Goal: Task Accomplishment & Management: Complete application form

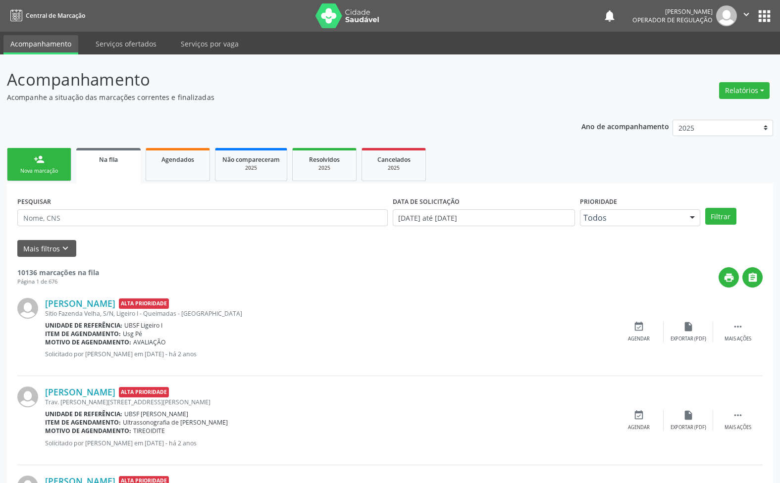
click at [39, 162] on div "person_add" at bounding box center [39, 159] width 11 height 11
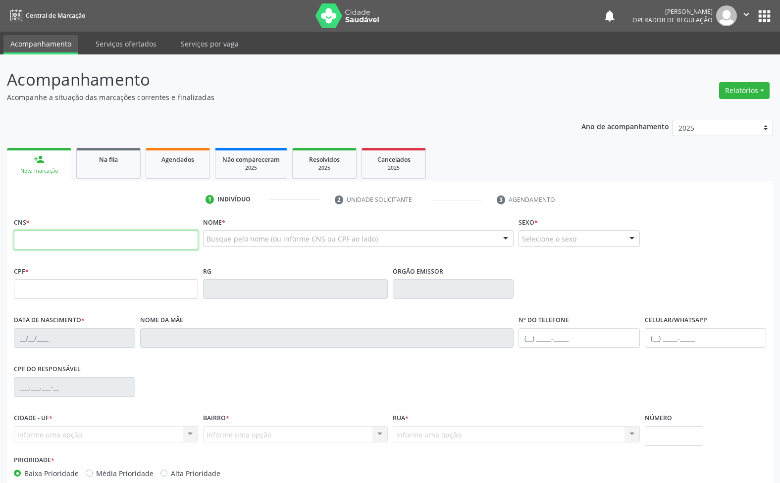
click at [85, 238] on input "text" at bounding box center [106, 240] width 184 height 20
type input "MERISSANDRA"
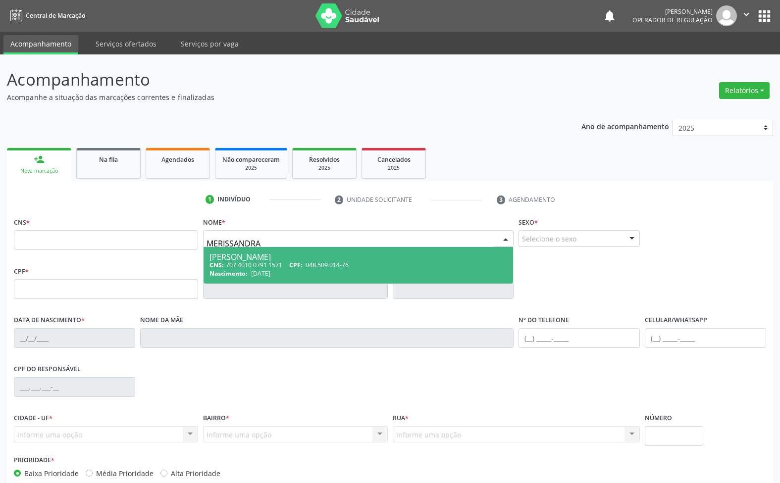
click at [258, 259] on div "[PERSON_NAME]" at bounding box center [358, 257] width 298 height 8
type input "707 4010 0791 1571"
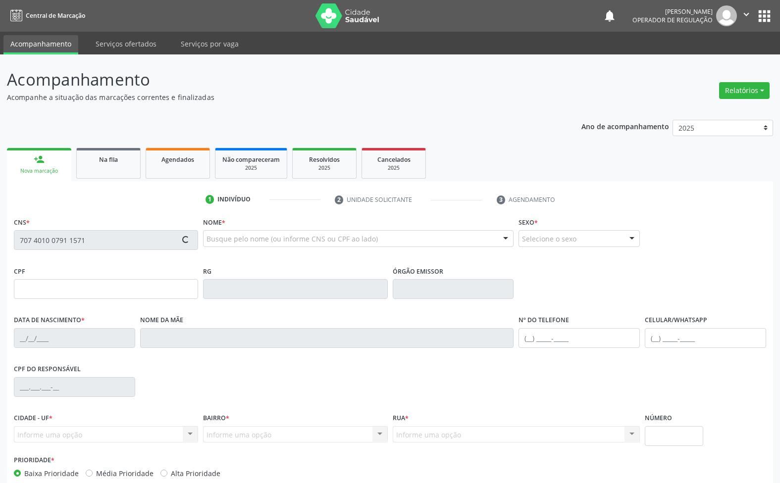
type input "048.509.014-76"
type input "[DATE]"
type input "[PERSON_NAME]"
type input "[PHONE_NUMBER]"
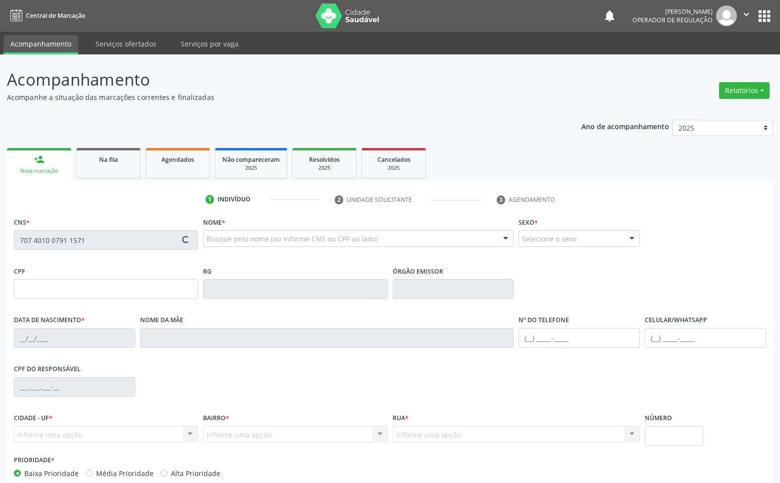
type input "54"
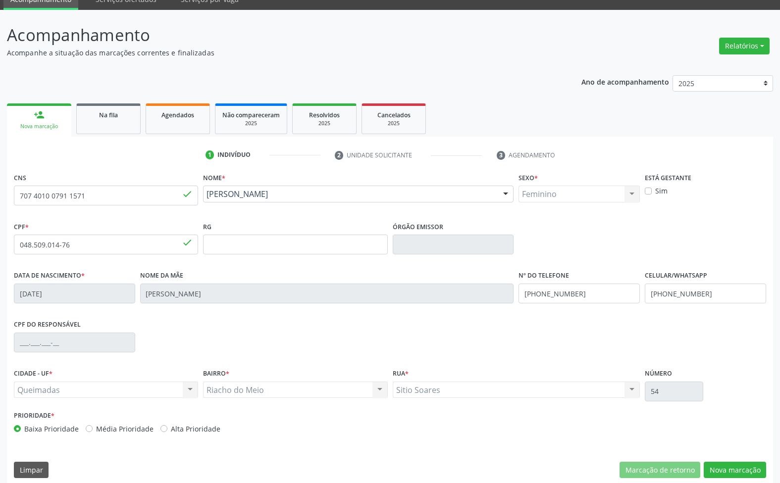
scroll to position [53, 0]
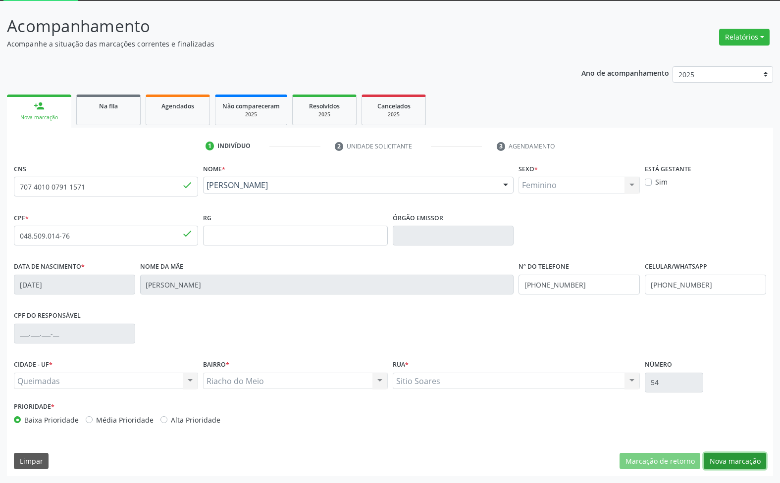
click at [728, 461] on button "Nova marcação" at bounding box center [735, 461] width 62 height 17
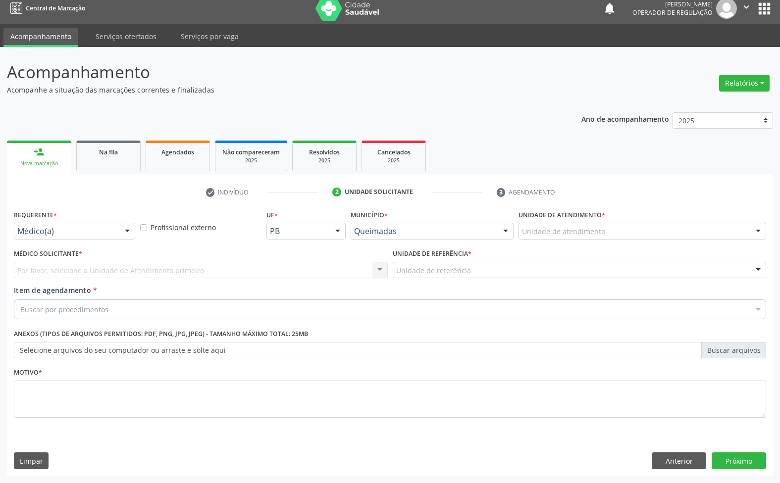
click at [33, 224] on div "Médico(a)" at bounding box center [74, 231] width 121 height 17
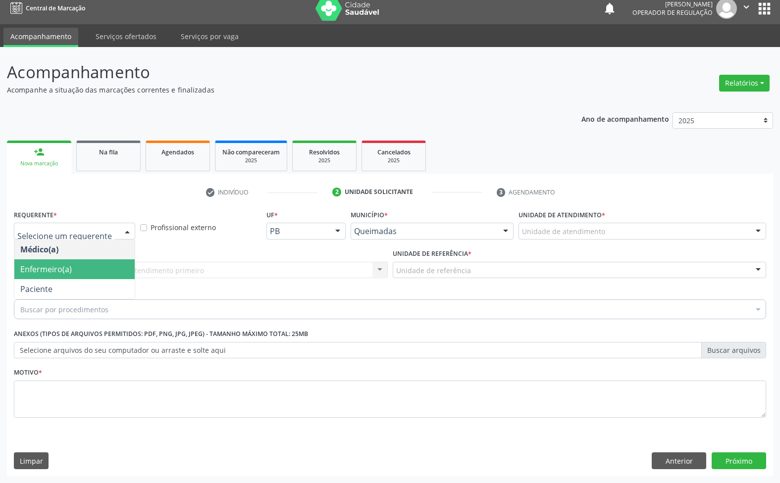
click at [46, 278] on span "Enfermeiro(a)" at bounding box center [74, 270] width 120 height 20
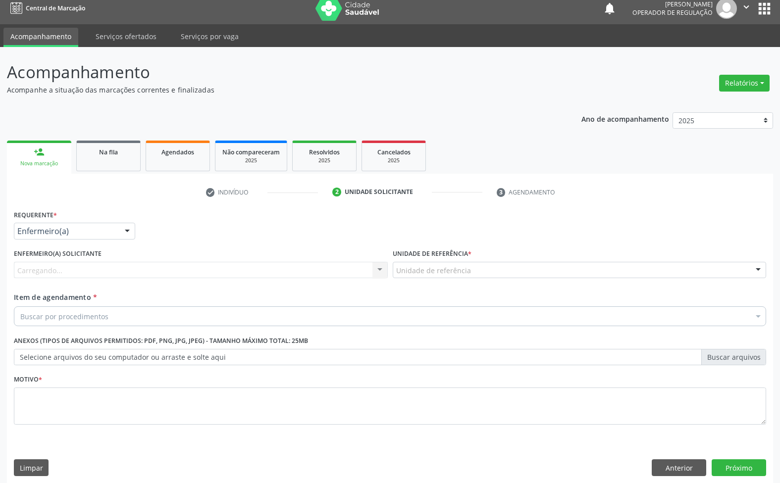
click at [51, 286] on div "Enfermeiro(a) solicitante [GEOGRAPHIC_DATA]... Nenhum resultado encontrado para…" at bounding box center [200, 270] width 379 height 46
drag, startPoint x: 67, startPoint y: 228, endPoint x: 55, endPoint y: 268, distance: 41.8
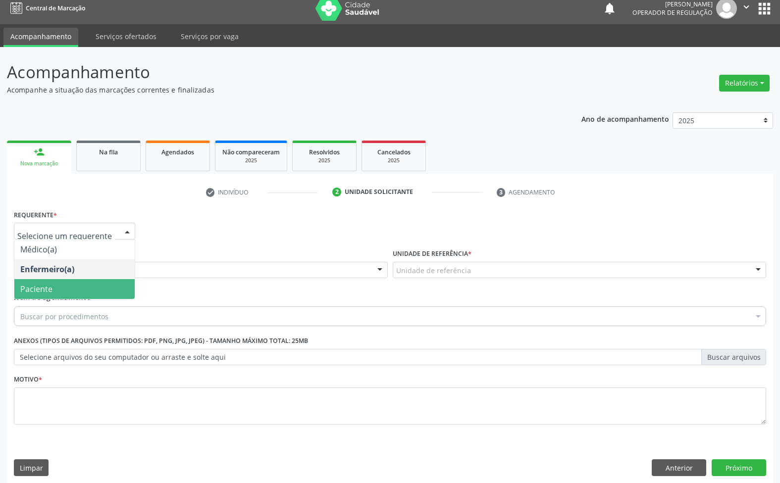
click at [53, 298] on span "Paciente" at bounding box center [74, 289] width 120 height 20
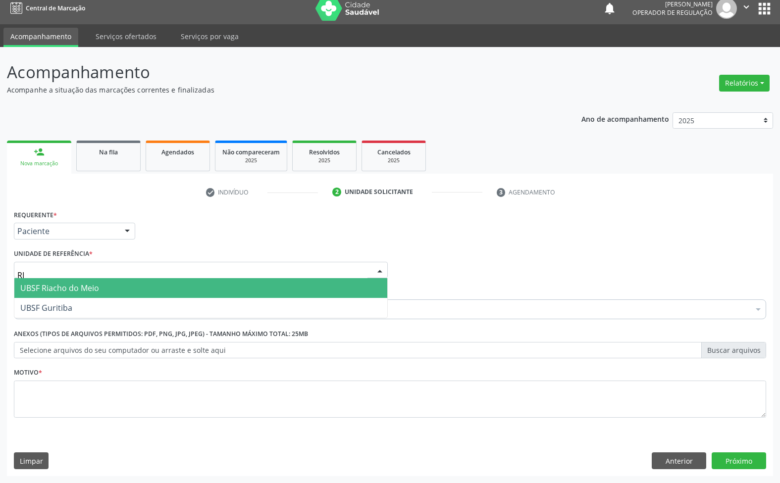
type input "RIA"
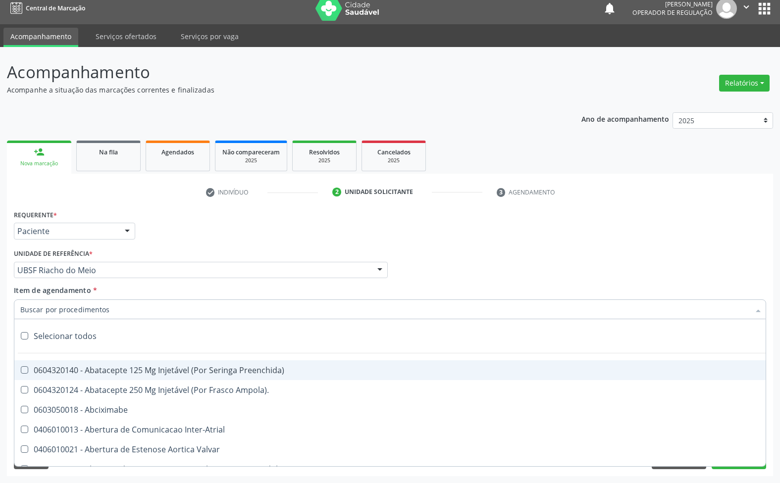
paste input "TRANSVAGINAL"
type input "TRANSVAGINAL"
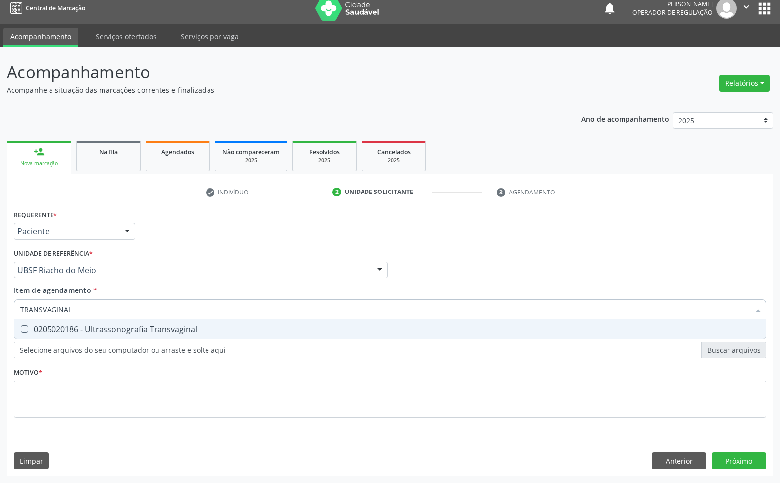
click at [95, 328] on div "0205020186 - Ultrassonografia Transvaginal" at bounding box center [389, 329] width 739 height 8
checkbox Transvaginal "true"
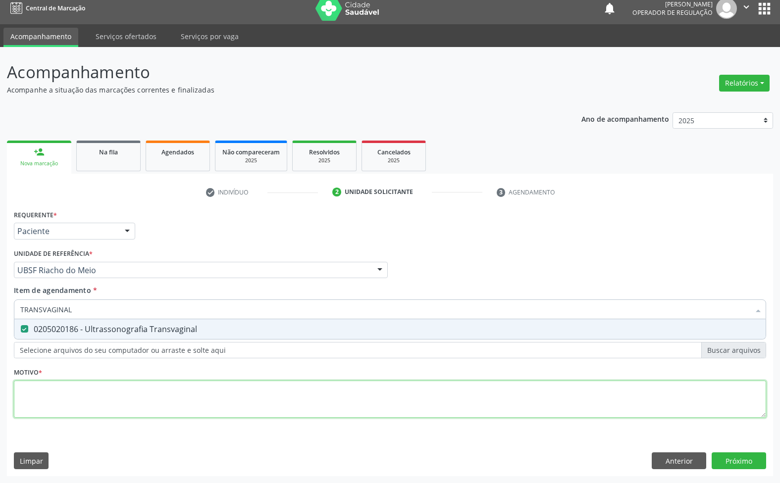
click at [104, 404] on div "Requerente * Paciente Médico(a) Enfermeiro(a) Paciente Nenhum resultado encontr…" at bounding box center [390, 320] width 752 height 224
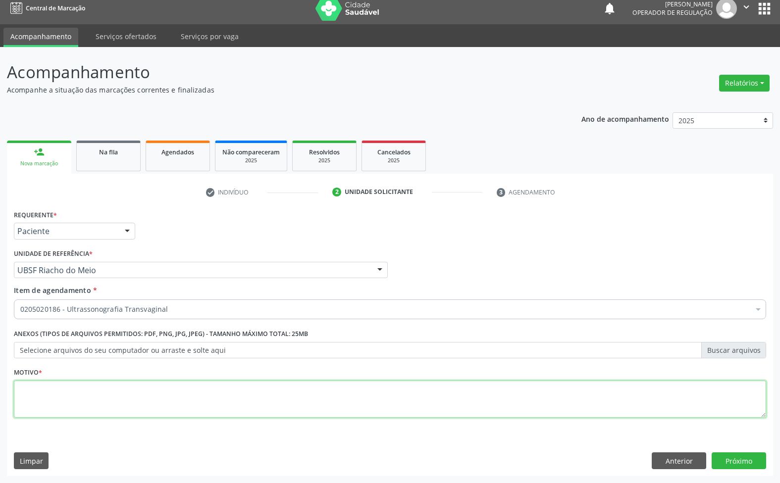
paste textarea "AVALIAÇÃO 07/2025"
click at [274, 406] on textarea at bounding box center [390, 400] width 752 height 38
type textarea "AVALIAÇÃO 07/2025"
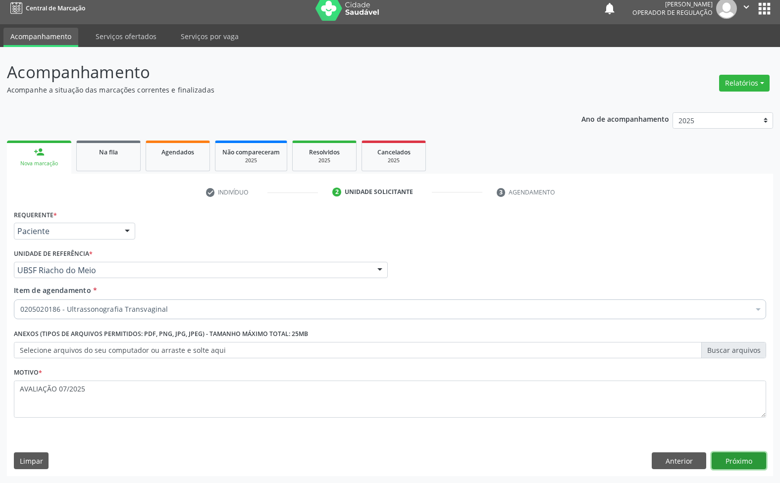
click at [757, 456] on button "Próximo" at bounding box center [739, 461] width 54 height 17
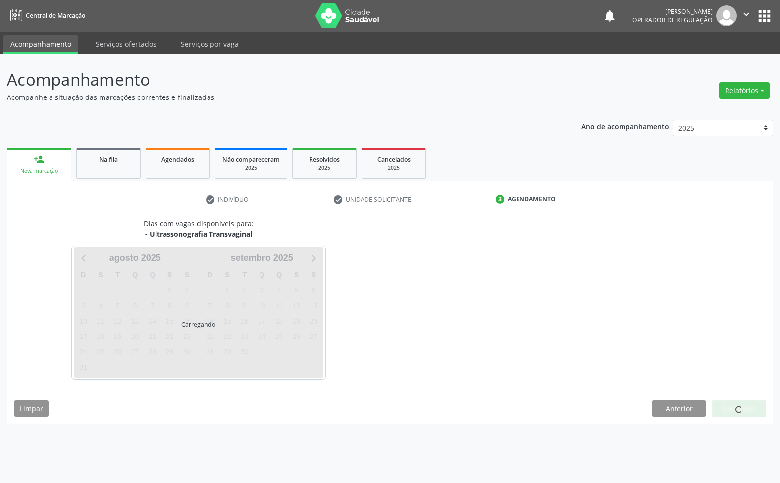
scroll to position [0, 0]
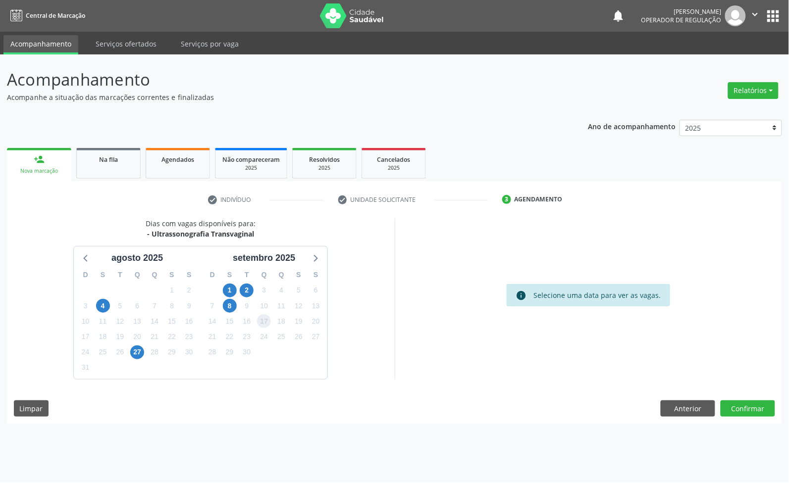
click at [264, 326] on span "17" at bounding box center [264, 321] width 14 height 14
click at [769, 413] on button "Confirmar" at bounding box center [748, 409] width 54 height 17
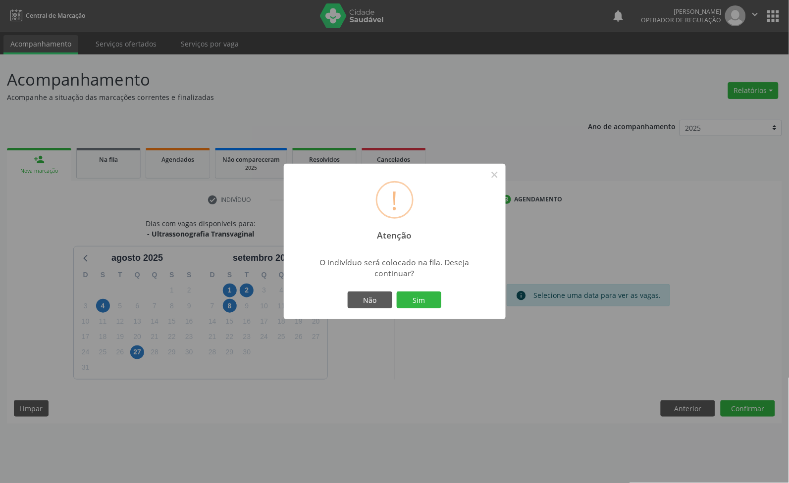
click at [397, 292] on button "Sim" at bounding box center [419, 300] width 45 height 17
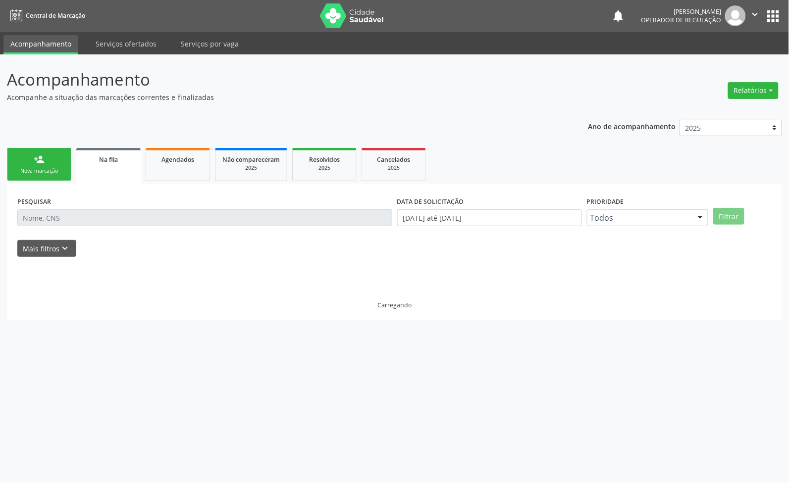
click at [25, 167] on div "Nova marcação" at bounding box center [39, 170] width 50 height 7
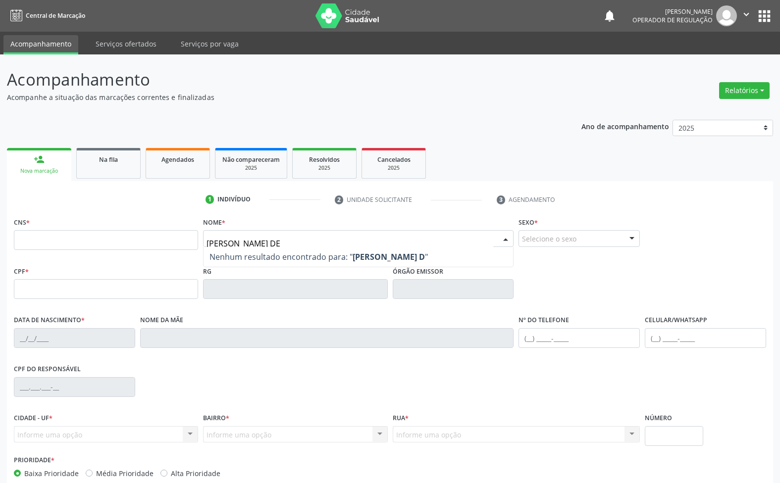
type input "[PERSON_NAME] DE"
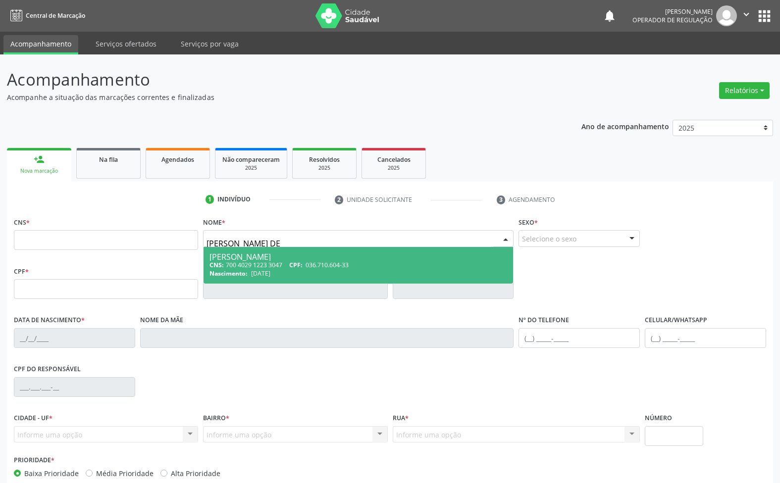
click at [333, 270] on div "Nascimento: [DATE]" at bounding box center [358, 273] width 298 height 8
type input "700 4029 1223 3047"
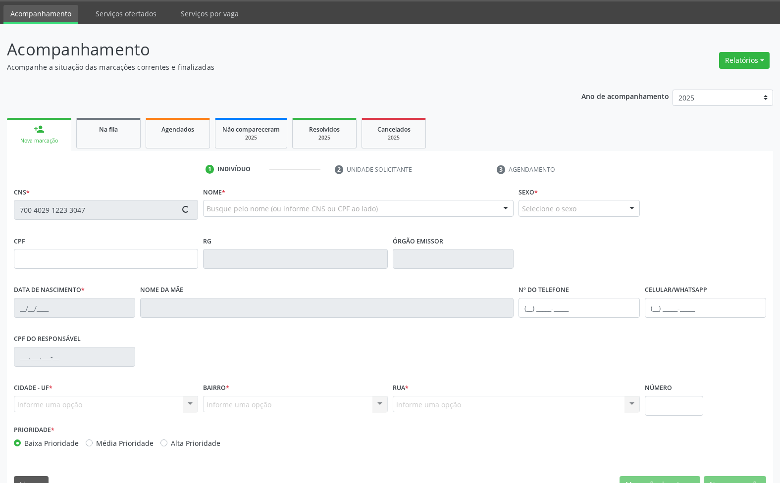
scroll to position [53, 0]
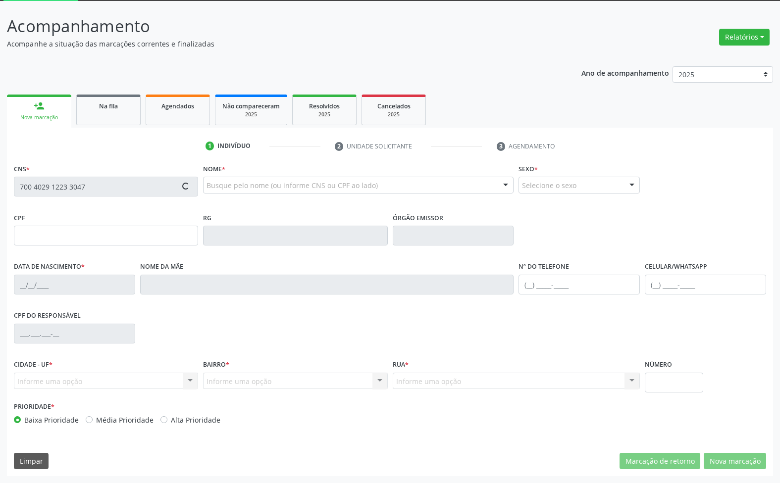
type input "036.710.604-33"
type input "[DATE]"
type input "[PERSON_NAME] das [PERSON_NAME]"
type input "[PHONE_NUMBER]"
type input "122"
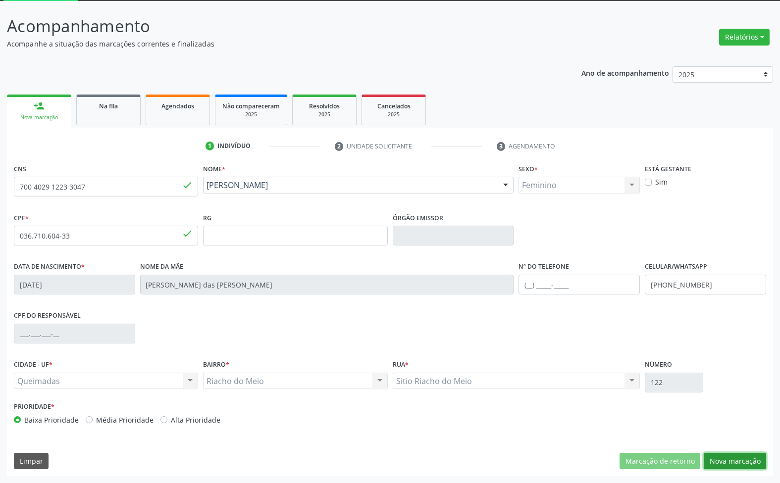
click at [744, 463] on button "Nova marcação" at bounding box center [735, 461] width 62 height 17
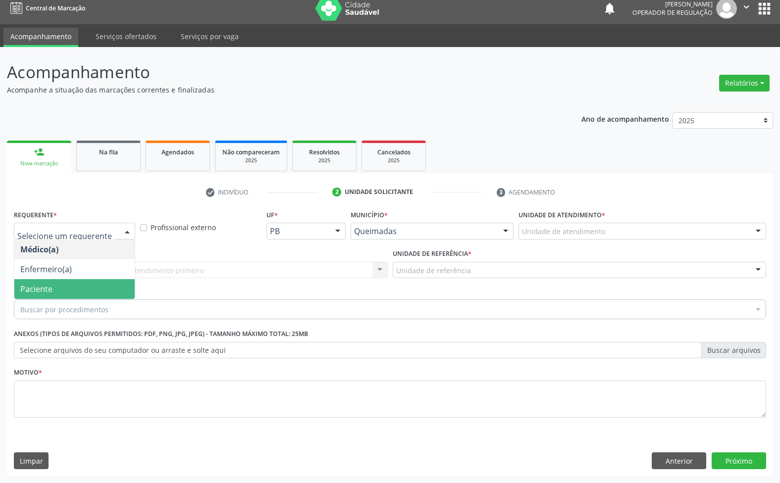
click at [43, 282] on span "Paciente" at bounding box center [74, 289] width 120 height 20
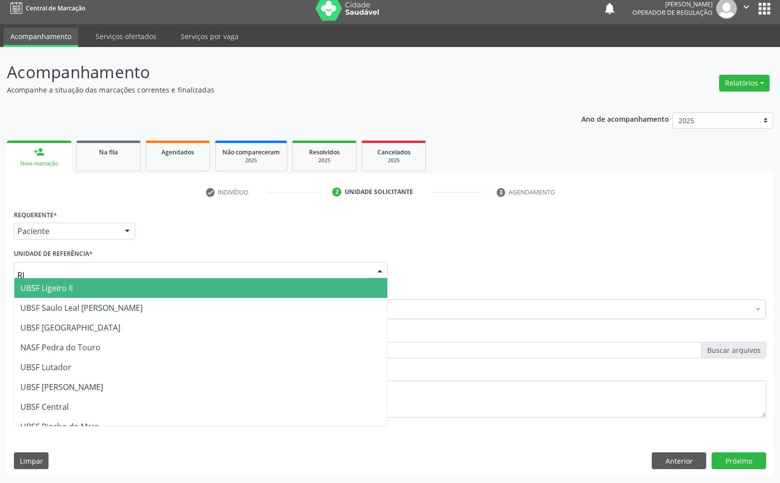
type input "RIA"
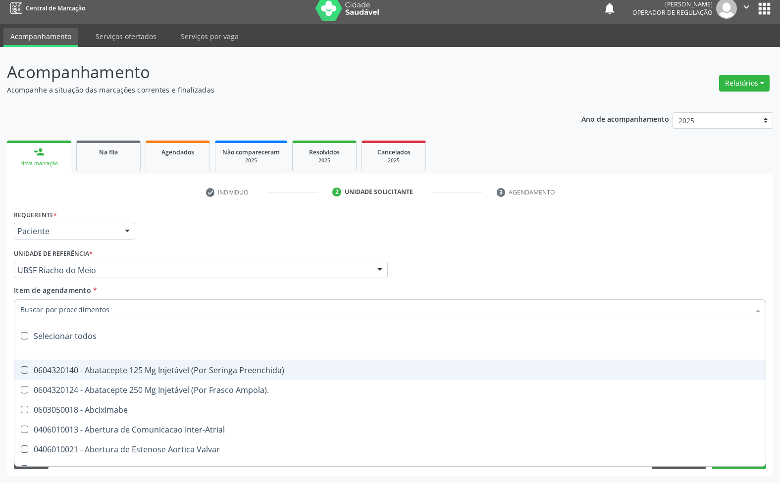
click at [161, 244] on div "Requerente * Paciente Médico(a) Enfermeiro(a) Paciente Nenhum resultado encontr…" at bounding box center [389, 227] width 757 height 39
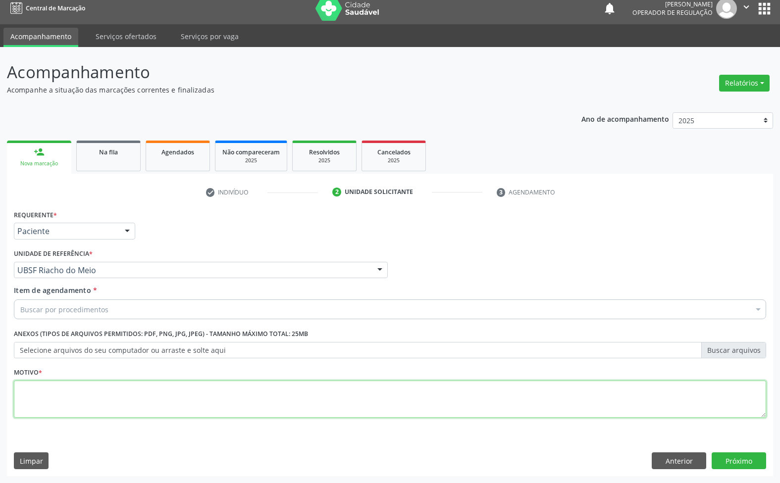
click at [171, 385] on textarea at bounding box center [390, 400] width 752 height 38
paste textarea "AVALIAÇÃO 07/2025"
type textarea "AVALIAÇÃO 07/2025"
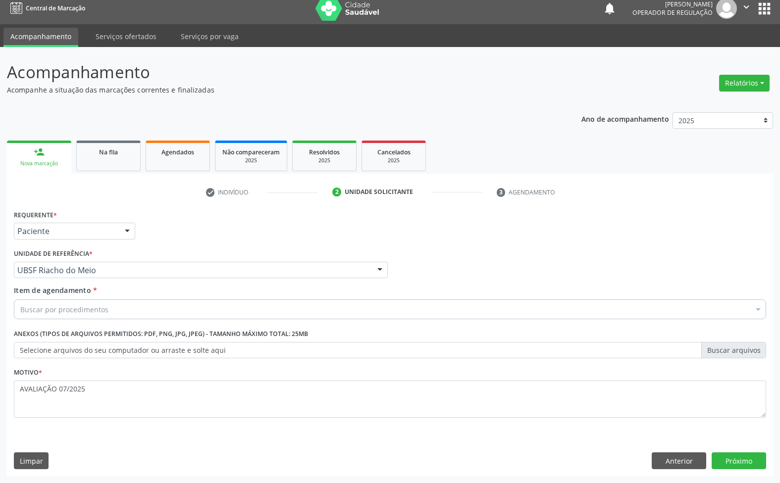
click at [92, 316] on div "Buscar por procedimentos" at bounding box center [390, 310] width 752 height 20
paste input "TRANSVAGINAL"
type input "TRANSVAGINAL"
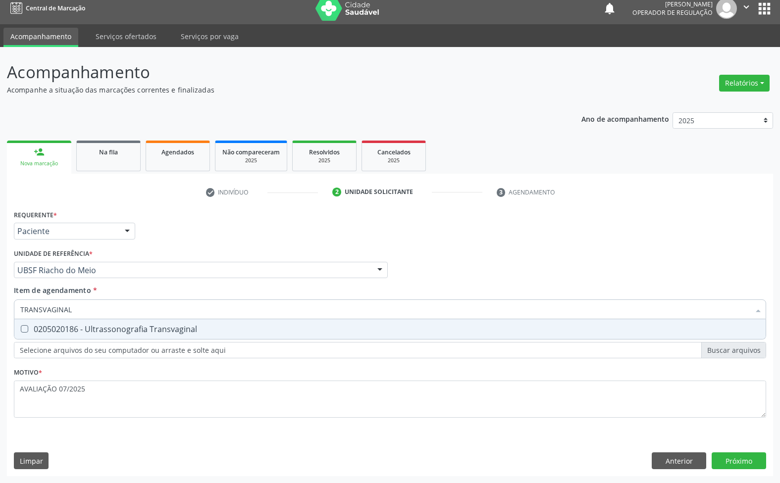
click at [95, 331] on div "0205020186 - Ultrassonografia Transvaginal" at bounding box center [389, 329] width 739 height 8
checkbox Transvaginal "true"
click at [733, 452] on div "Requerente * Paciente Médico(a) Enfermeiro(a) Paciente Nenhum resultado encontr…" at bounding box center [390, 342] width 766 height 269
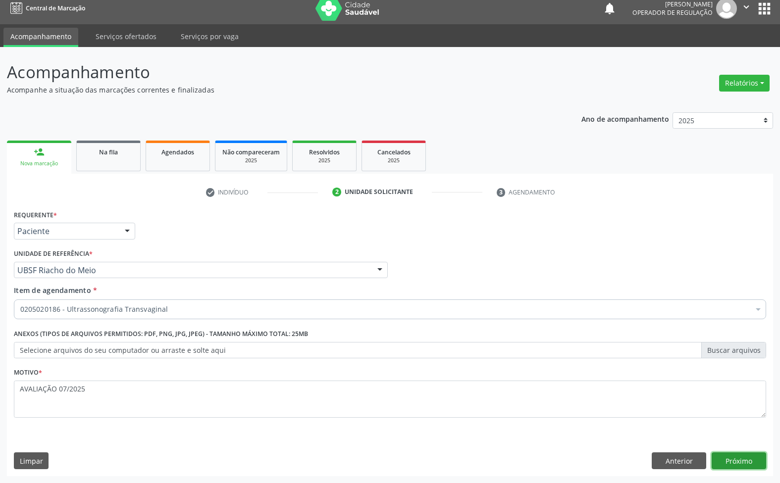
click at [741, 466] on button "Próximo" at bounding box center [739, 461] width 54 height 17
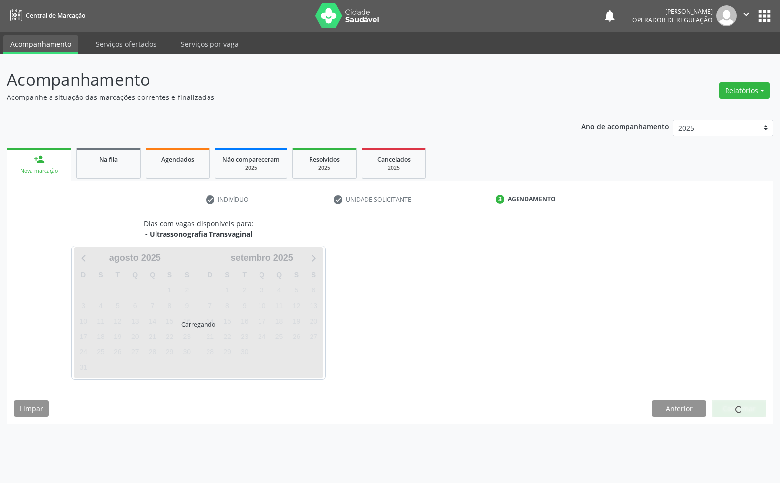
scroll to position [0, 0]
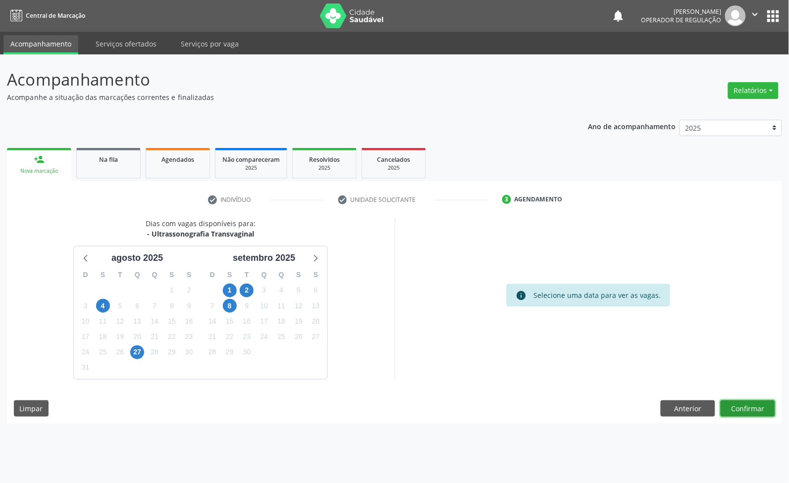
click at [769, 411] on button "Confirmar" at bounding box center [748, 409] width 54 height 17
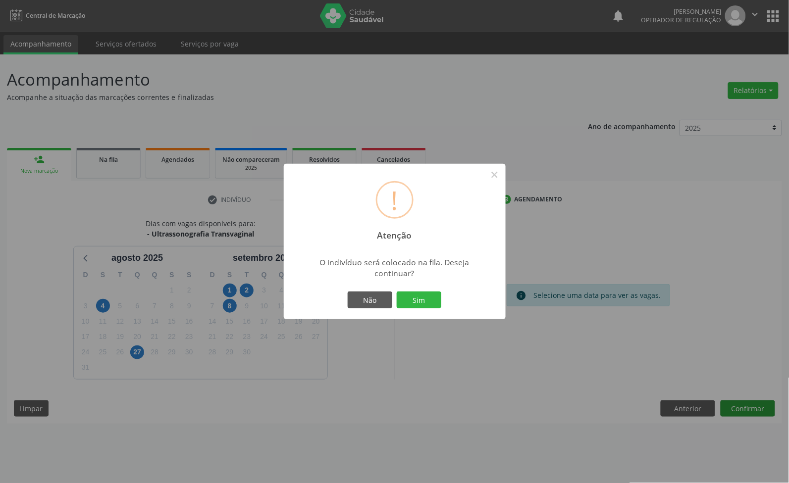
click at [397, 292] on button "Sim" at bounding box center [419, 300] width 45 height 17
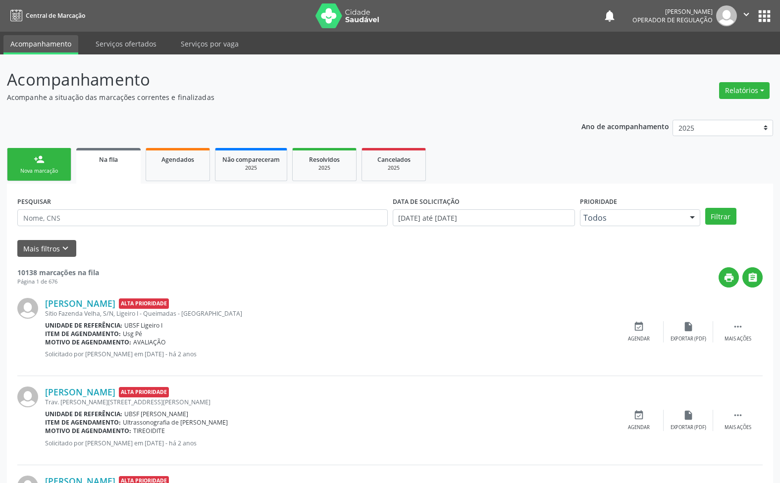
click at [20, 166] on link "person_add Nova marcação" at bounding box center [39, 164] width 64 height 33
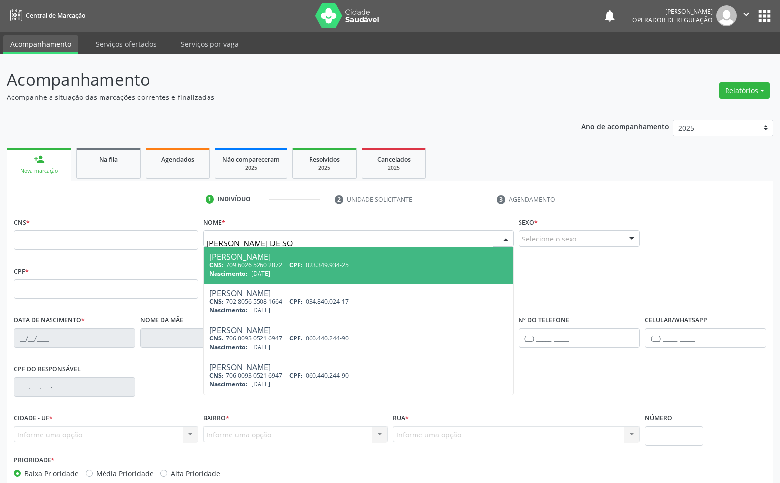
type input "[PERSON_NAME] DE SOU"
click at [295, 261] on span "CPF:" at bounding box center [295, 265] width 13 height 8
type input "709 6026 5260 2872"
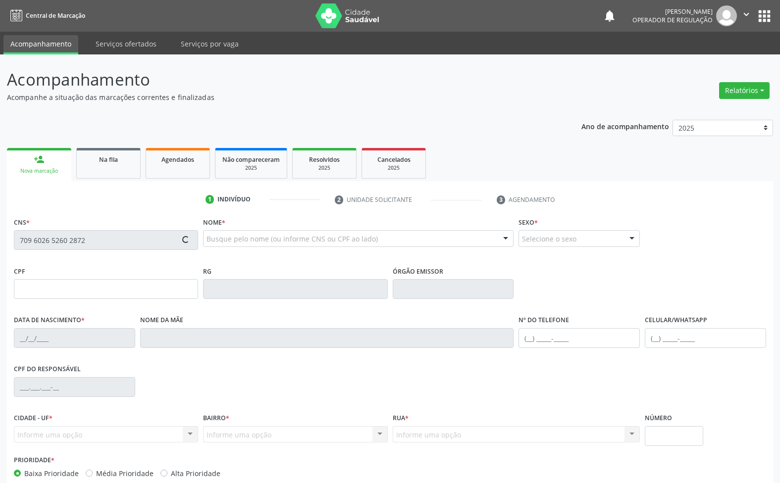
type input "023.349.934-25"
type input "[DATE]"
type input "[PERSON_NAME]"
type input "[PHONE_NUMBER]"
type input "S/N"
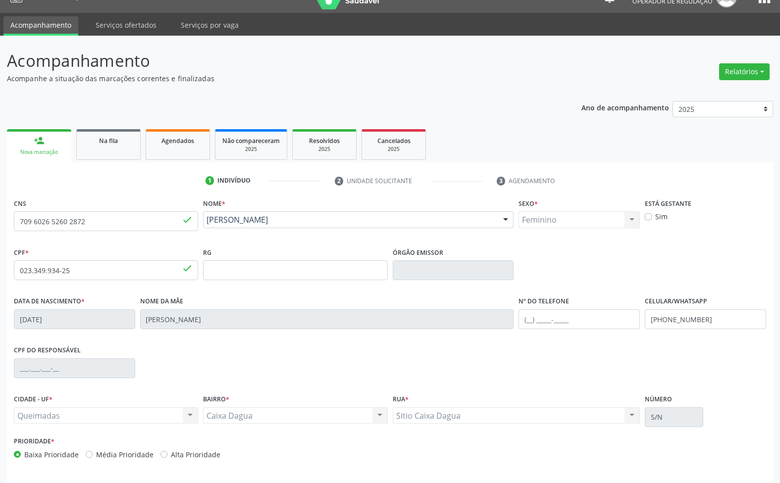
scroll to position [53, 0]
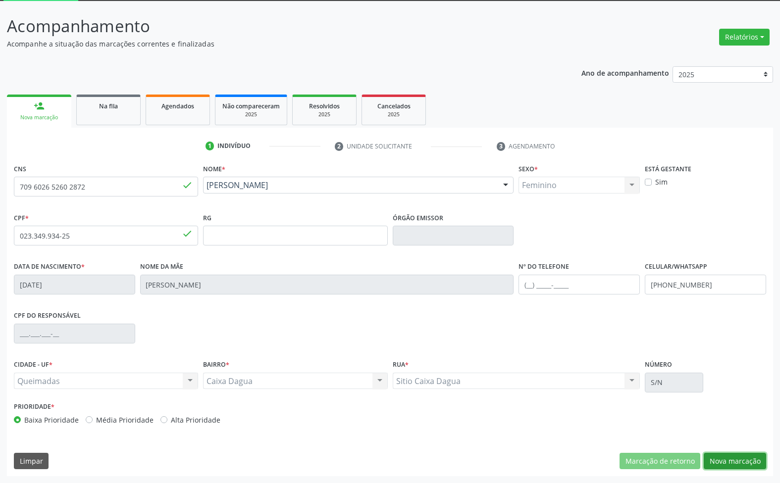
click at [746, 464] on button "Nova marcação" at bounding box center [735, 461] width 62 height 17
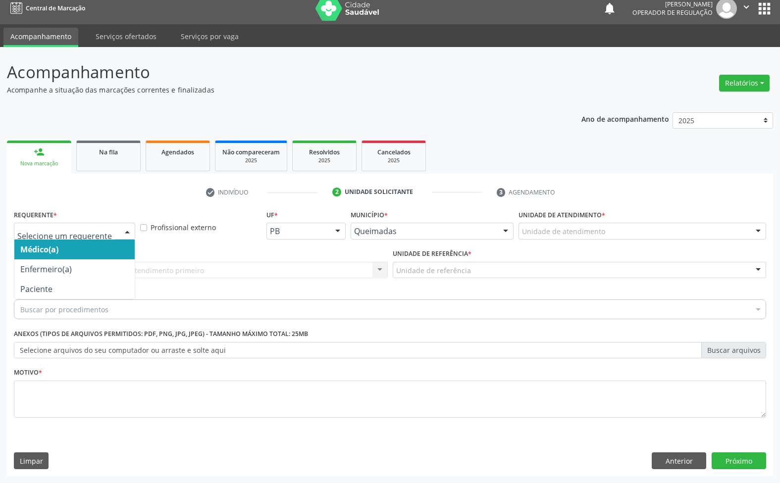
click at [127, 238] on div at bounding box center [127, 231] width 15 height 17
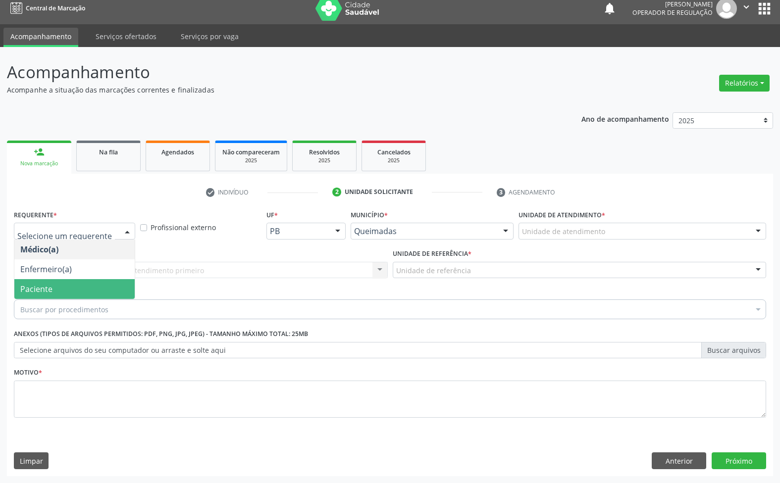
click at [102, 293] on span "Paciente" at bounding box center [74, 289] width 120 height 20
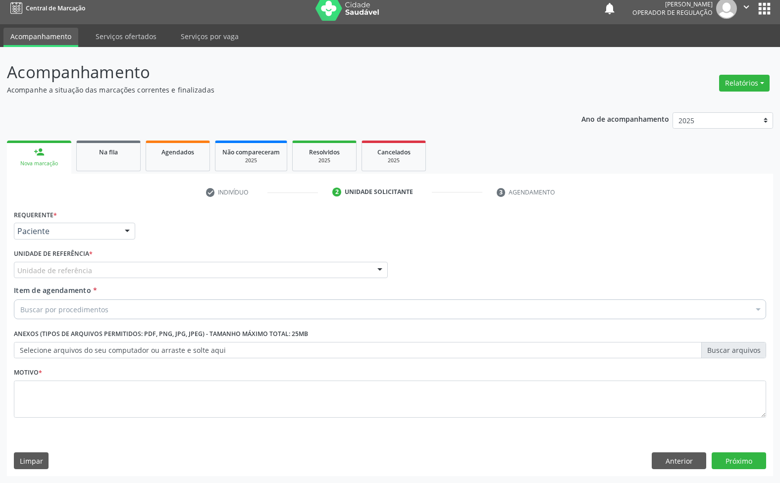
click at [127, 274] on div "Unidade de referência" at bounding box center [201, 270] width 374 height 17
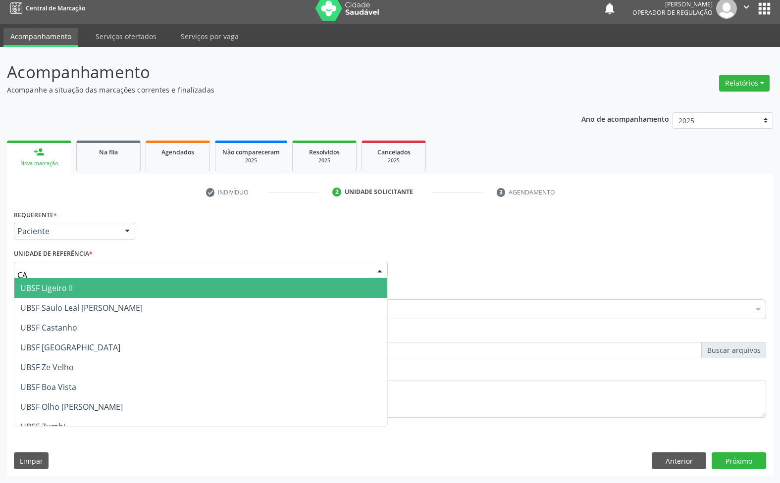
type input "CAI"
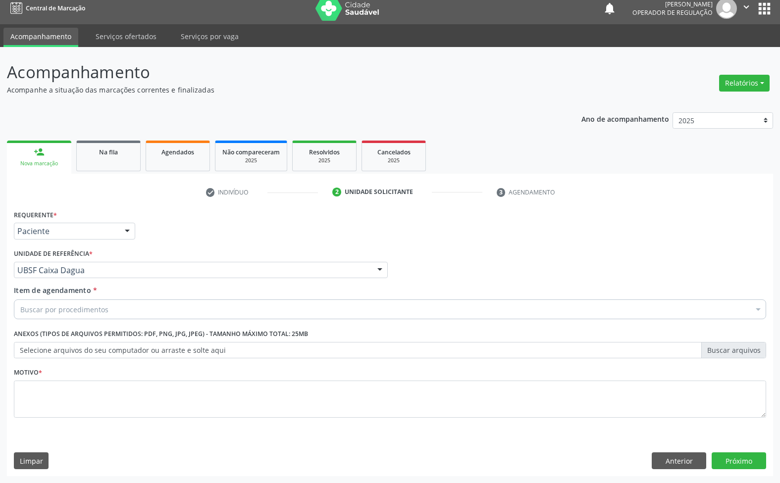
click at [109, 308] on div "Buscar por procedimentos" at bounding box center [390, 310] width 752 height 20
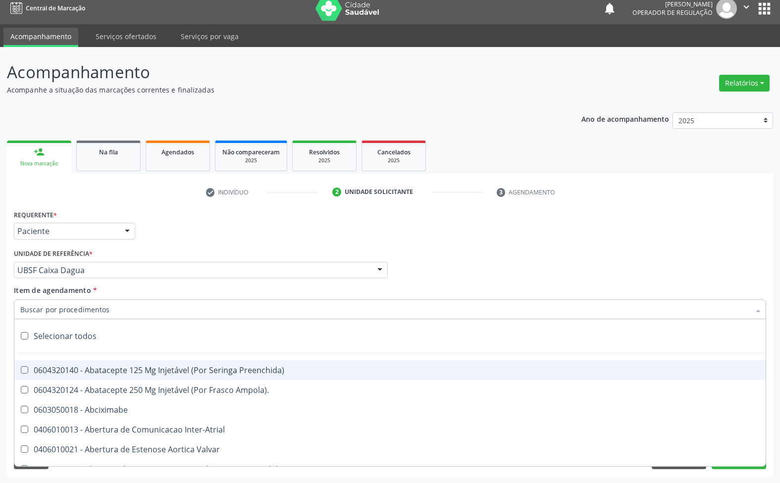
paste input "TRANSVAGINAL"
type input "TRANSVAGINAL"
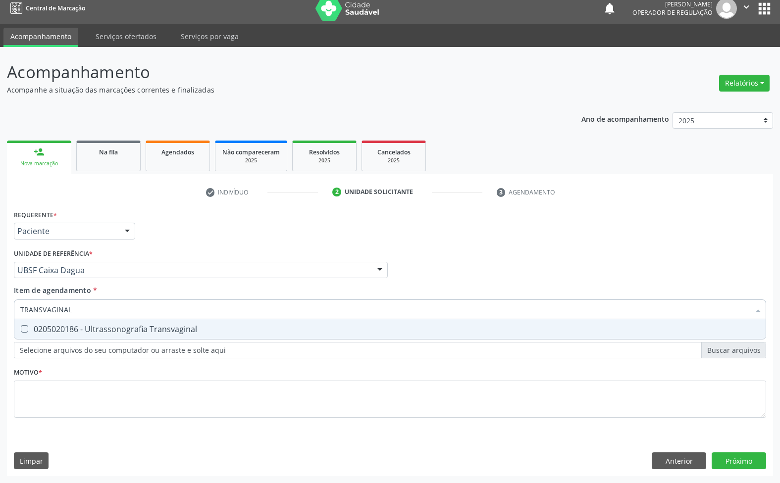
click at [120, 333] on div "0205020186 - Ultrassonografia Transvaginal" at bounding box center [389, 329] width 739 height 8
checkbox Transvaginal "true"
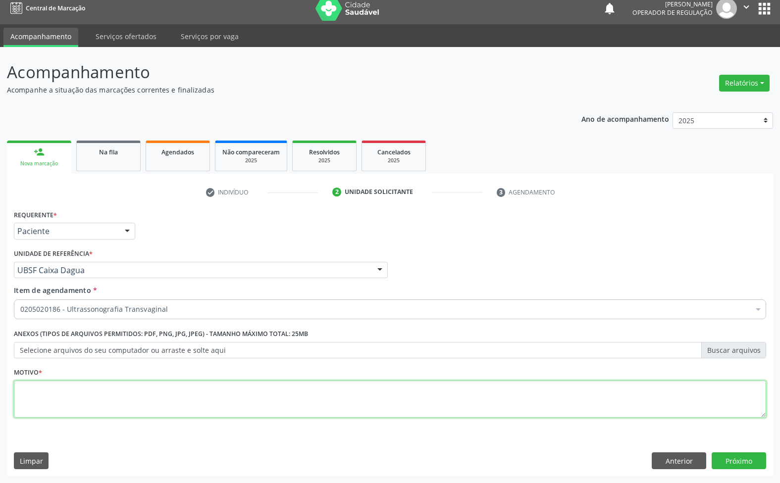
click at [315, 400] on textarea at bounding box center [390, 400] width 752 height 38
paste textarea "AVALIAÇÃO 07/2025"
type textarea "AVALIAÇÃO 07/2025"
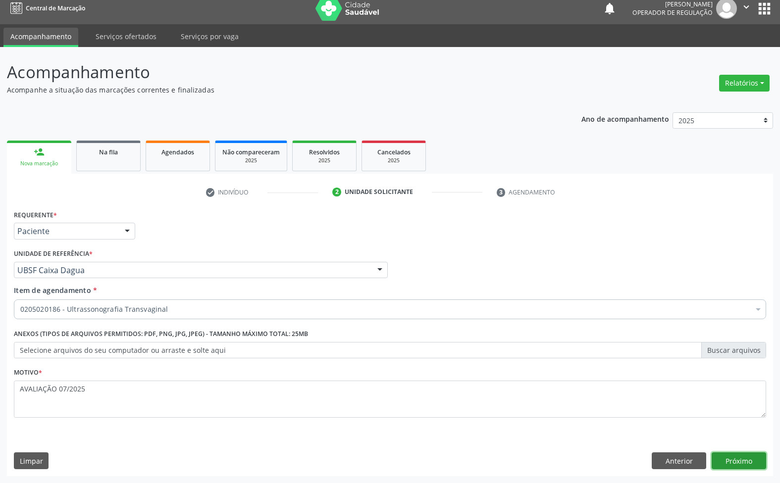
click at [735, 457] on button "Próximo" at bounding box center [739, 461] width 54 height 17
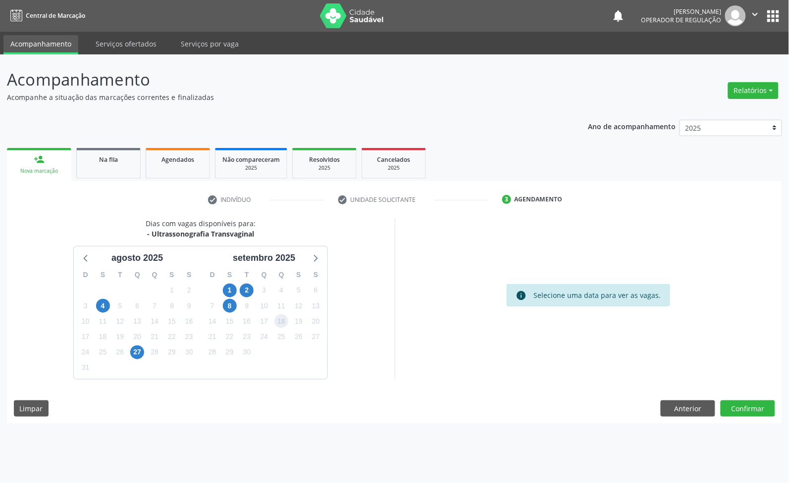
click at [286, 322] on span "18" at bounding box center [281, 321] width 14 height 14
click at [748, 412] on button "Confirmar" at bounding box center [748, 409] width 54 height 17
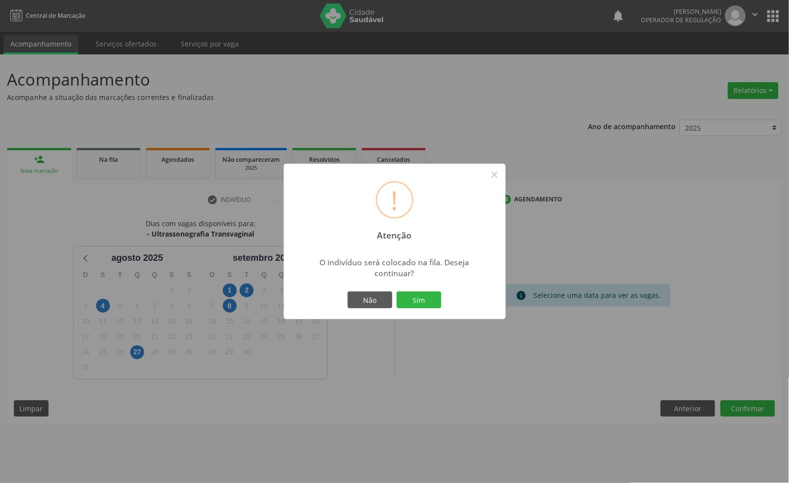
click at [397, 292] on button "Sim" at bounding box center [419, 300] width 45 height 17
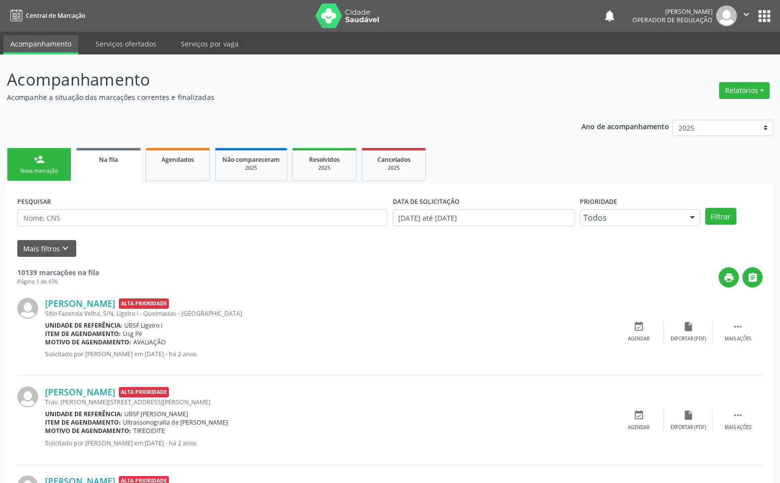
click at [38, 167] on div "Nova marcação" at bounding box center [39, 170] width 50 height 7
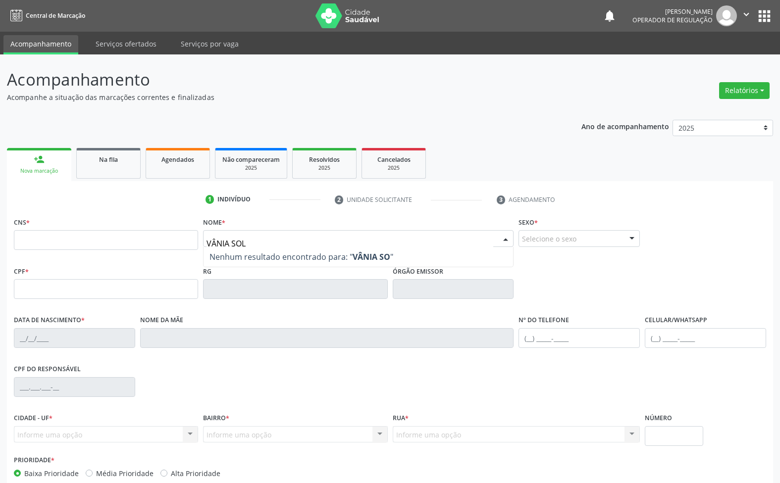
type input "VÂNIA SOLA"
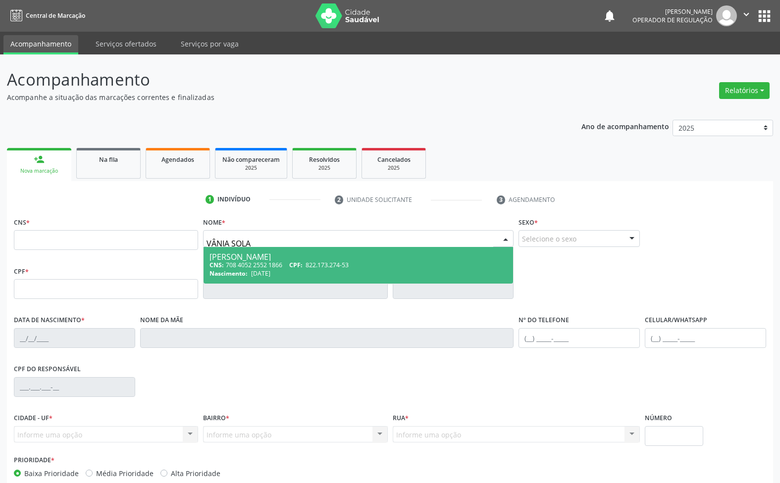
click at [278, 261] on div "CNS: 708 4052 2552 1866 CPF: 822.173.274-53" at bounding box center [358, 265] width 298 height 8
type input "708 4052 2552 1866"
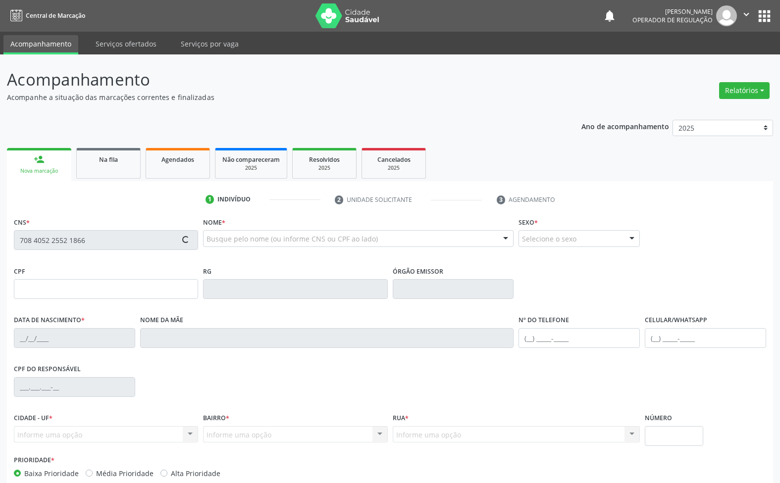
type input "822.173.274-53"
type input "[DATE]"
type input "[PERSON_NAME]"
type input "[PHONE_NUMBER]"
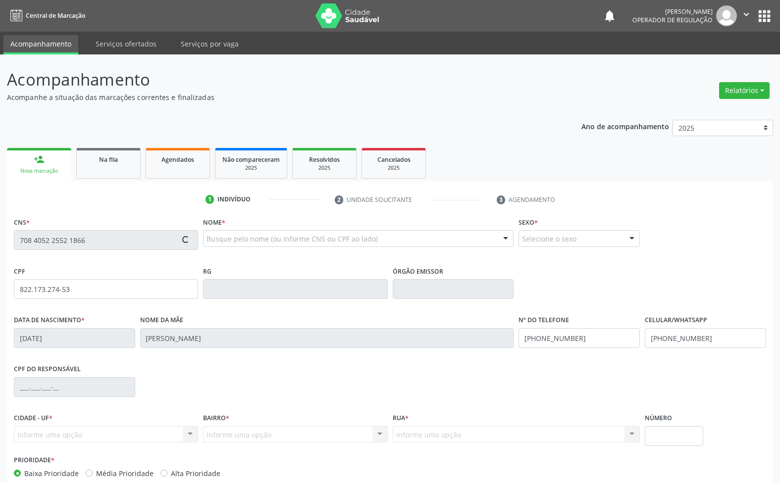
type input "96"
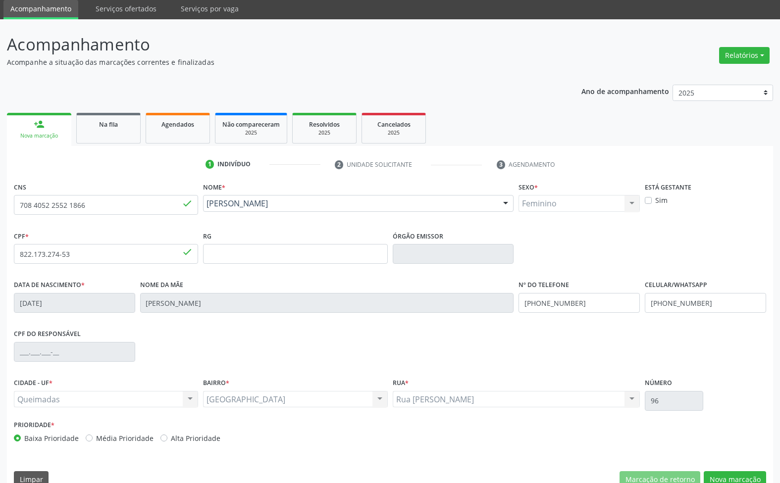
scroll to position [53, 0]
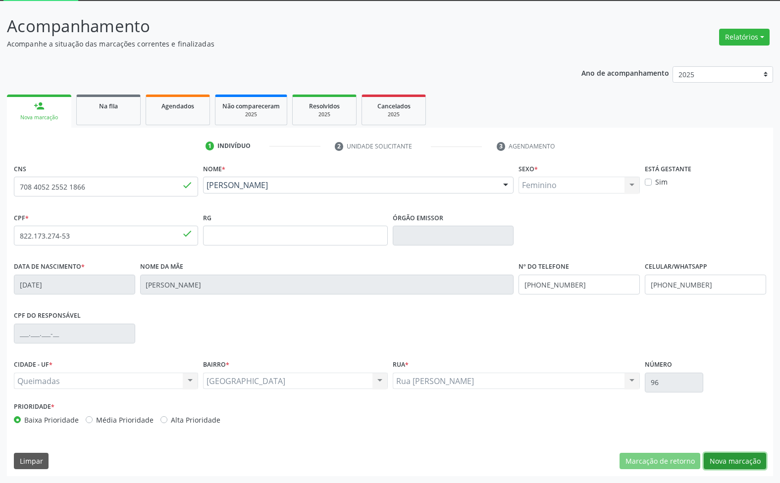
click at [725, 462] on button "Nova marcação" at bounding box center [735, 461] width 62 height 17
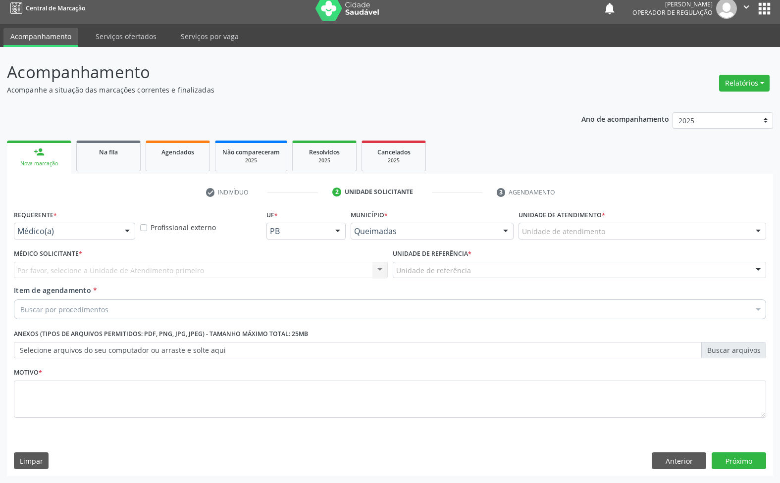
scroll to position [7, 0]
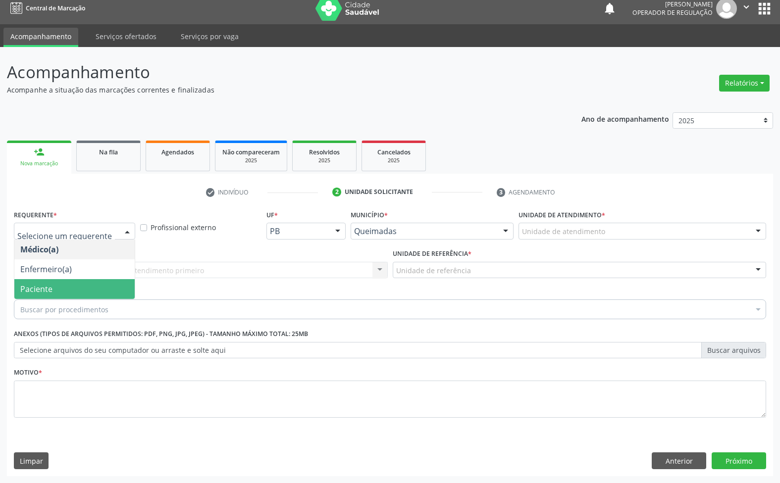
click at [56, 288] on span "Paciente" at bounding box center [74, 289] width 120 height 20
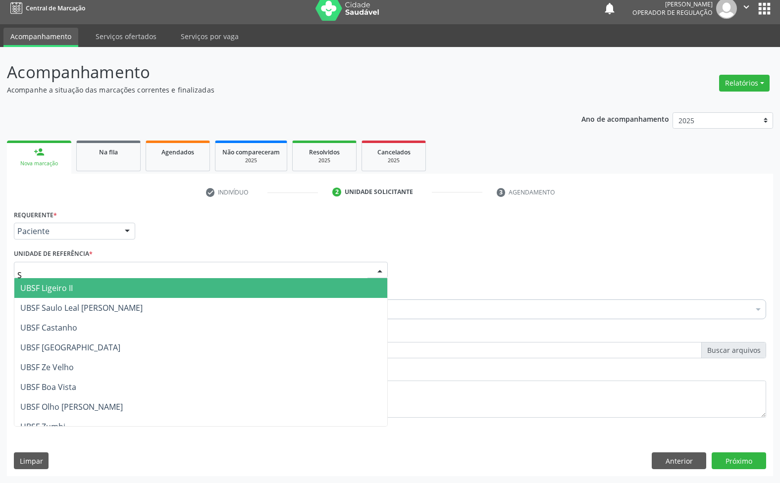
type input "SA"
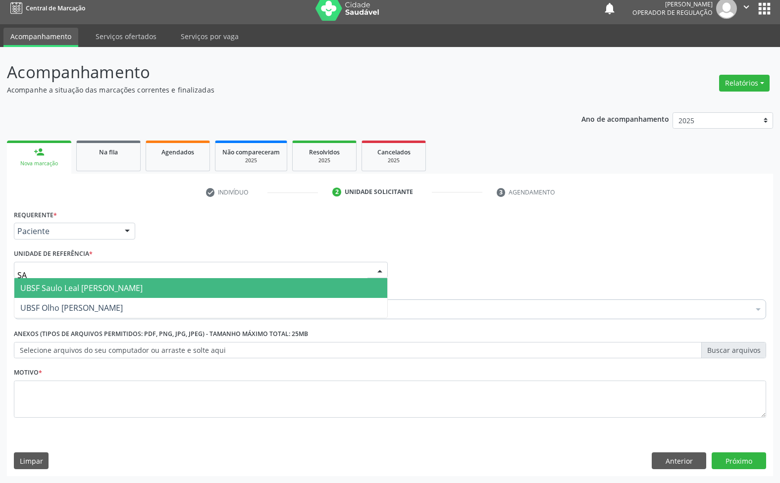
click at [62, 294] on span "UBSF Saulo Leal [PERSON_NAME]" at bounding box center [200, 288] width 373 height 20
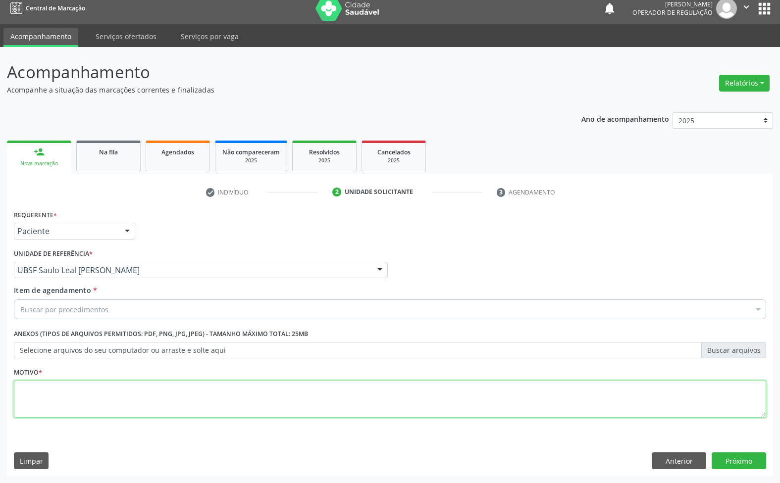
click at [82, 399] on textarea at bounding box center [390, 400] width 752 height 38
paste textarea "AVALIAÇÃO 07/2025"
type textarea "AVALIAÇÃO 07/2025"
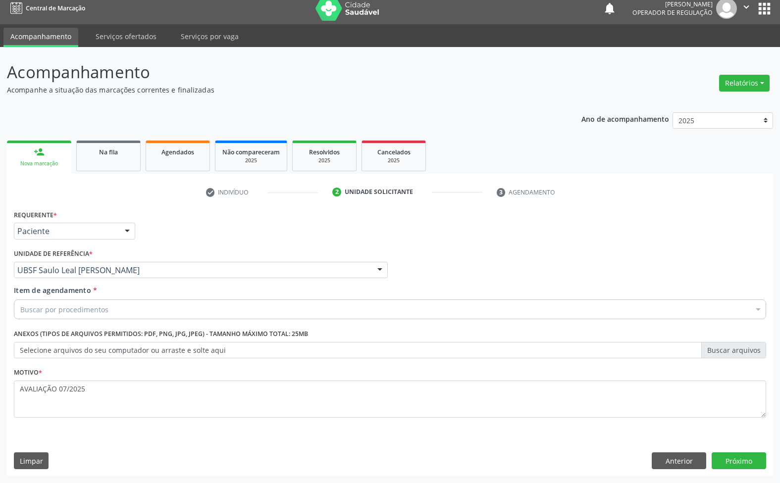
click at [646, 461] on div "Limpar Anterior Próximo" at bounding box center [390, 461] width 752 height 17
click at [667, 461] on button "Anterior" at bounding box center [679, 461] width 54 height 17
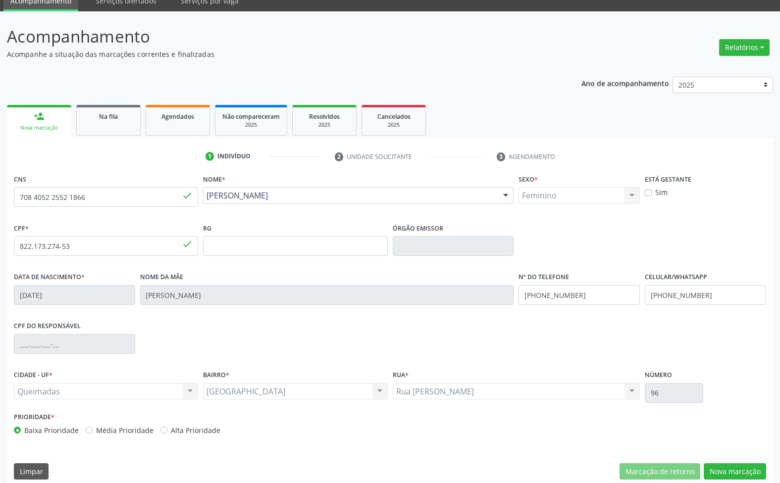
scroll to position [53, 0]
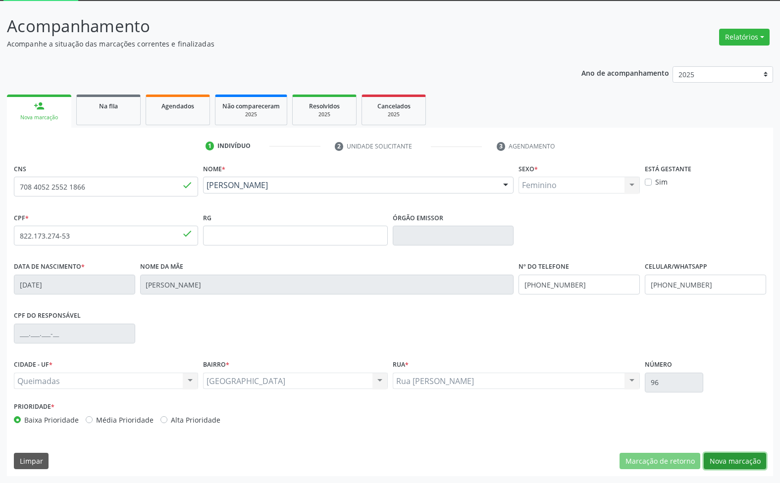
click at [746, 464] on button "Nova marcação" at bounding box center [735, 461] width 62 height 17
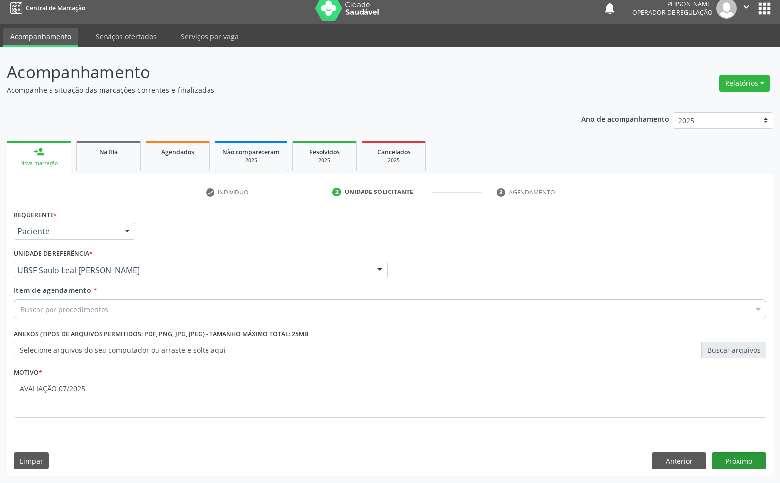
scroll to position [7, 0]
paste input "TRANSVAGINAL"
click at [222, 308] on div "Buscar por procedimentos" at bounding box center [390, 310] width 752 height 20
type input "TRANSVAGINAL"
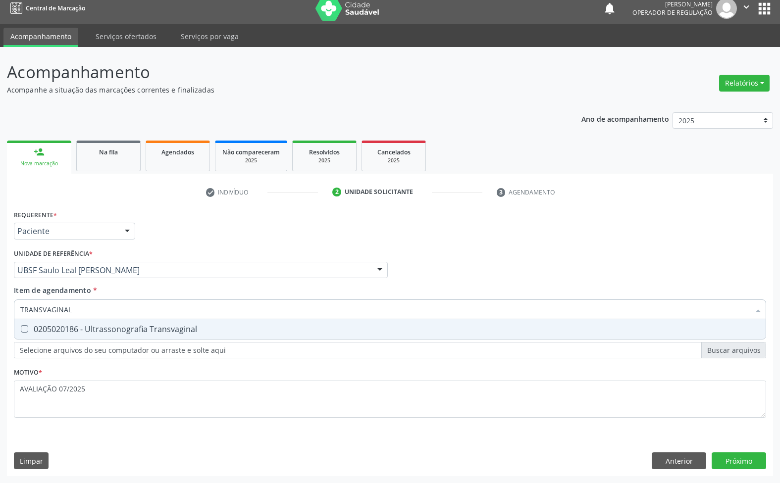
click at [220, 329] on div "0205020186 - Ultrassonografia Transvaginal" at bounding box center [389, 329] width 739 height 8
checkbox Transvaginal "true"
click at [756, 462] on div "Requerente * Paciente Médico(a) Enfermeiro(a) Paciente Nenhum resultado encontr…" at bounding box center [390, 342] width 766 height 269
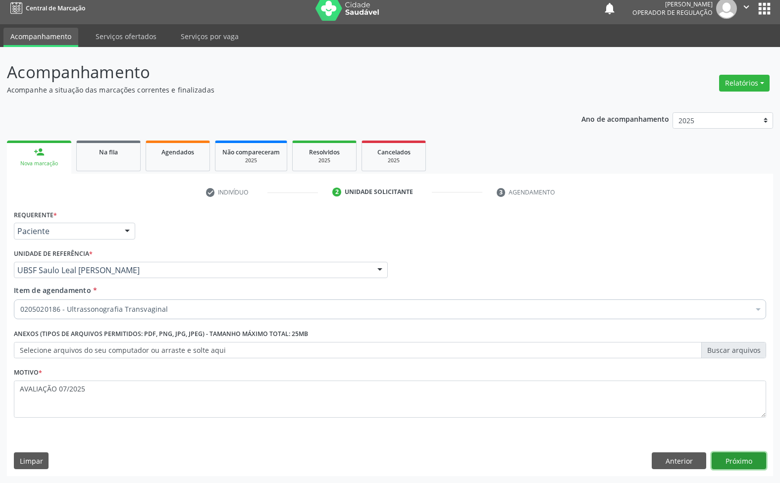
click at [727, 464] on button "Próximo" at bounding box center [739, 461] width 54 height 17
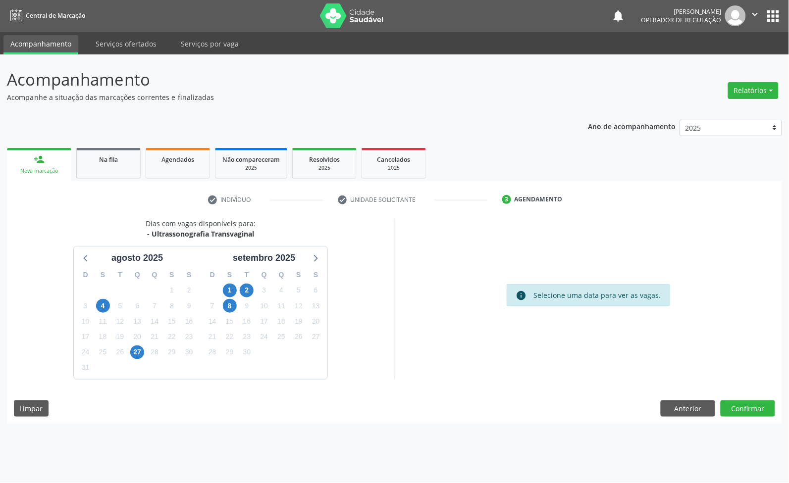
click at [228, 329] on div "22" at bounding box center [230, 336] width 14 height 15
click at [763, 409] on button "Confirmar" at bounding box center [748, 409] width 54 height 17
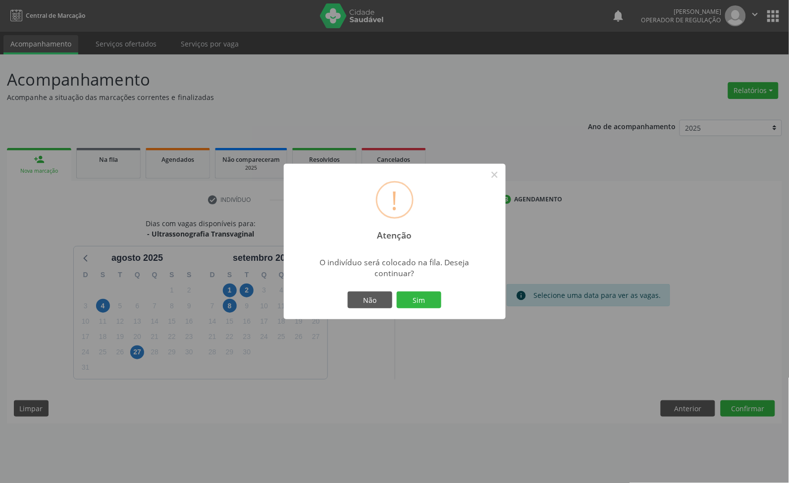
click at [397, 292] on button "Sim" at bounding box center [419, 300] width 45 height 17
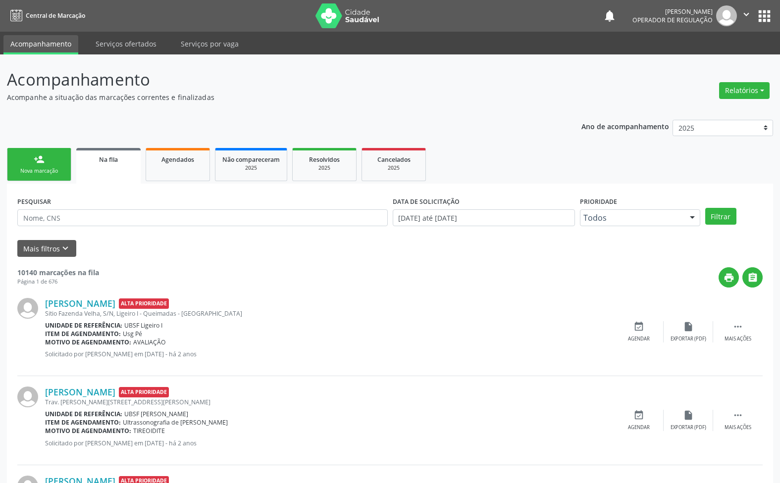
click at [39, 178] on link "person_add Nova marcação" at bounding box center [39, 164] width 64 height 33
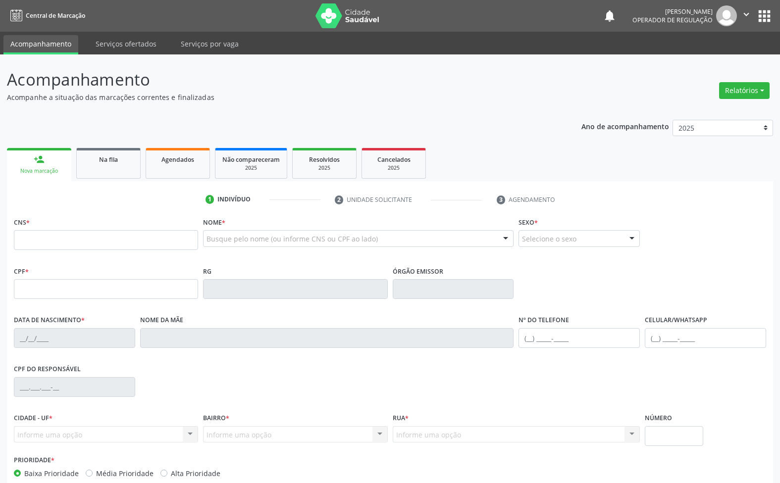
click at [46, 251] on fieldset "CNS *" at bounding box center [106, 236] width 184 height 42
click at [43, 247] on input "text" at bounding box center [106, 240] width 184 height 20
type input "700 1049 9256 8320"
type input "602.831.494-34"
type input "[DATE]"
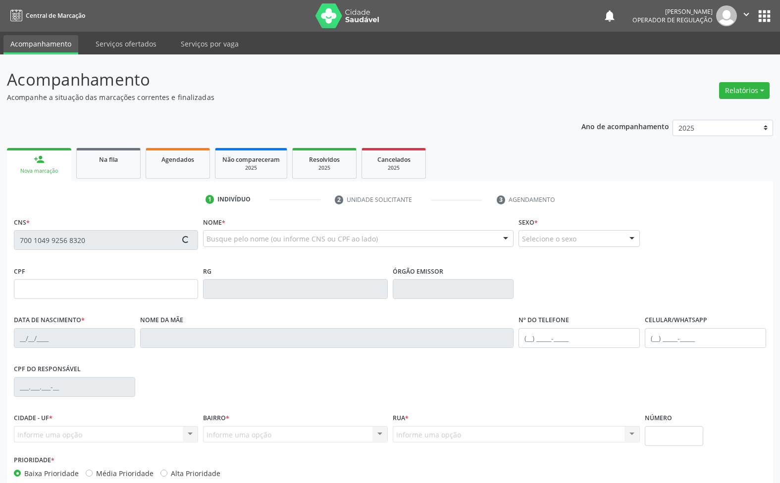
type input "[PERSON_NAME]"
type input "[PHONE_NUMBER]"
type input "368"
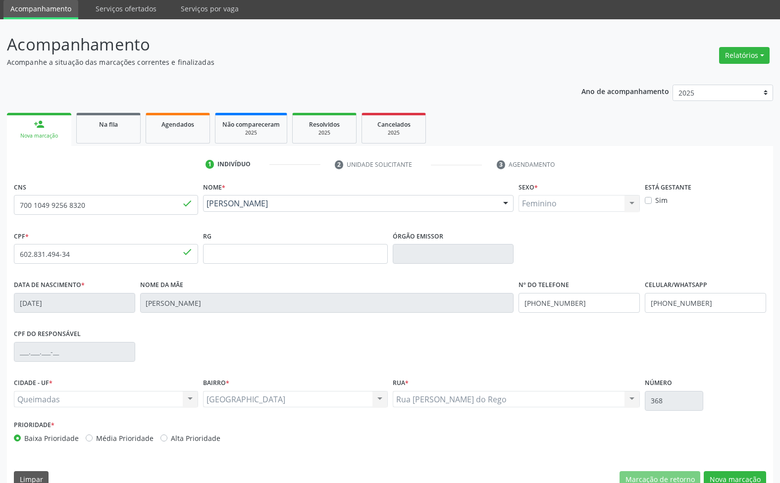
scroll to position [53, 0]
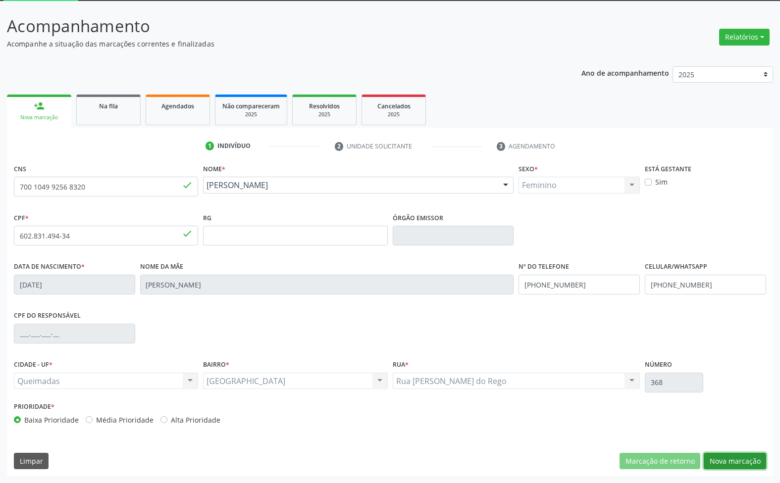
drag, startPoint x: 746, startPoint y: 455, endPoint x: 689, endPoint y: 450, distance: 56.7
click at [746, 454] on button "Nova marcação" at bounding box center [735, 461] width 62 height 17
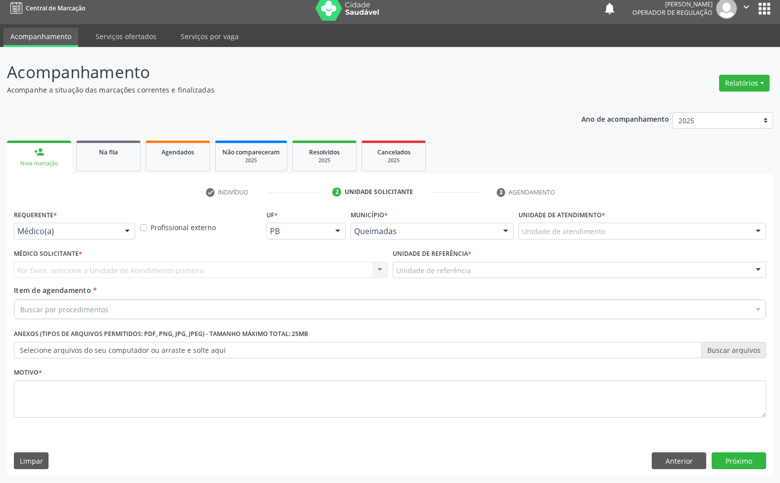
scroll to position [7, 0]
drag, startPoint x: 62, startPoint y: 226, endPoint x: 37, endPoint y: 254, distance: 37.6
click at [62, 226] on div "Médico(a)" at bounding box center [74, 231] width 121 height 17
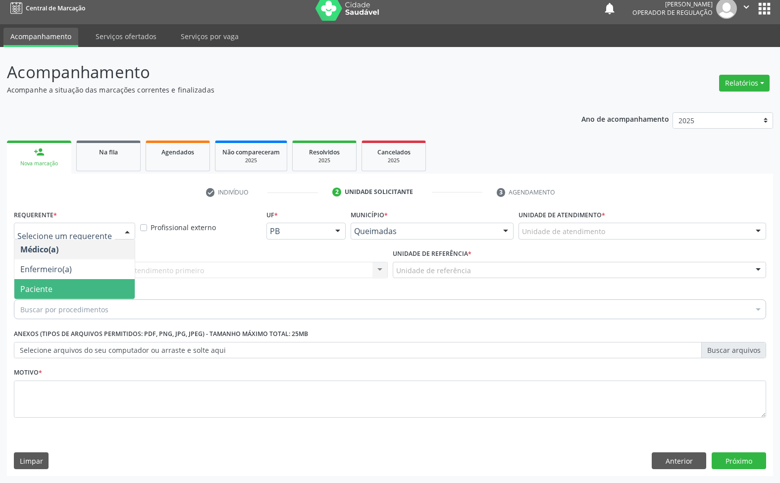
click at [40, 279] on span "Paciente" at bounding box center [74, 289] width 120 height 20
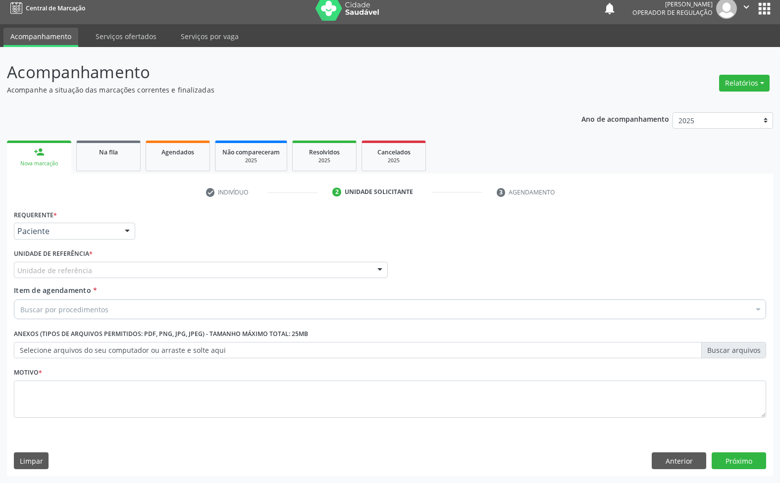
type input "SA"
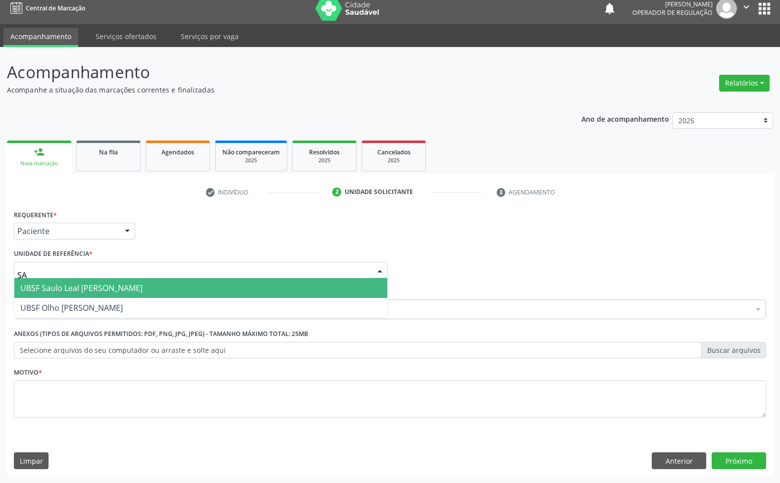
click at [85, 286] on span "UBSF Saulo Leal [PERSON_NAME]" at bounding box center [81, 288] width 122 height 11
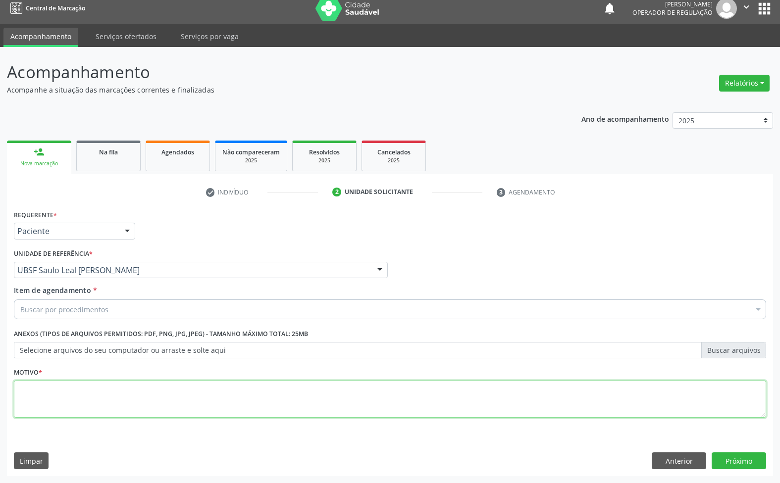
click at [106, 388] on textarea at bounding box center [390, 400] width 752 height 38
paste textarea "TRANSVAGINAL"
type textarea "TRANSVAGINAL"
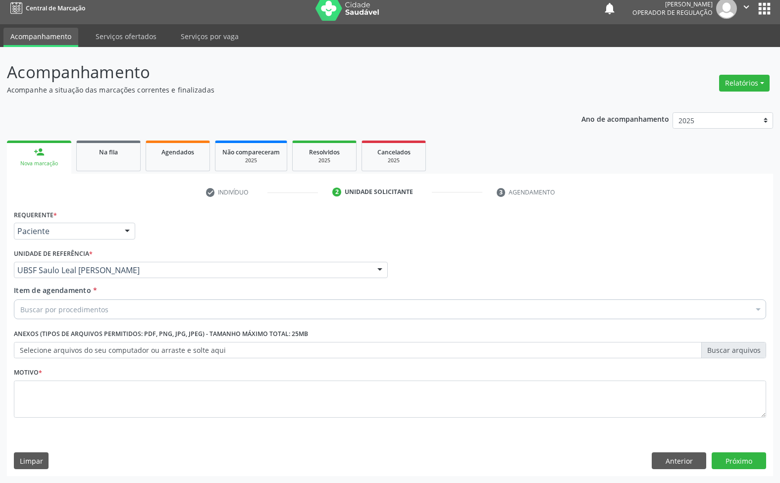
paste input "TRANSVAGINAL"
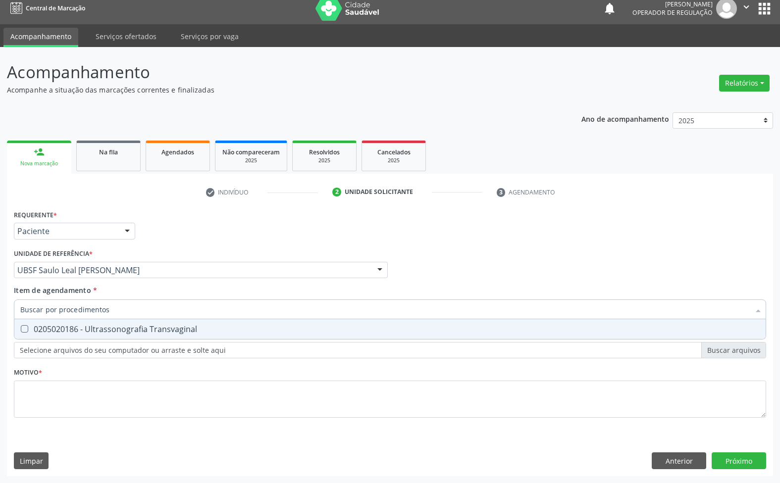
type input "TRANSVAGINAL"
drag, startPoint x: 94, startPoint y: 327, endPoint x: 90, endPoint y: 318, distance: 9.5
click at [94, 326] on div "0205020186 - Ultrassonografia Transvaginal" at bounding box center [389, 329] width 739 height 8
checkbox Transvaginal "true"
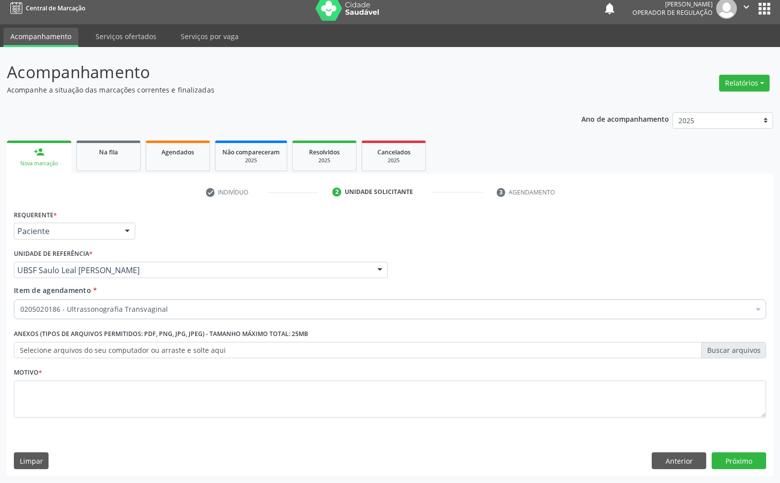
drag, startPoint x: 290, startPoint y: 376, endPoint x: 273, endPoint y: 389, distance: 21.6
click at [282, 375] on div "Motivo *" at bounding box center [390, 391] width 752 height 52
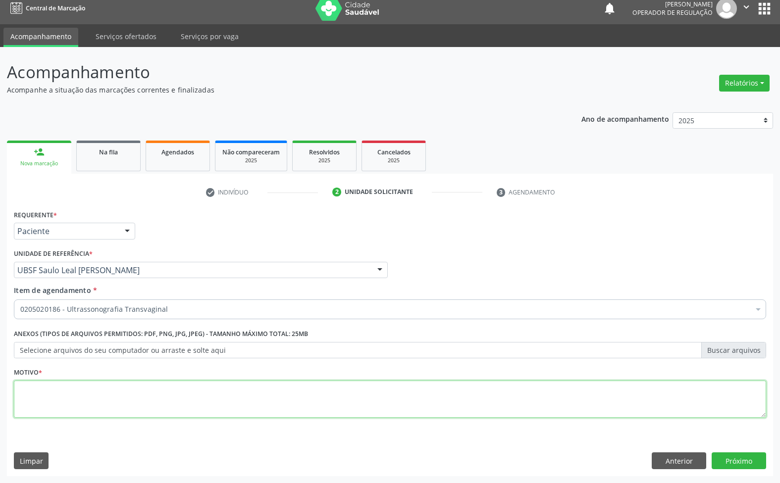
paste textarea "AVALIAÇÃO 07/2025"
click at [275, 399] on textarea at bounding box center [390, 400] width 752 height 38
type textarea "AVALIAÇÃO 07/2025"
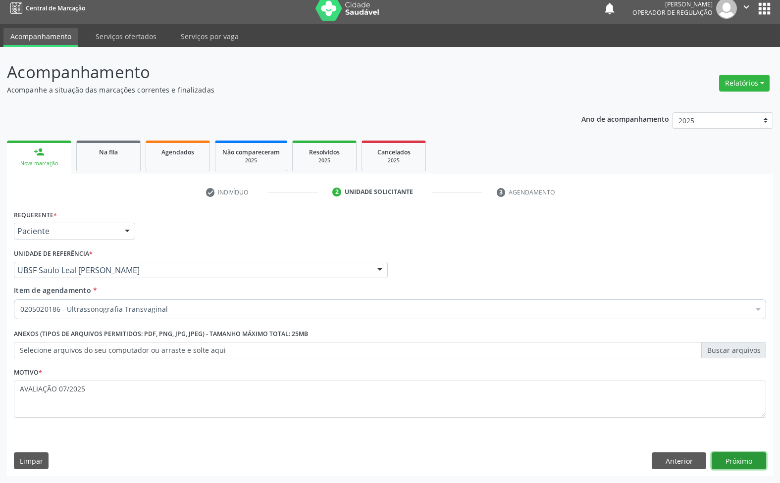
click at [743, 457] on button "Próximo" at bounding box center [739, 461] width 54 height 17
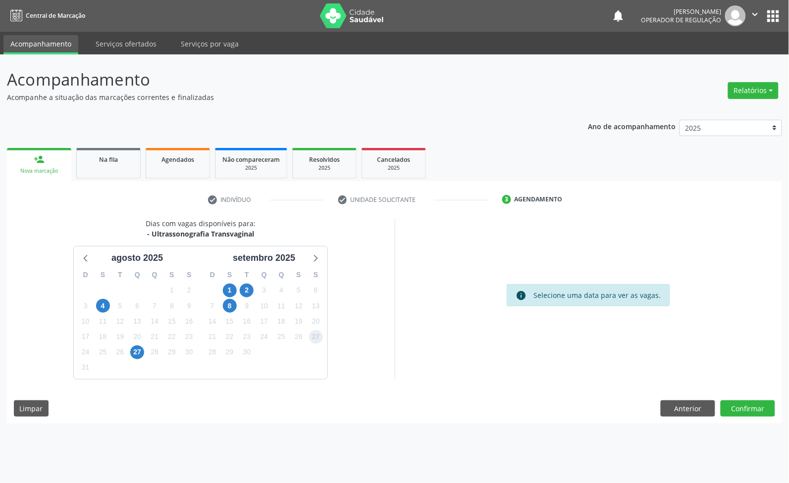
click at [316, 334] on span "27" at bounding box center [316, 337] width 14 height 14
click at [738, 402] on button "Confirmar" at bounding box center [748, 409] width 54 height 17
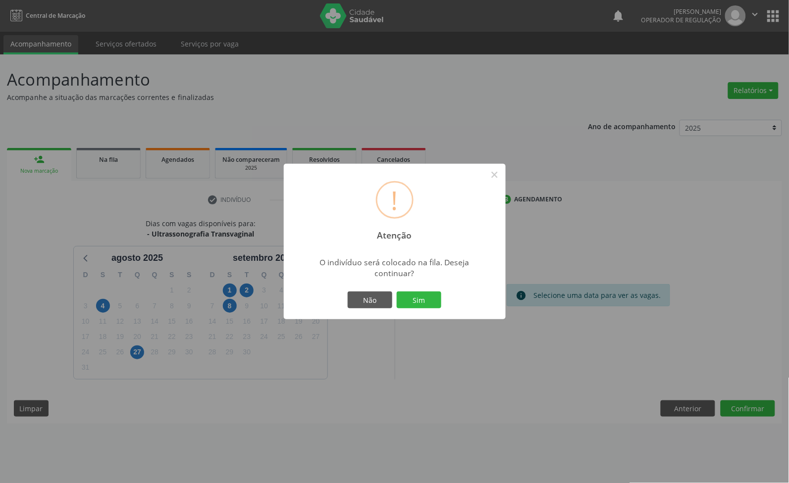
click at [397, 292] on button "Sim" at bounding box center [419, 300] width 45 height 17
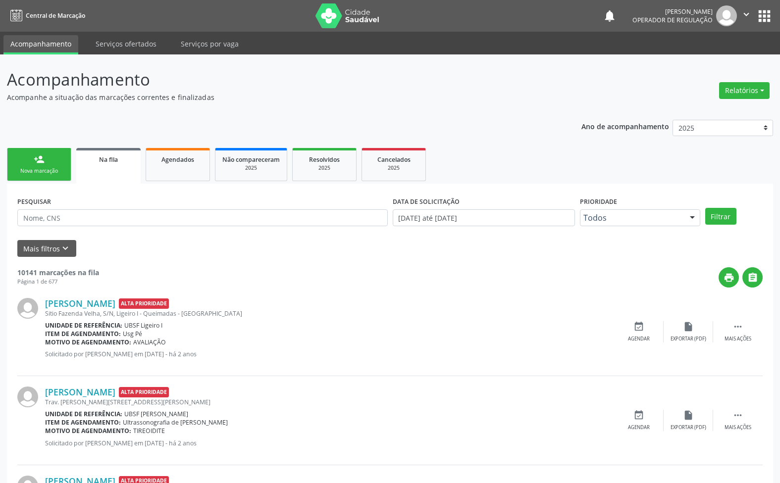
click at [20, 161] on link "person_add Nova marcação" at bounding box center [39, 164] width 64 height 33
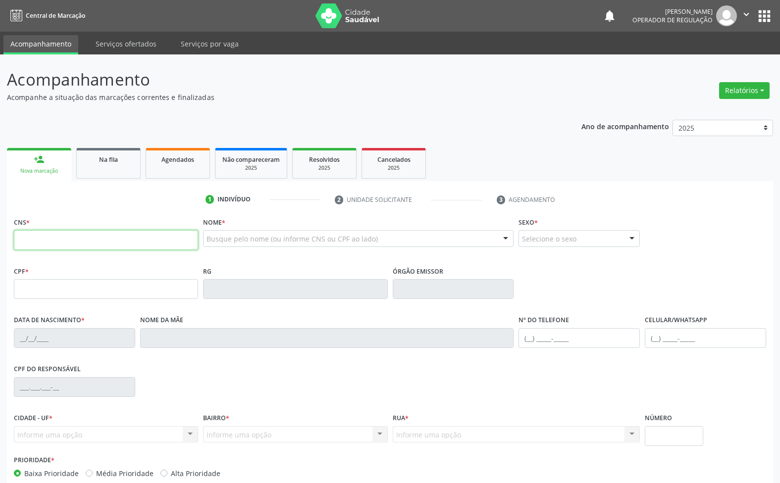
click at [85, 247] on input "text" at bounding box center [106, 240] width 184 height 20
type input "MARCELLY NA"
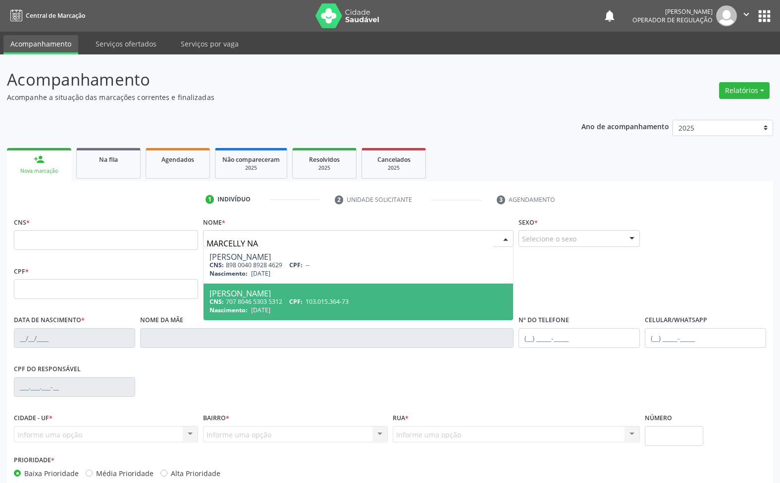
click at [233, 303] on div "CNS: 707 8046 5303 5312 CPF: 103.015.364-73" at bounding box center [358, 302] width 298 height 8
type input "707 8046 5303 5312"
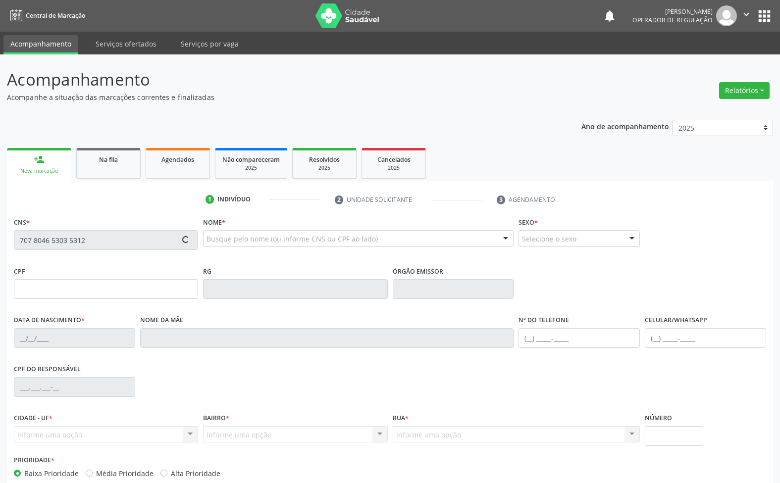
type input "103.015.364-73"
type input "[DATE]"
type input "[PERSON_NAME]"
type input "[PHONE_NUMBER]"
type input "95"
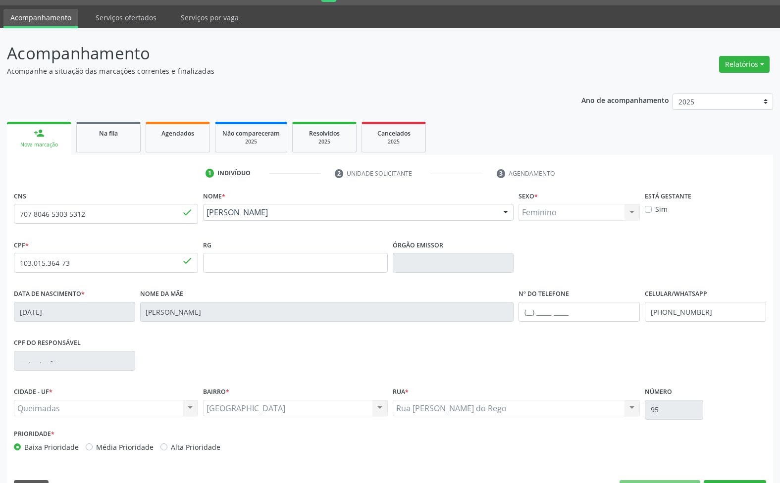
scroll to position [53, 0]
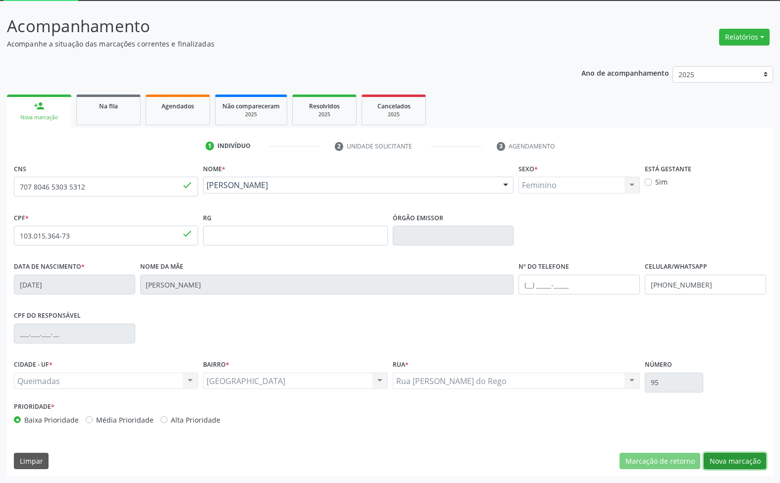
click at [727, 465] on button "Nova marcação" at bounding box center [735, 461] width 62 height 17
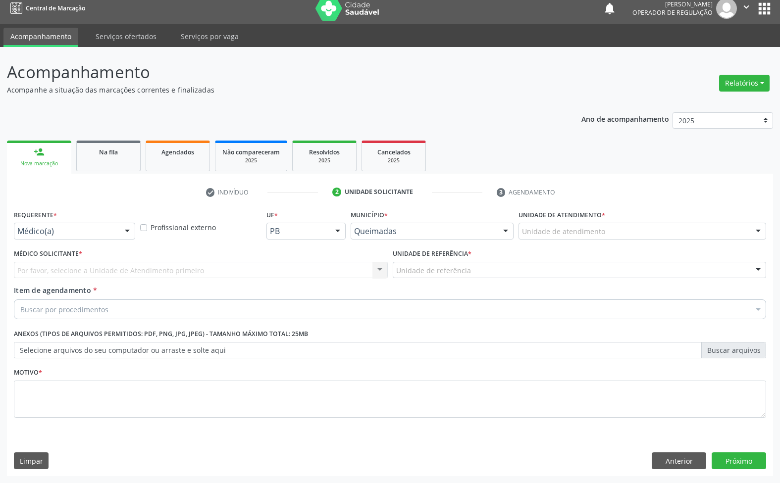
scroll to position [7, 0]
click at [93, 243] on div "Requerente * Médico(a) Médico(a) Enfermeiro(a) Paciente Nenhum resultado encont…" at bounding box center [74, 227] width 126 height 39
drag, startPoint x: 89, startPoint y: 228, endPoint x: 68, endPoint y: 293, distance: 67.8
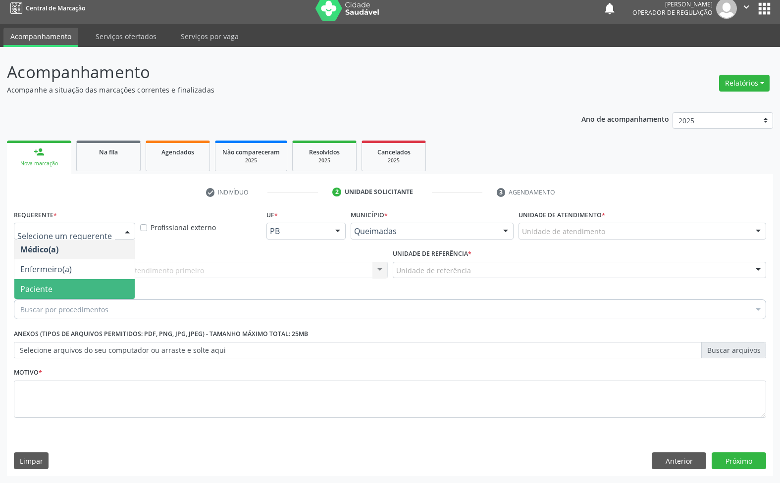
click at [67, 285] on span "Paciente" at bounding box center [74, 289] width 120 height 20
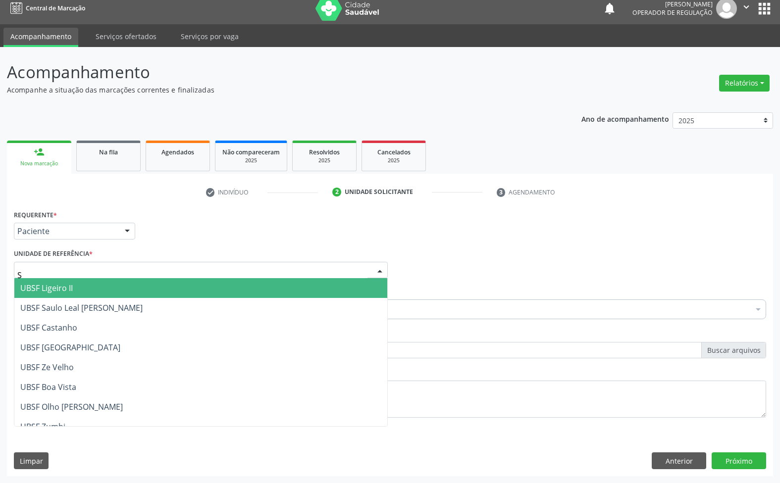
click at [129, 263] on div "S" at bounding box center [201, 270] width 374 height 17
type input "SA"
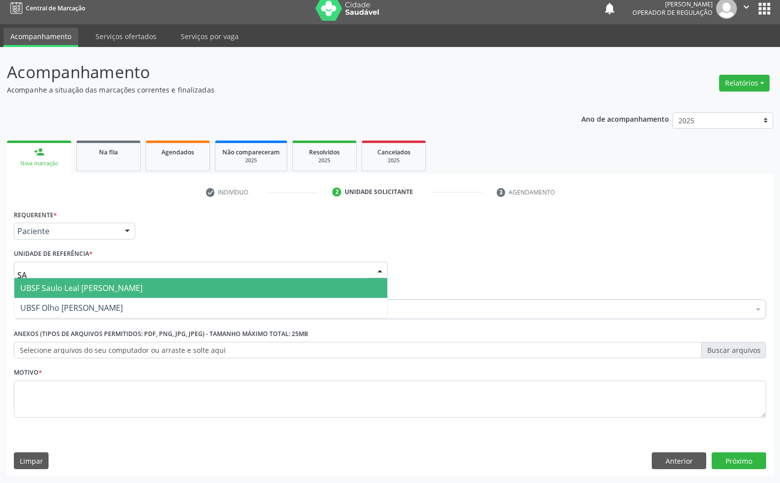
click at [120, 290] on span "UBSF Saulo Leal [PERSON_NAME]" at bounding box center [81, 288] width 122 height 11
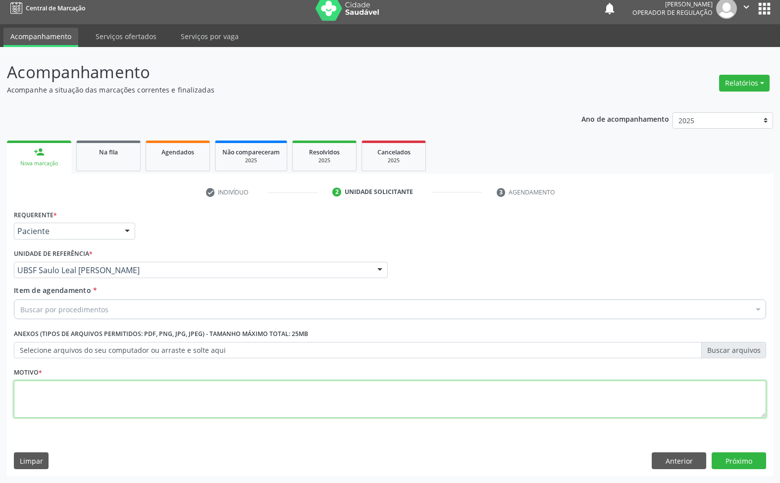
click at [141, 395] on textarea at bounding box center [390, 400] width 752 height 38
paste textarea "AVALIAÇÃO 07/2025"
type textarea "AVALIAÇÃO 07/2025"
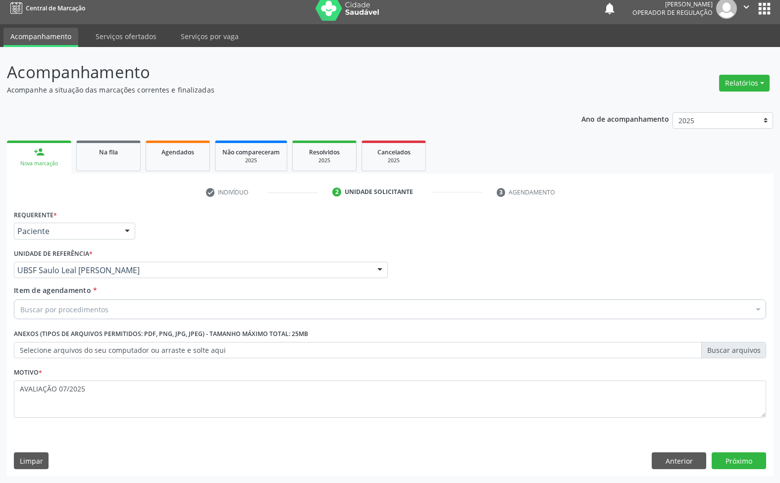
click at [148, 305] on div "Buscar por procedimentos" at bounding box center [390, 310] width 752 height 20
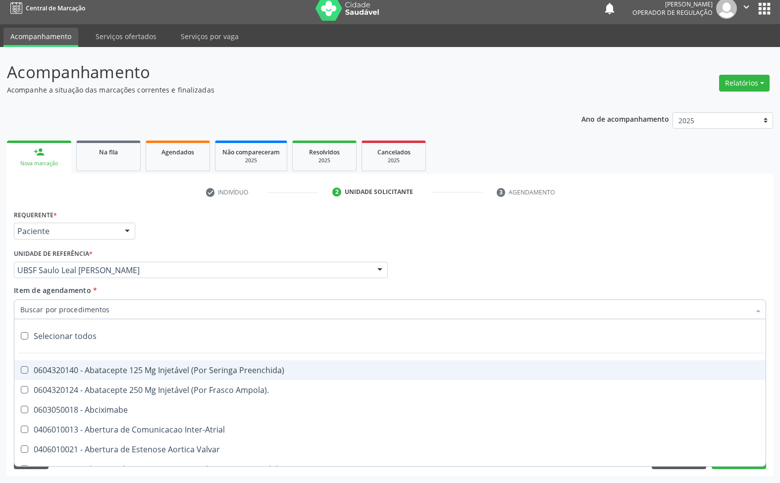
paste input "TRANSVAGINAL"
type input "TRANSVAGINAL"
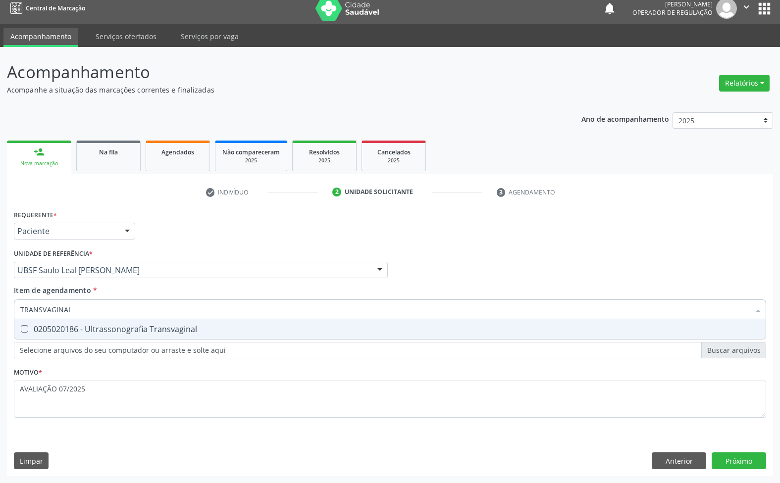
click at [140, 327] on div "0205020186 - Ultrassonografia Transvaginal" at bounding box center [389, 329] width 739 height 8
checkbox Transvaginal "true"
click at [726, 451] on div "Requerente * Paciente Médico(a) Enfermeiro(a) Paciente Nenhum resultado encontr…" at bounding box center [390, 342] width 766 height 269
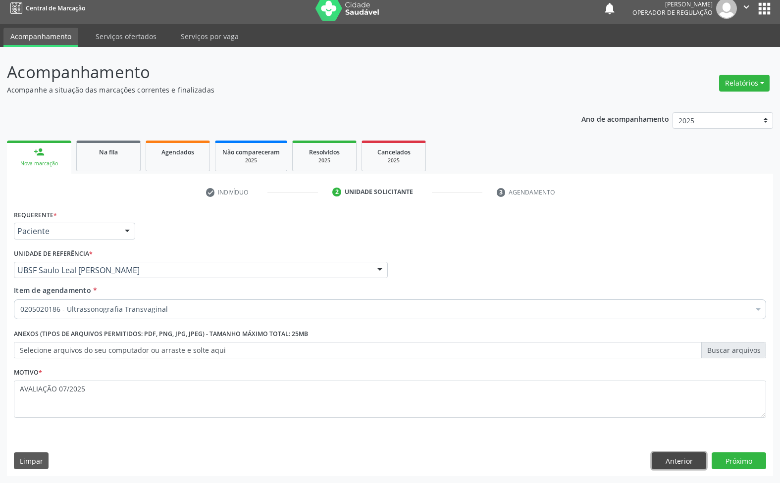
click at [703, 466] on button "Anterior" at bounding box center [679, 461] width 54 height 17
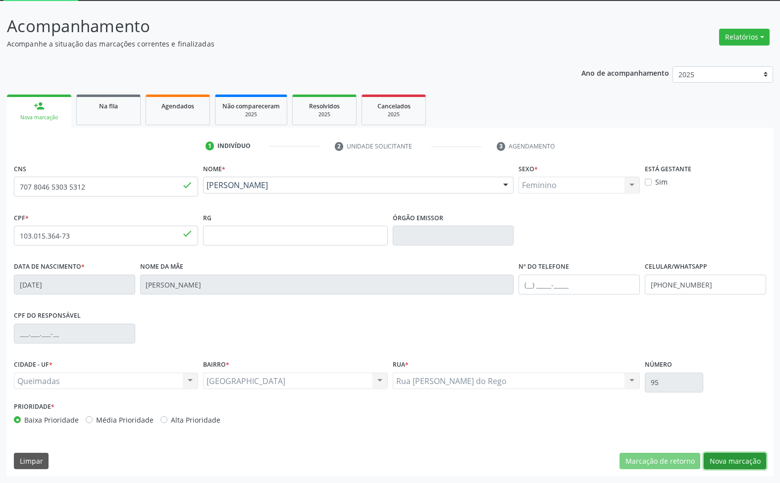
click at [733, 466] on button "Nova marcação" at bounding box center [735, 461] width 62 height 17
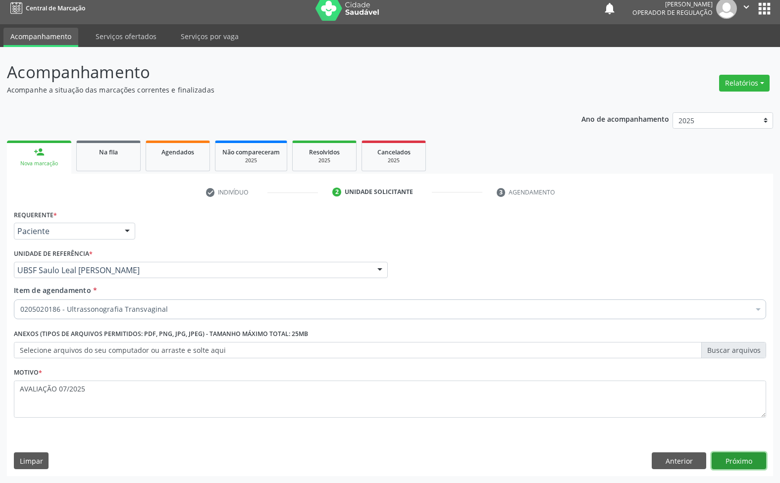
click at [736, 460] on button "Próximo" at bounding box center [739, 461] width 54 height 17
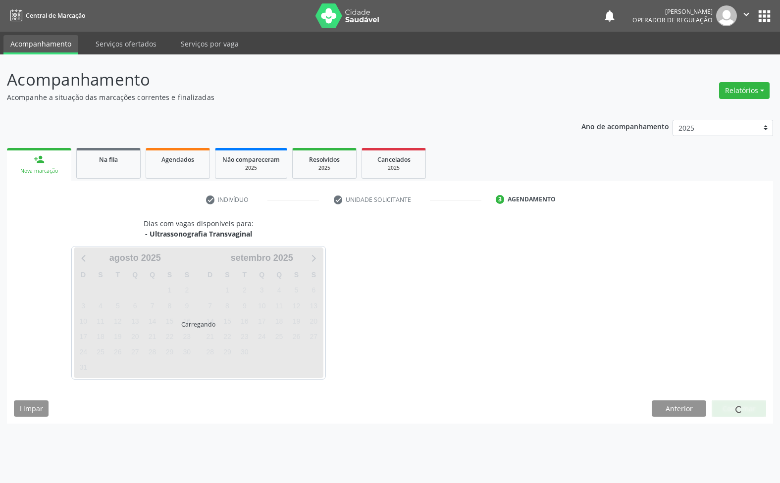
scroll to position [0, 0]
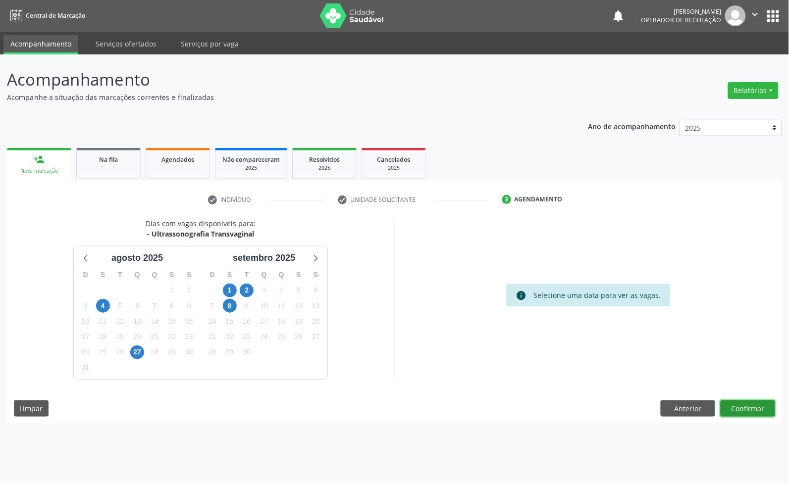
click at [748, 407] on button "Confirmar" at bounding box center [748, 409] width 54 height 17
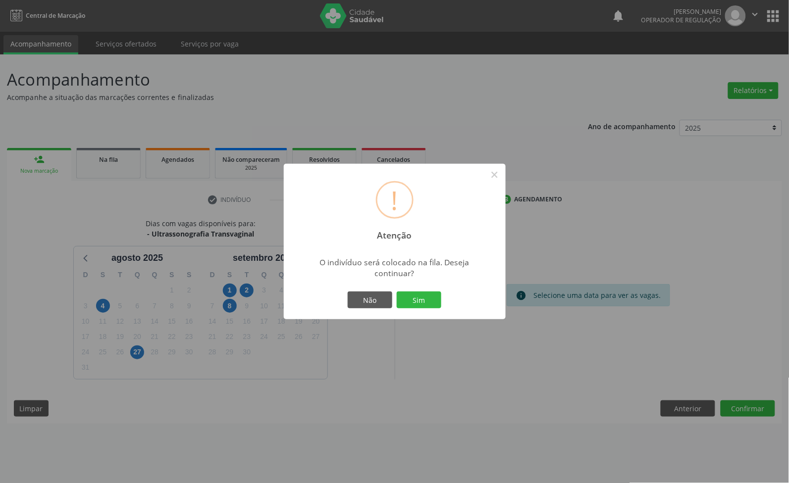
click at [397, 292] on button "Sim" at bounding box center [419, 300] width 45 height 17
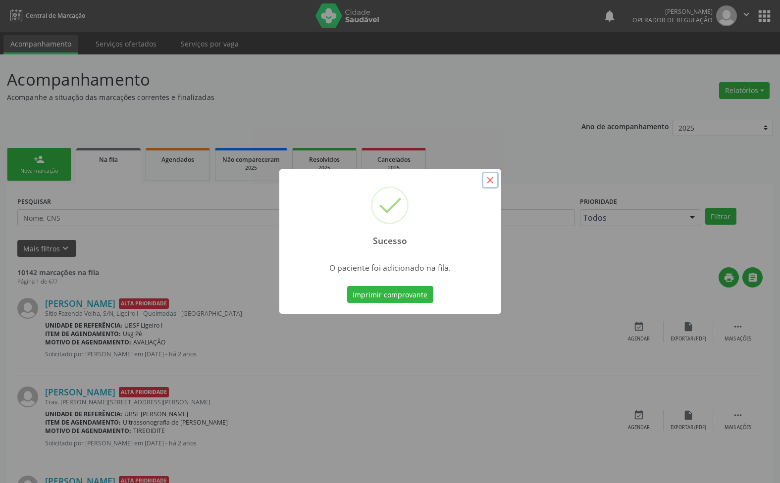
click at [495, 182] on button "×" at bounding box center [490, 180] width 17 height 17
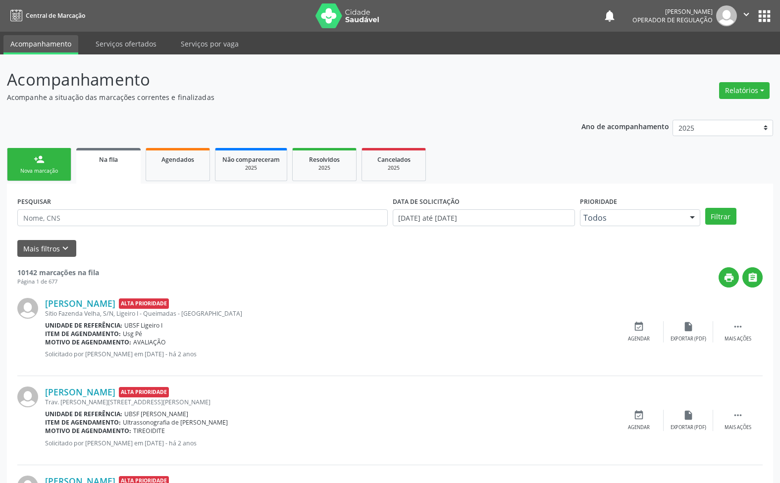
click at [57, 226] on div "PESQUISAR" at bounding box center [202, 213] width 375 height 39
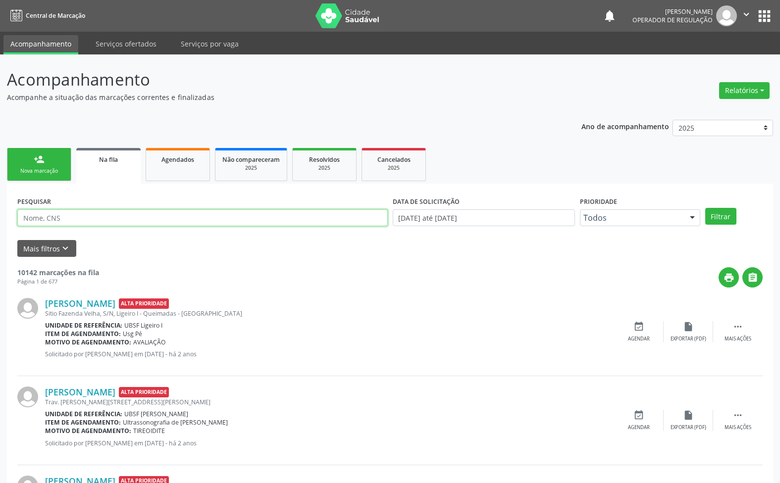
click at [51, 221] on input "text" at bounding box center [202, 217] width 370 height 17
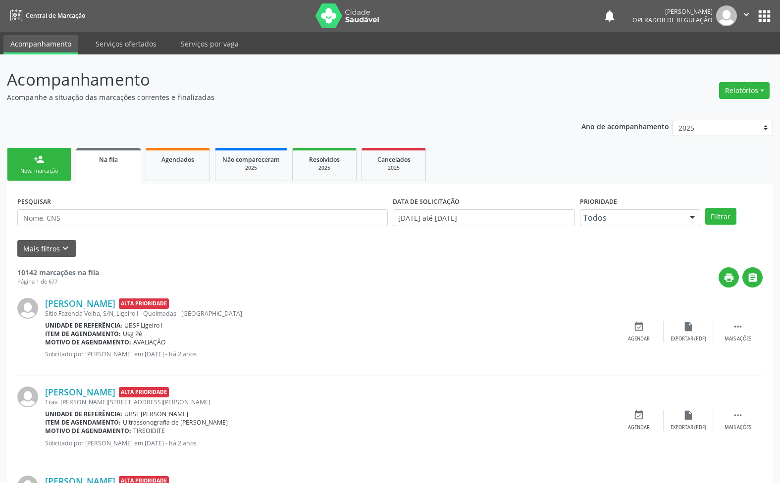
click at [32, 172] on div "Nova marcação" at bounding box center [39, 170] width 50 height 7
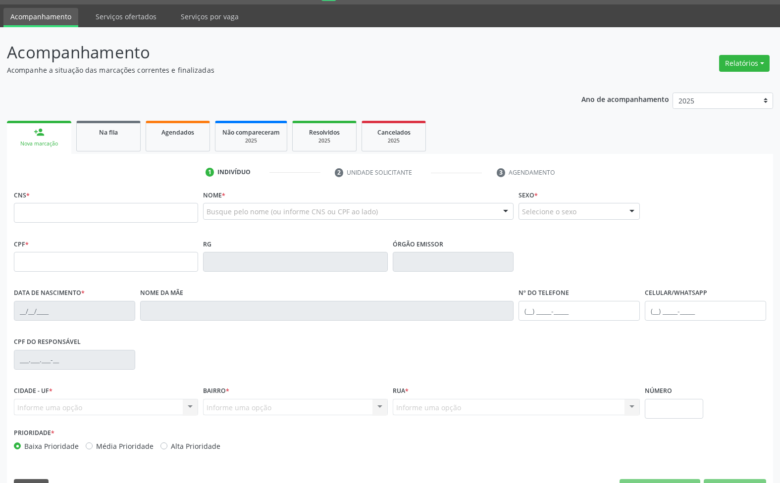
scroll to position [53, 0]
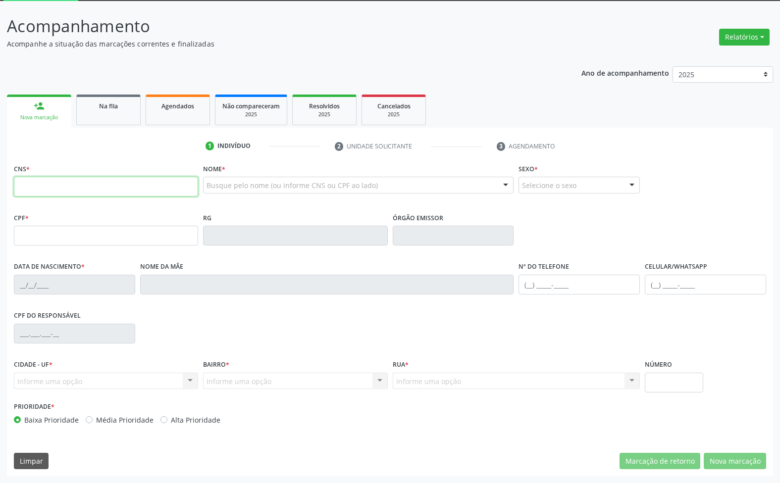
click at [120, 191] on input "text" at bounding box center [106, 187] width 184 height 20
type input "707 0048 8584 0734"
type input "018.371.154-86"
type input "[DATE]"
type input "[PERSON_NAME]"
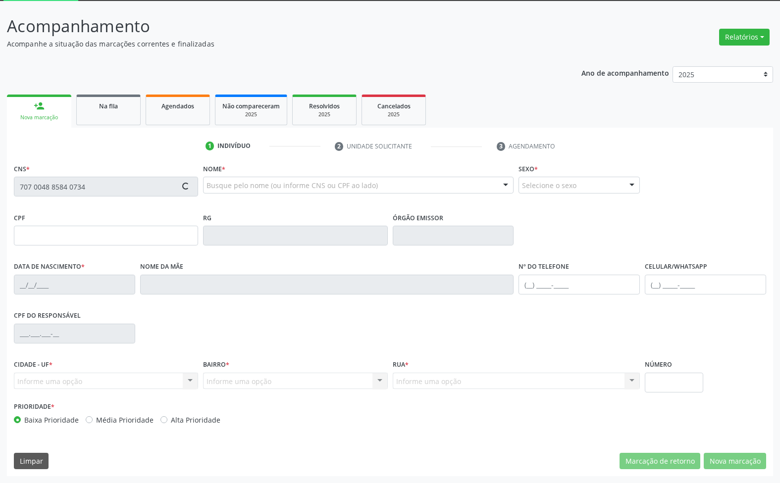
type input "[PHONE_NUMBER]"
type input "40"
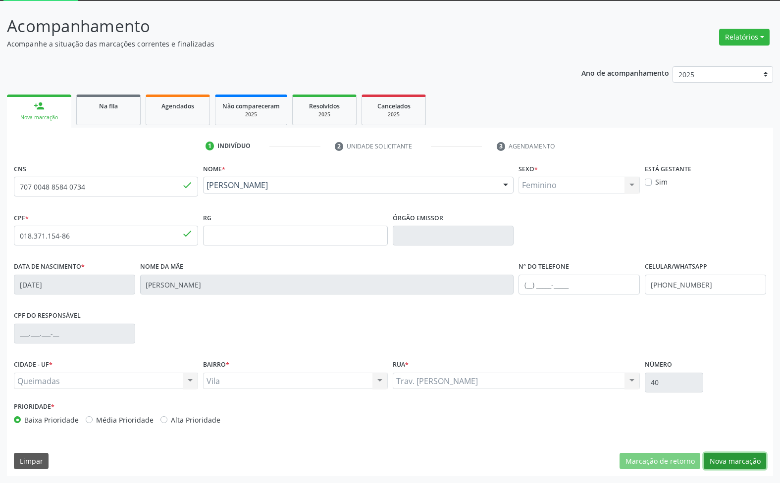
click at [742, 467] on button "Nova marcação" at bounding box center [735, 461] width 62 height 17
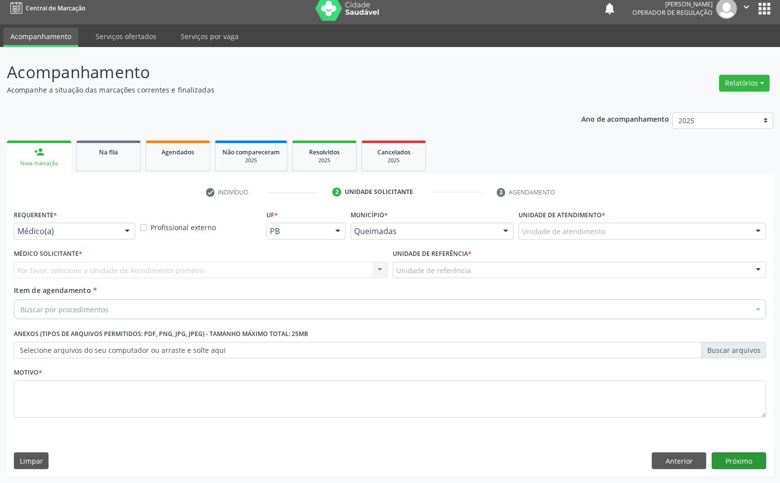
scroll to position [7, 0]
click at [90, 242] on div "Requerente * Médico(a) Médico(a) Enfermeiro(a) Paciente Nenhum resultado encont…" at bounding box center [74, 227] width 126 height 39
drag, startPoint x: 88, startPoint y: 238, endPoint x: 80, endPoint y: 261, distance: 24.9
click at [87, 239] on div "Médico(a)" at bounding box center [74, 231] width 121 height 17
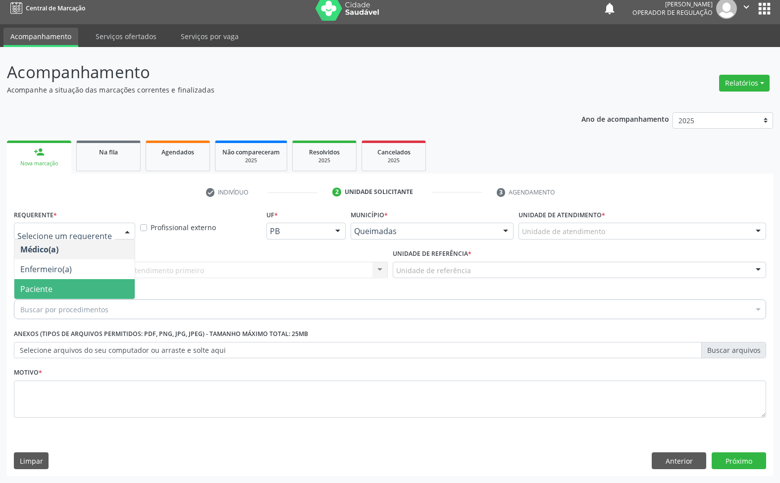
click at [75, 284] on span "Paciente" at bounding box center [74, 289] width 120 height 20
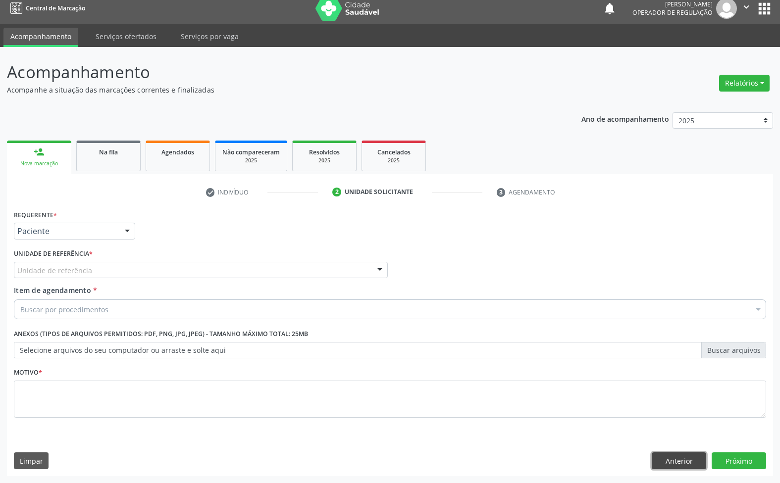
click at [683, 459] on button "Anterior" at bounding box center [679, 461] width 54 height 17
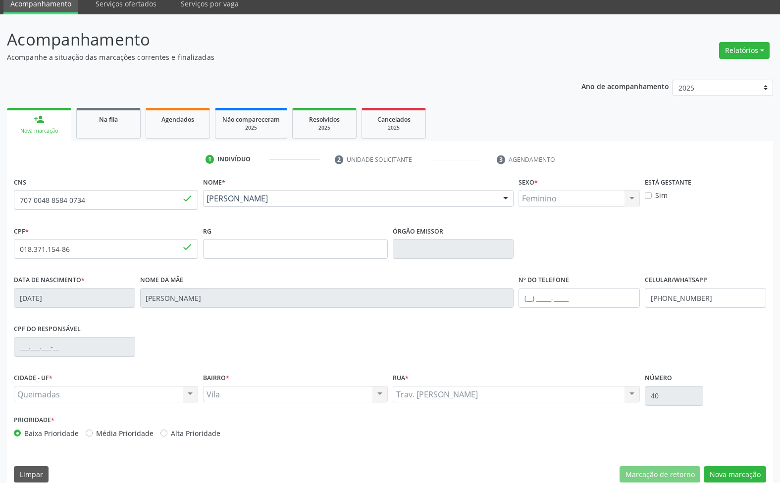
scroll to position [53, 0]
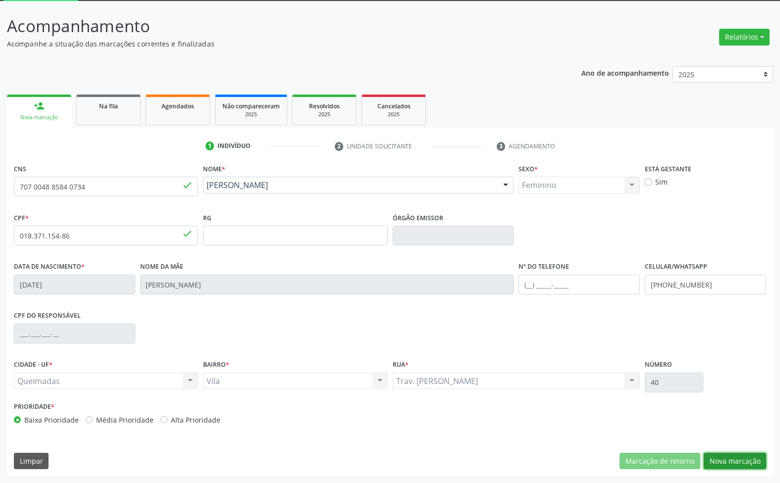
click at [735, 456] on button "Nova marcação" at bounding box center [735, 461] width 62 height 17
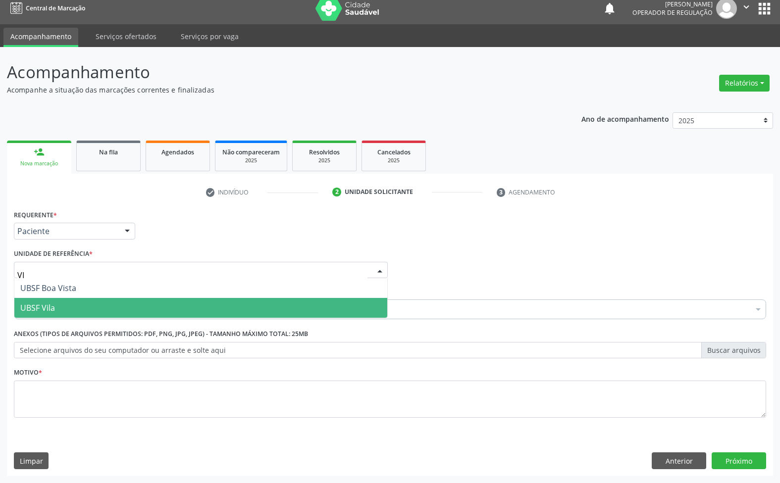
type input "VIL"
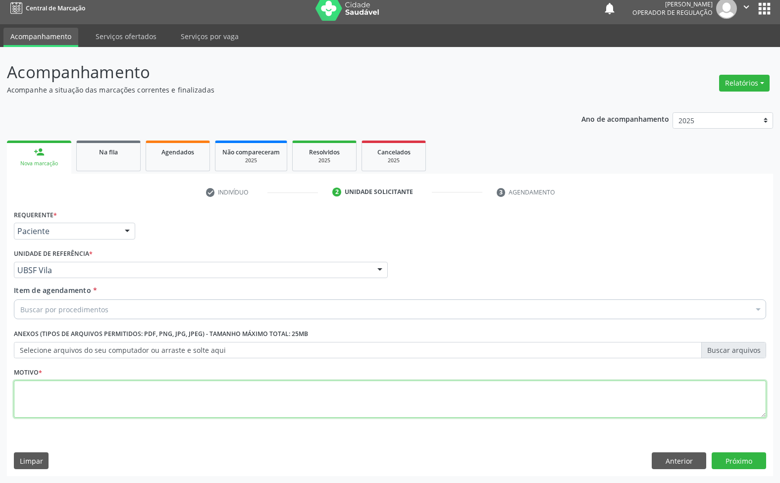
click at [62, 381] on textarea at bounding box center [390, 400] width 752 height 38
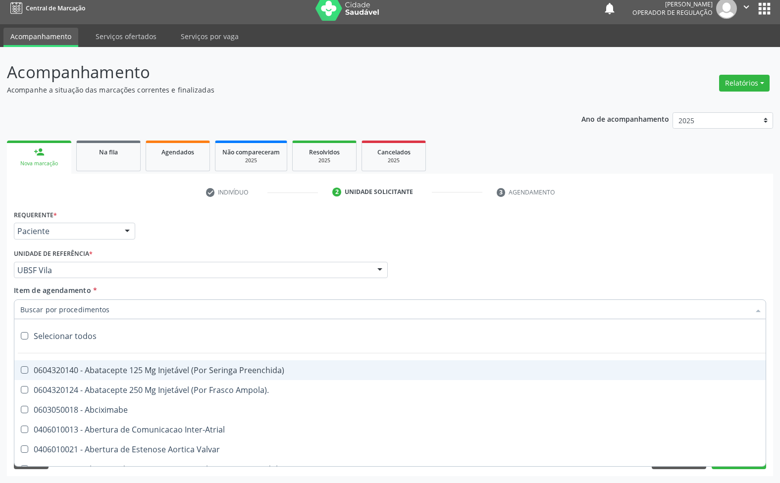
paste input "TRANSVAGINAL"
type input "TRANSVAGINAL"
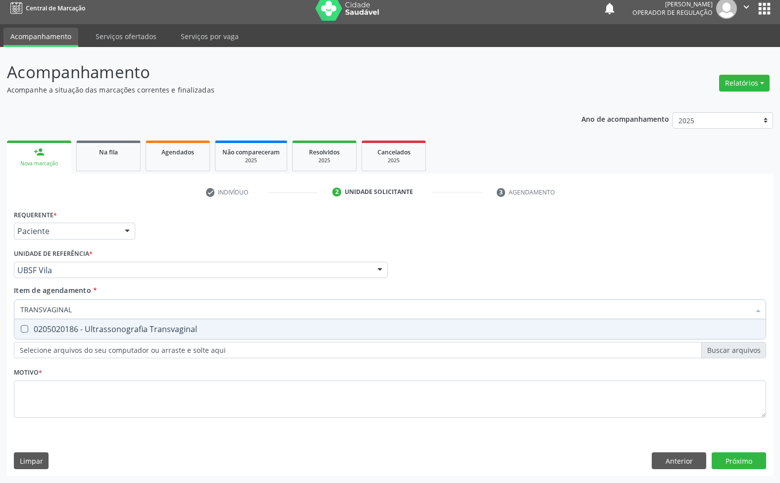
click at [88, 330] on div "0205020186 - Ultrassonografia Transvaginal" at bounding box center [389, 329] width 739 height 8
checkbox Transvaginal "true"
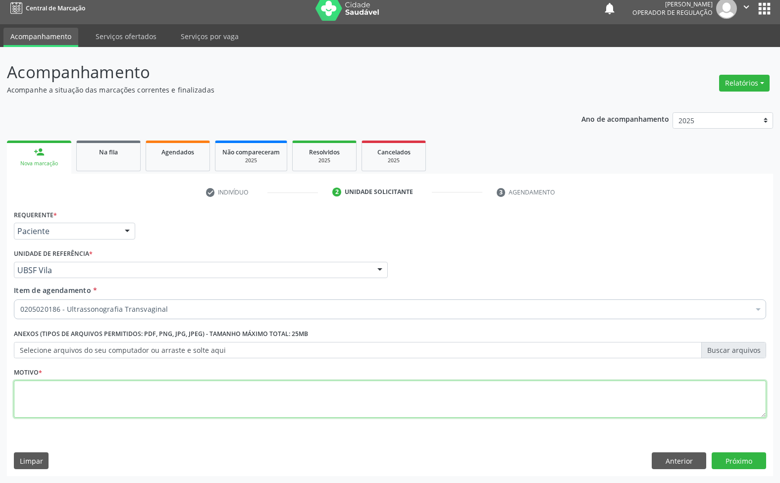
click at [546, 409] on textarea at bounding box center [390, 400] width 752 height 38
paste textarea "AVALIAÇÃO 07/2025"
type textarea "AVALIAÇÃO 07/2025"
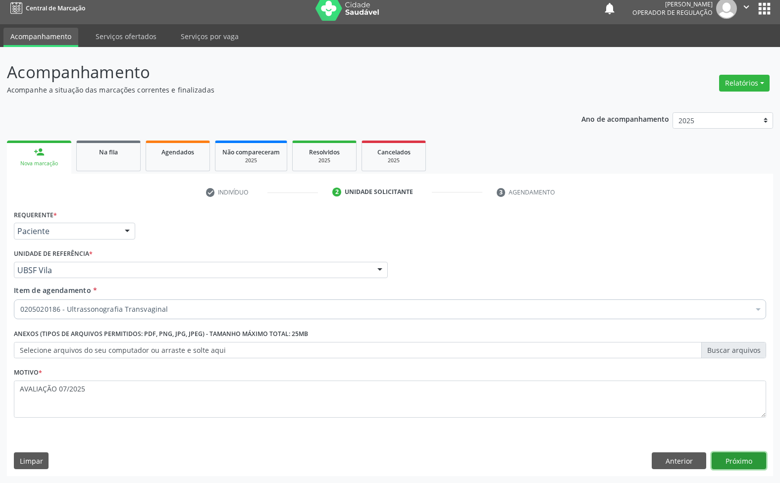
drag, startPoint x: 752, startPoint y: 461, endPoint x: 623, endPoint y: 434, distance: 131.4
click at [752, 461] on button "Próximo" at bounding box center [739, 461] width 54 height 17
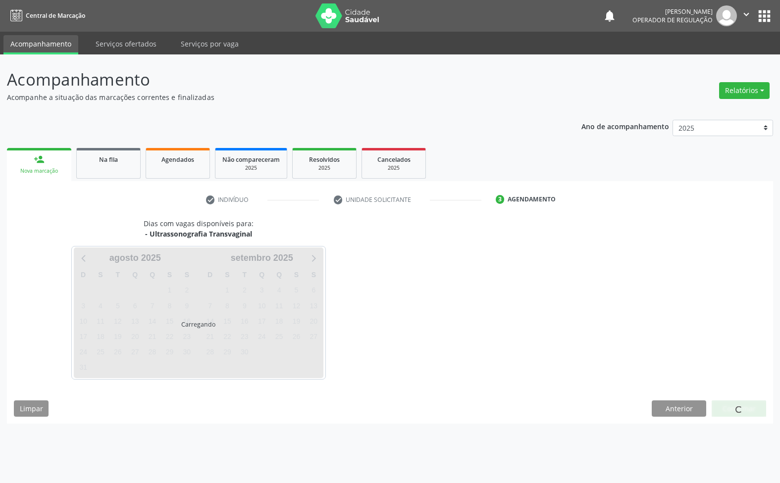
scroll to position [0, 0]
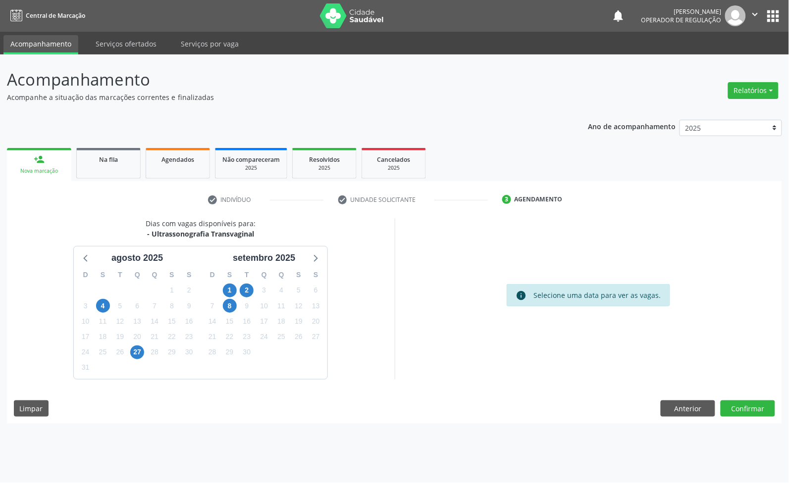
click at [273, 337] on div "25" at bounding box center [281, 336] width 17 height 15
click at [268, 337] on div "D S T Q Q S S 31 1 2 3 4 5 6 7 8 9 10 11 12 13 14 15 16 17 18 19 20 21 22 23 24…" at bounding box center [264, 322] width 127 height 114
click at [265, 335] on span "24" at bounding box center [264, 337] width 14 height 14
click at [763, 409] on button "Confirmar" at bounding box center [748, 409] width 54 height 17
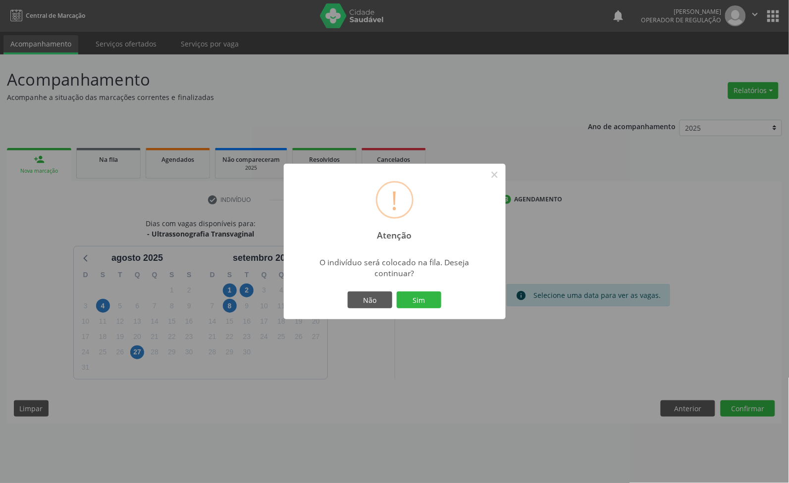
click at [397, 292] on button "Sim" at bounding box center [419, 300] width 45 height 17
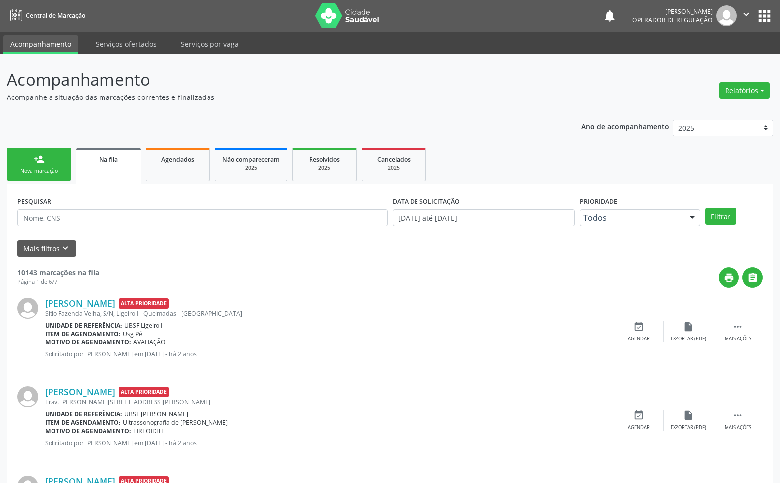
click at [41, 163] on div "person_add" at bounding box center [39, 159] width 11 height 11
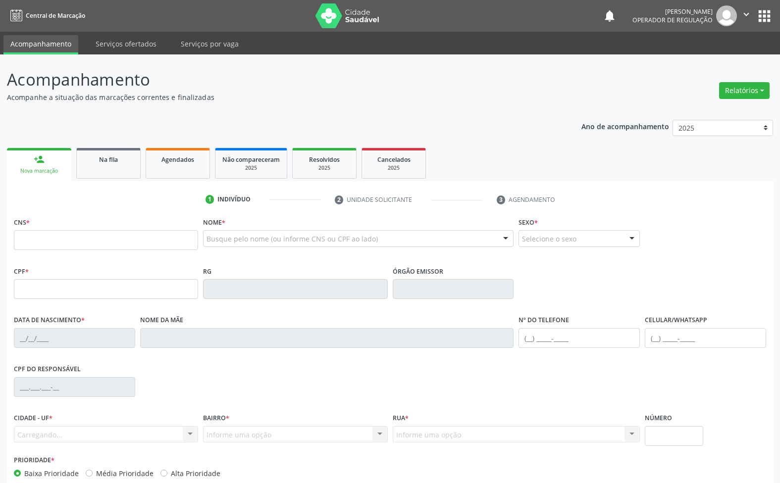
click at [52, 173] on div "Nova marcação" at bounding box center [39, 170] width 51 height 7
click at [70, 246] on input "text" at bounding box center [106, 240] width 184 height 20
type input "[PERSON_NAME]"
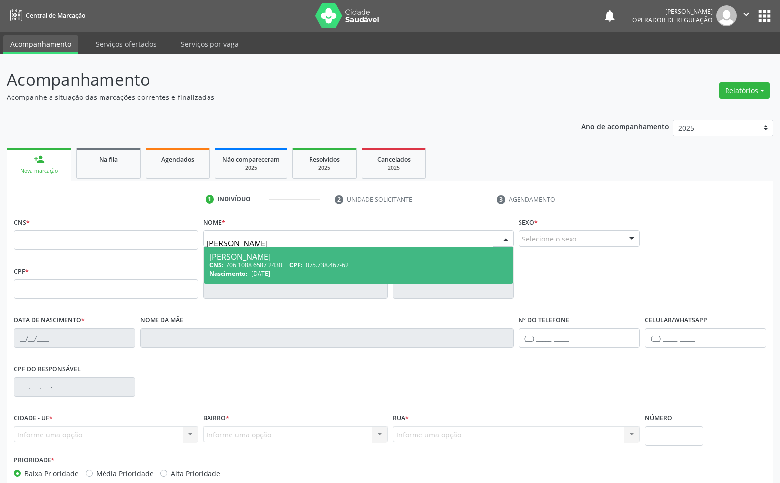
click at [293, 256] on div "[PERSON_NAME]" at bounding box center [358, 257] width 298 height 8
type input "706 1088 6587 2430"
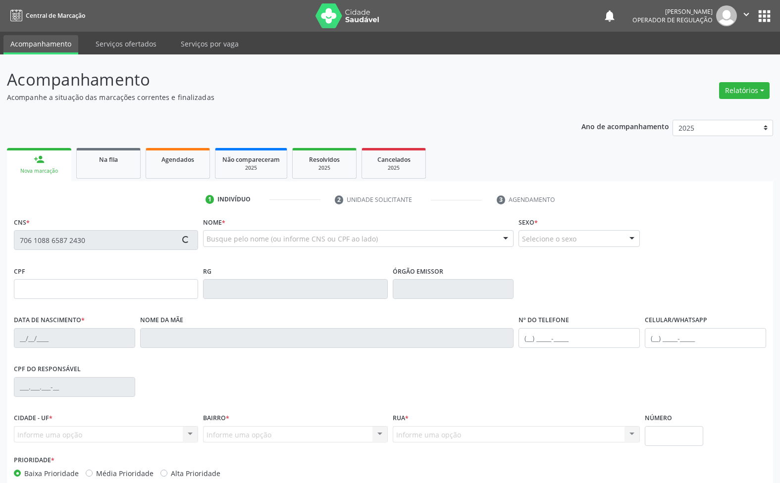
type input "075.738.467-62"
type input "[DATE]"
type input "[PERSON_NAME]"
type input "[PHONE_NUMBER]"
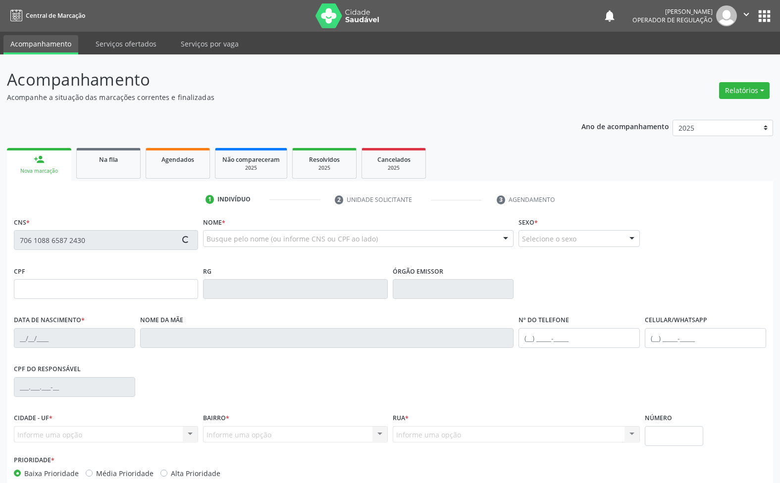
type input "512"
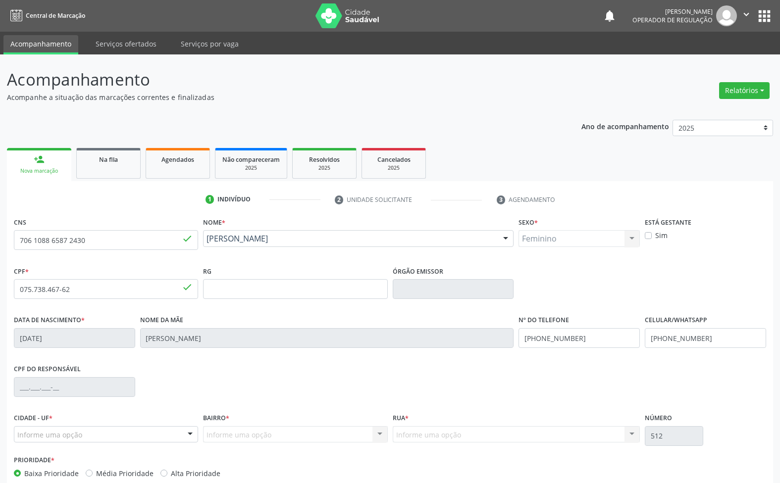
scroll to position [53, 0]
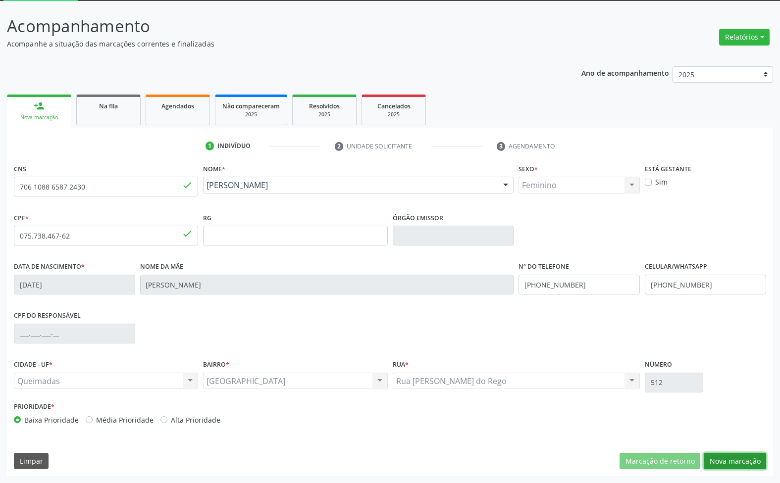
click at [753, 459] on button "Nova marcação" at bounding box center [735, 461] width 62 height 17
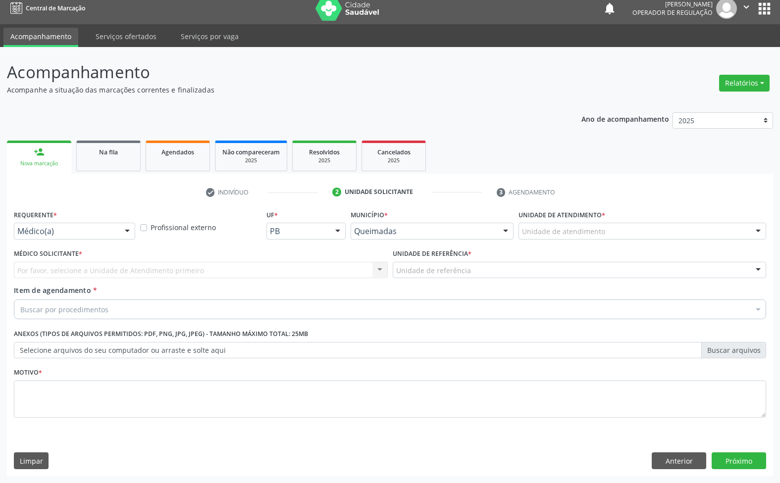
scroll to position [7, 0]
click at [97, 226] on div "Médico(a)" at bounding box center [74, 231] width 121 height 17
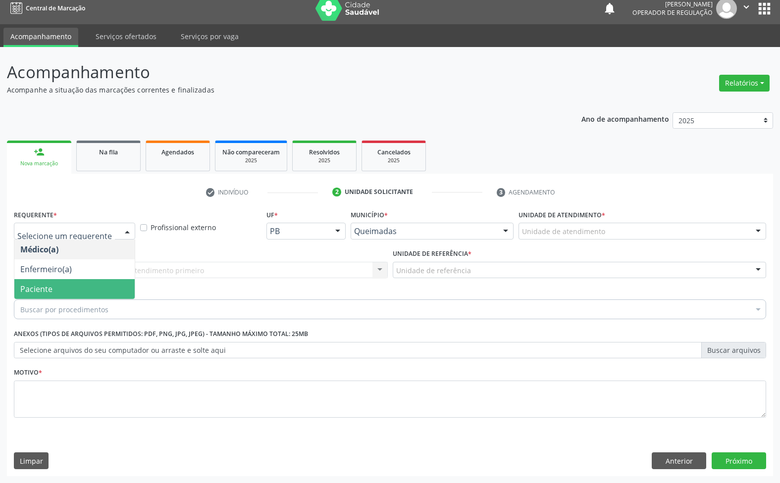
click at [90, 282] on span "Paciente" at bounding box center [74, 289] width 120 height 20
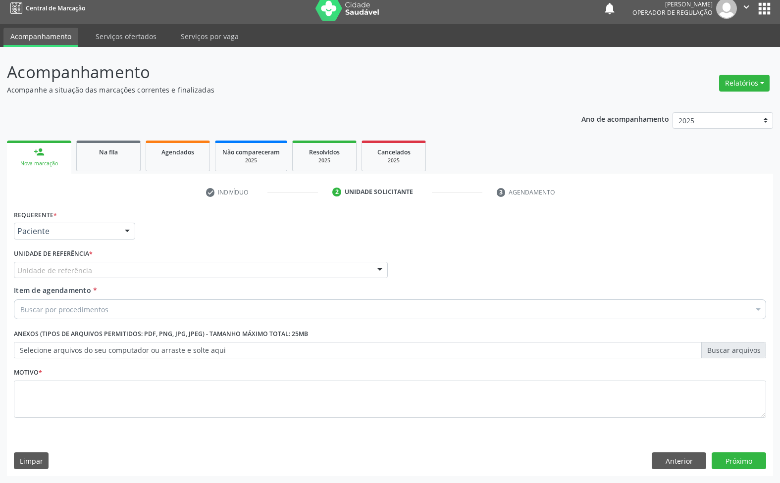
click at [117, 268] on div "Unidade de referência" at bounding box center [201, 270] width 374 height 17
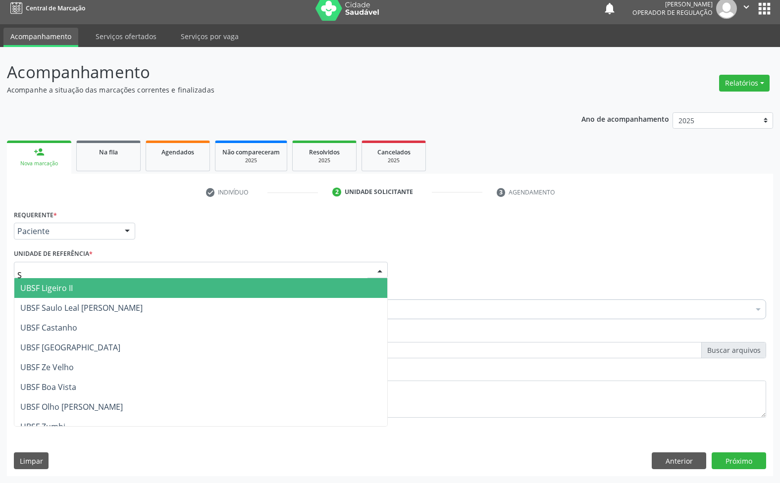
type input "SA"
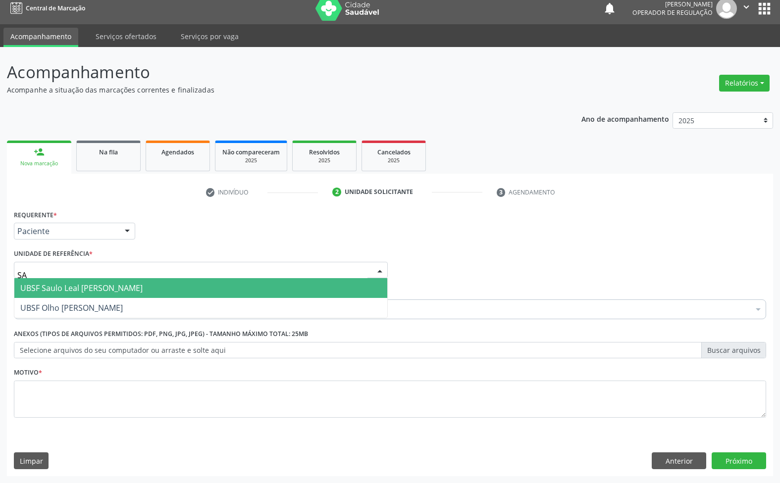
click at [103, 288] on span "UBSF Saulo Leal [PERSON_NAME]" at bounding box center [81, 288] width 122 height 11
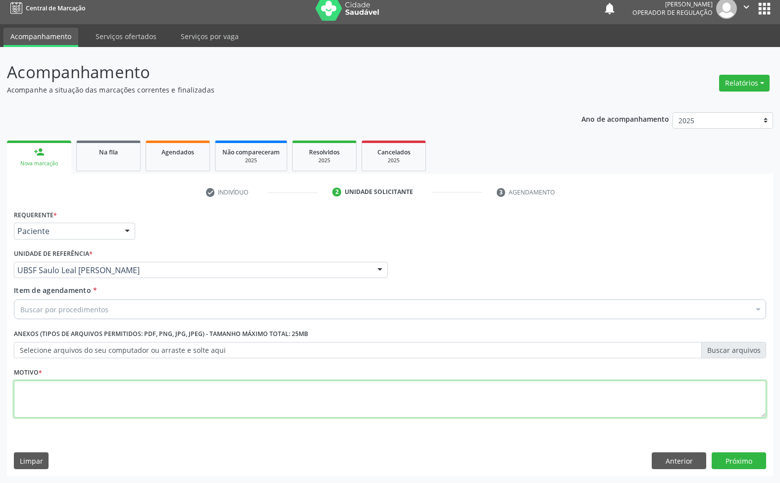
click at [87, 414] on textarea at bounding box center [390, 400] width 752 height 38
paste textarea "AVALIAÇÃO 07/2025"
type textarea "AVALIAÇÃO 07/2025"
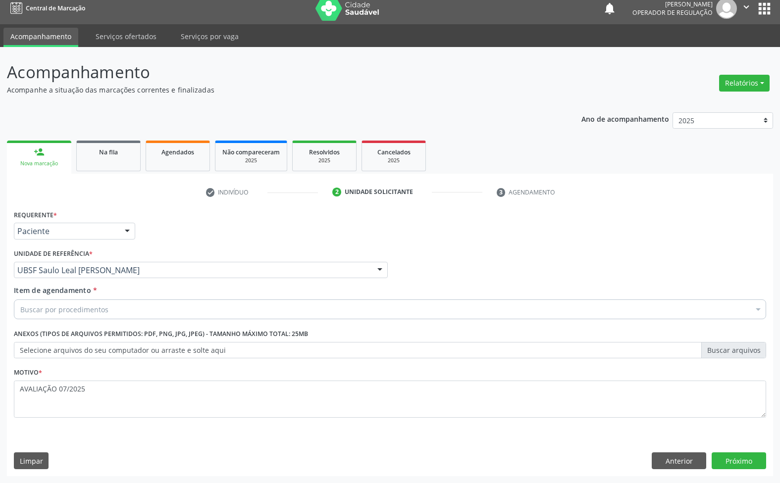
click at [199, 312] on div "Buscar por procedimentos" at bounding box center [390, 310] width 752 height 20
paste input "TRANSVAGINAL"
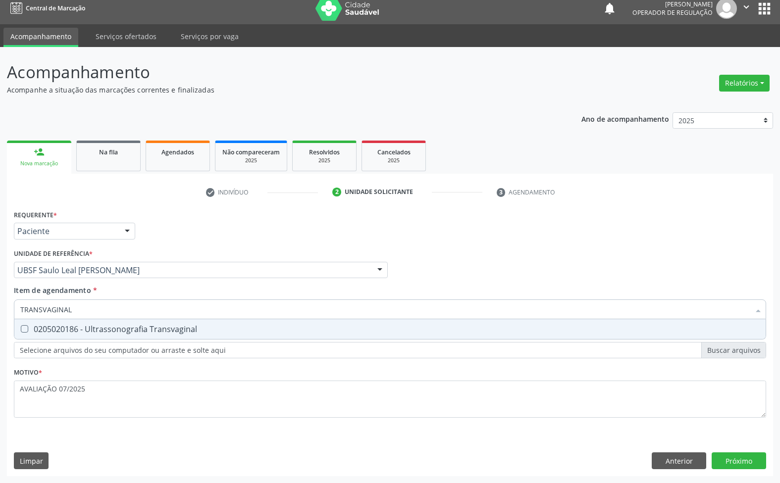
type input "TRANSVAGINAL"
click at [158, 345] on div "Requerente * Paciente Médico(a) Enfermeiro(a) Paciente Nenhum resultado encontr…" at bounding box center [390, 320] width 752 height 224
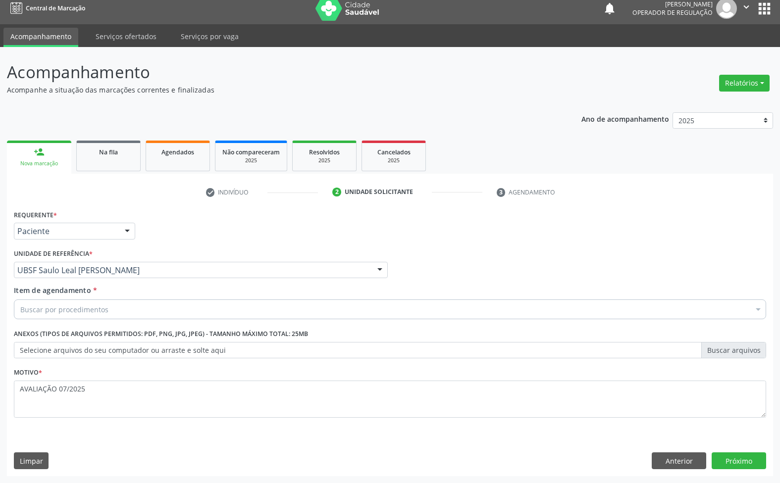
click at [164, 307] on div "Buscar por procedimentos" at bounding box center [390, 310] width 752 height 20
paste input "TRANSVAGINAL"
type input "TRANSVAGINAL"
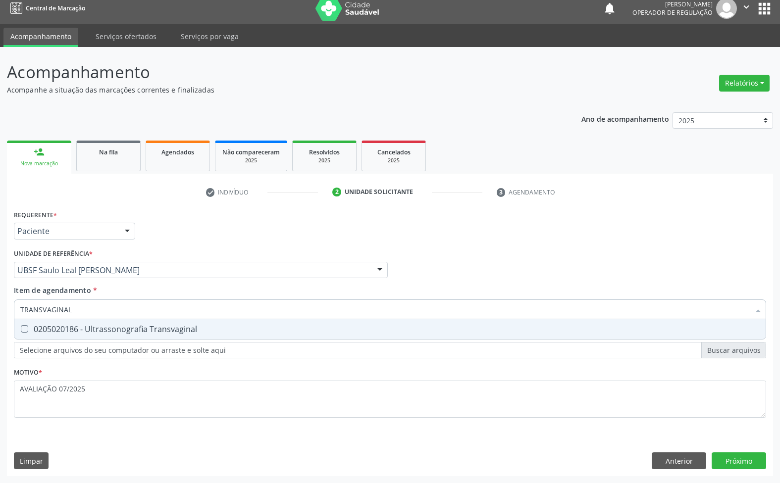
click at [145, 325] on div "0205020186 - Ultrassonografia Transvaginal" at bounding box center [389, 329] width 739 height 8
checkbox Transvaginal "true"
click at [731, 461] on div "Requerente * Paciente Médico(a) Enfermeiro(a) Paciente Nenhum resultado encontr…" at bounding box center [390, 342] width 766 height 269
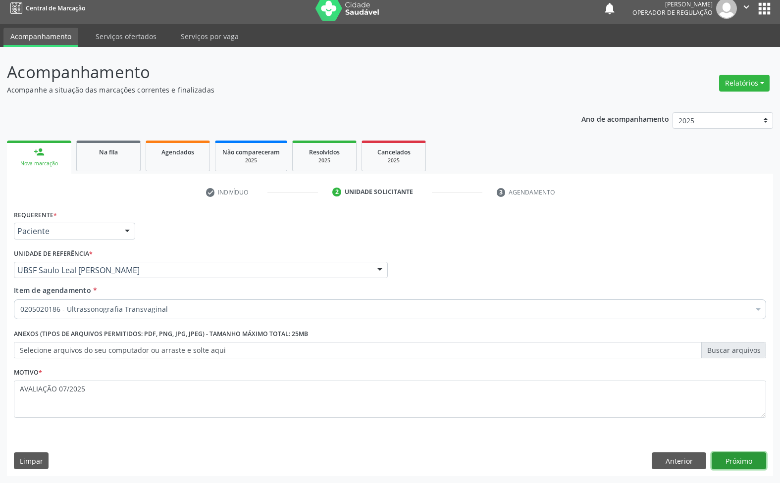
click at [729, 458] on button "Próximo" at bounding box center [739, 461] width 54 height 17
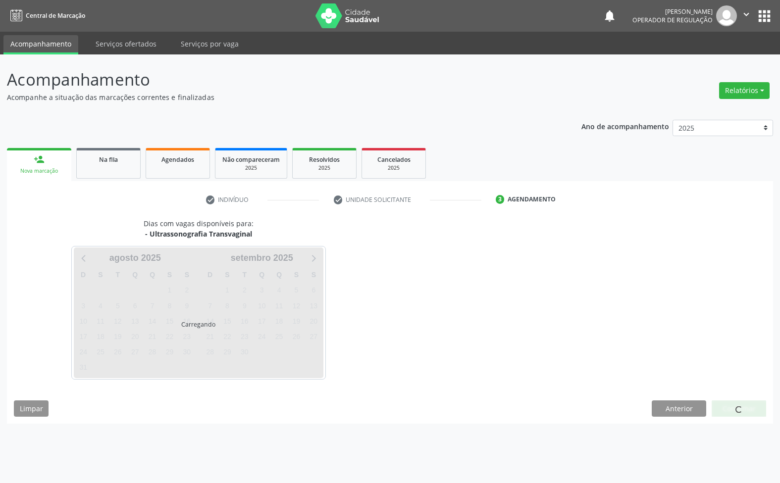
scroll to position [0, 0]
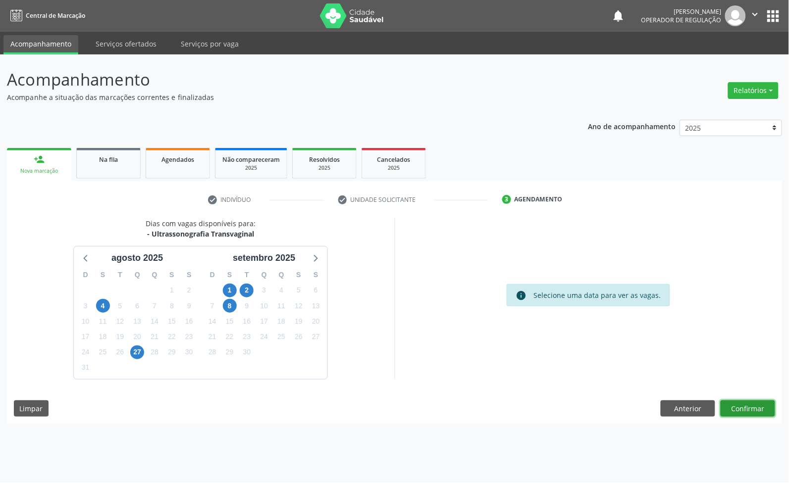
click at [742, 406] on button "Confirmar" at bounding box center [748, 409] width 54 height 17
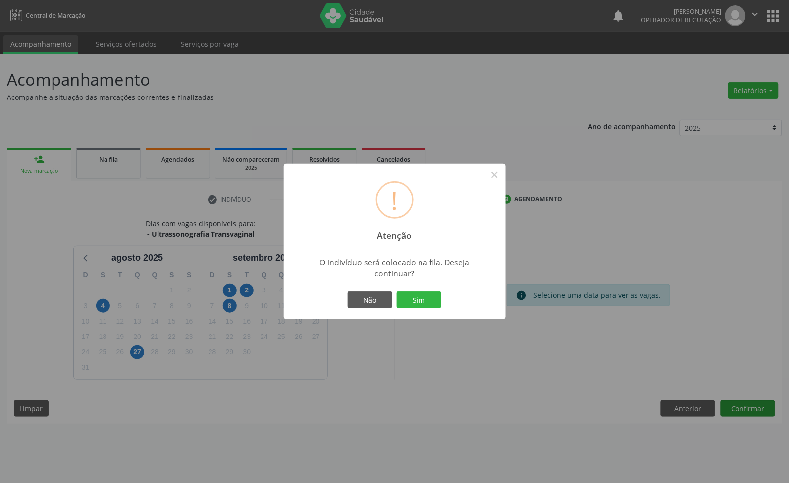
click at [397, 292] on button "Sim" at bounding box center [419, 300] width 45 height 17
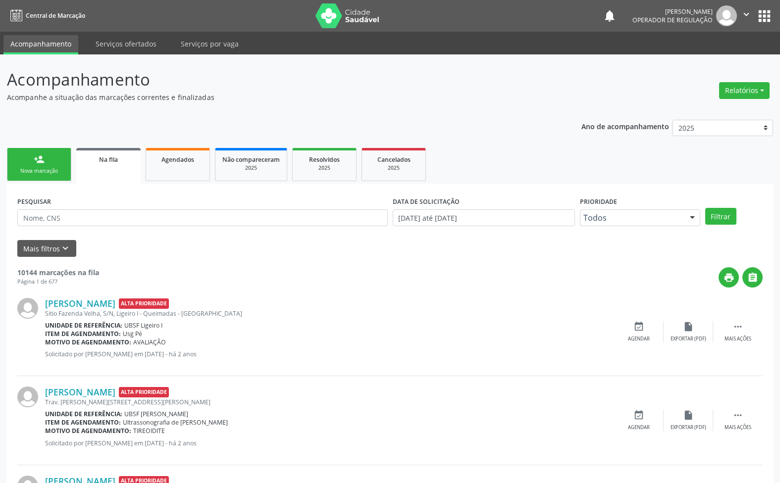
click at [18, 162] on link "person_add Nova marcação" at bounding box center [39, 164] width 64 height 33
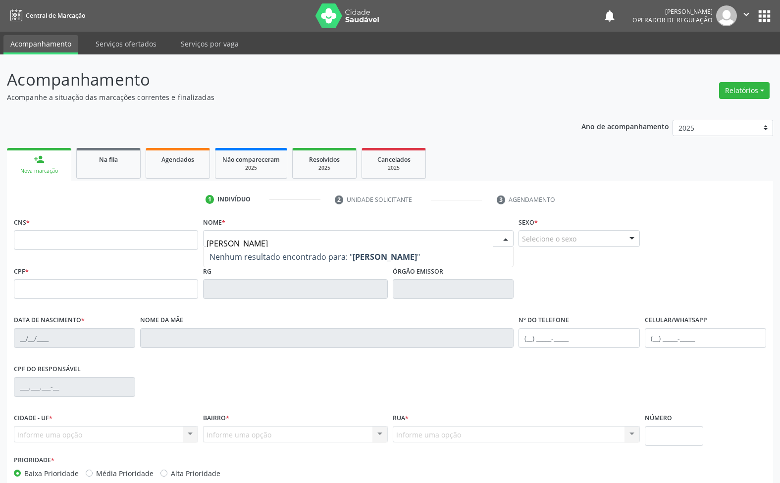
type input "[PERSON_NAME]"
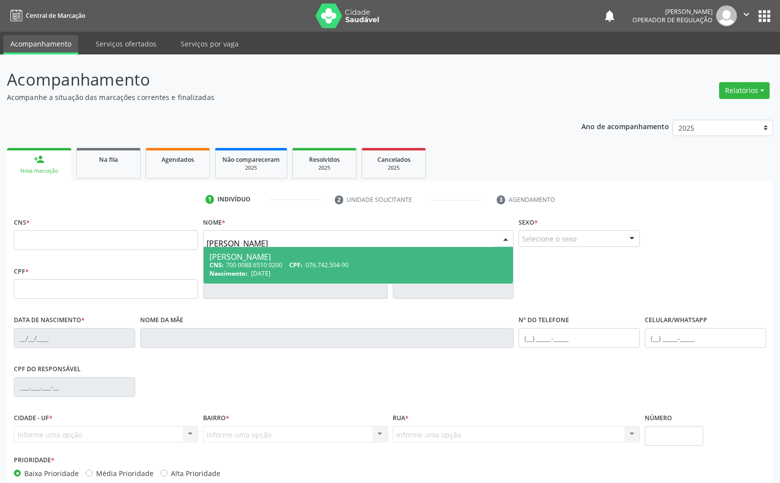
click at [262, 256] on div "[PERSON_NAME]" at bounding box center [358, 257] width 298 height 8
type input "700 0088 6510 0200"
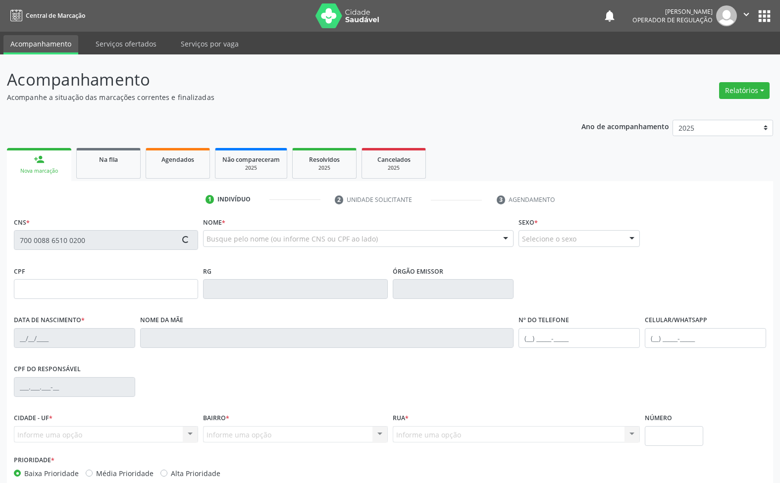
type input "076.742.504-90"
type input "[DATE]"
type input "[PERSON_NAME]"
type input "[PHONE_NUMBER]"
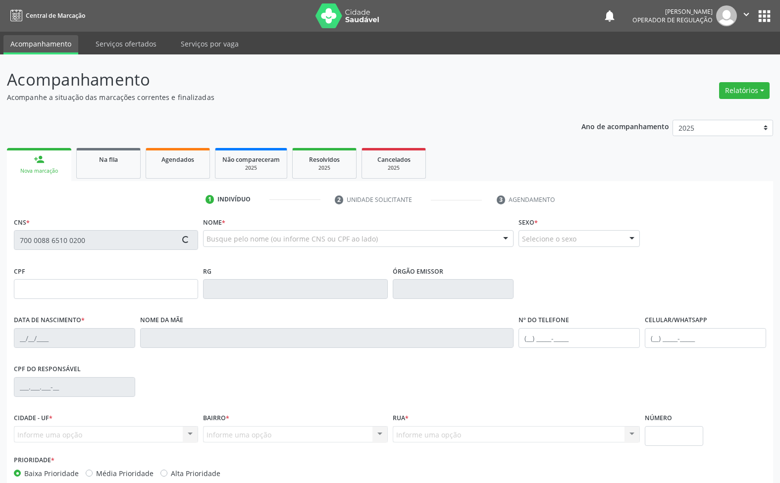
type input "381.478.314-04"
type input "103"
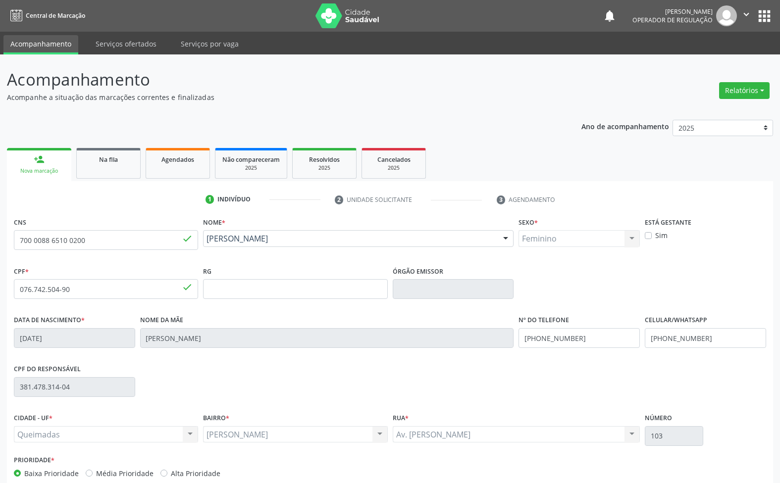
scroll to position [53, 0]
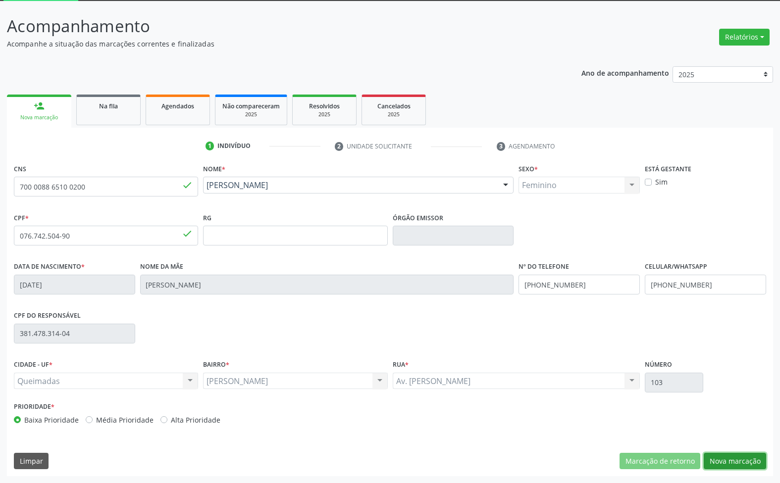
drag, startPoint x: 746, startPoint y: 459, endPoint x: 752, endPoint y: 449, distance: 11.6
click at [746, 457] on button "Nova marcação" at bounding box center [735, 461] width 62 height 17
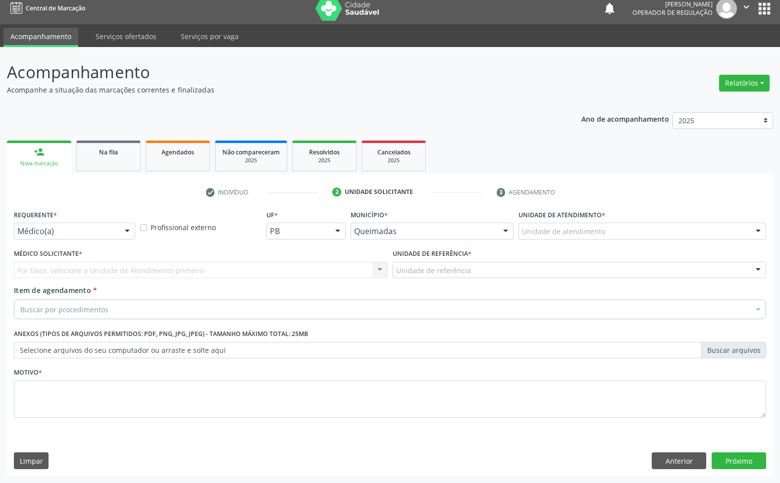
scroll to position [7, 0]
drag, startPoint x: 107, startPoint y: 234, endPoint x: 81, endPoint y: 270, distance: 44.7
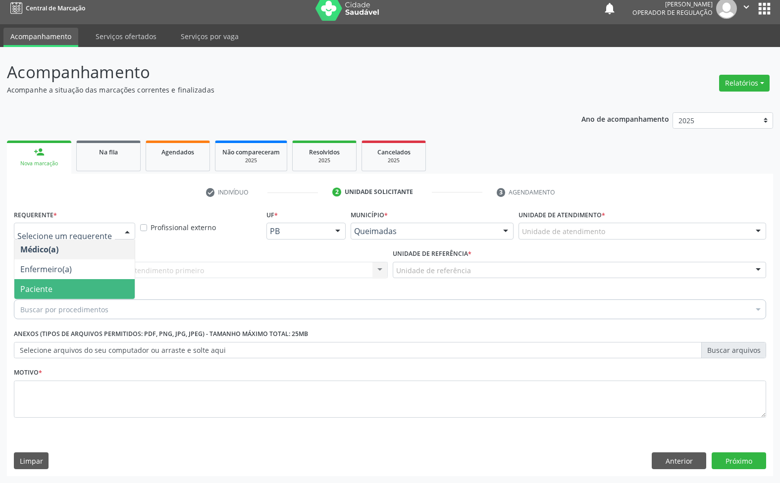
click at [72, 285] on span "Paciente" at bounding box center [74, 289] width 120 height 20
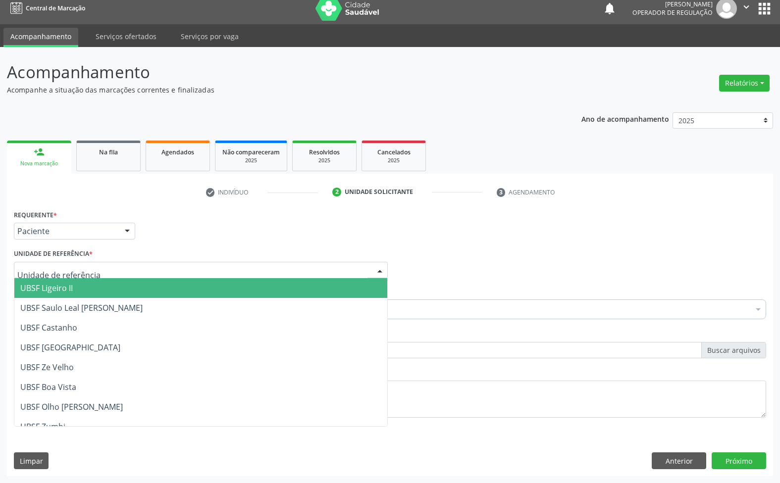
click at [104, 268] on div at bounding box center [201, 270] width 374 height 17
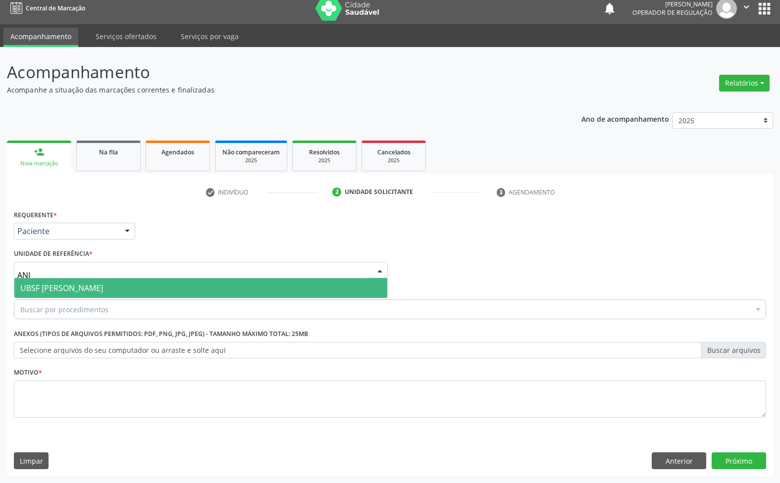
type input "ANIB"
click at [104, 292] on span "UBSF [PERSON_NAME]" at bounding box center [200, 288] width 373 height 20
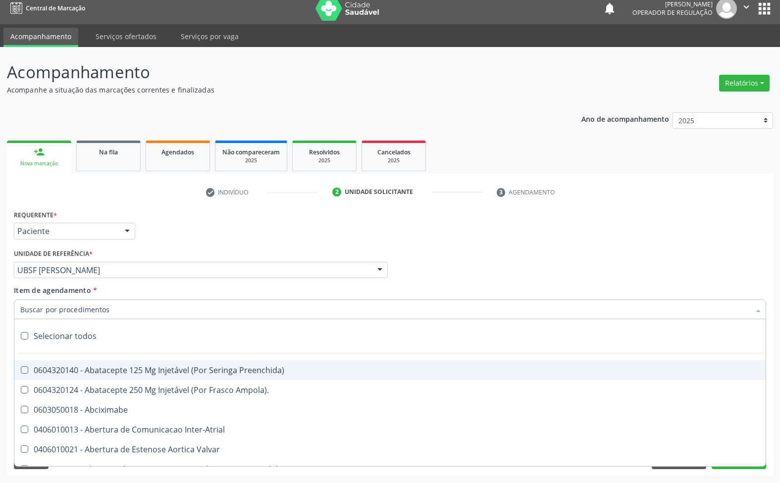
paste input "TRANSVAGINAL"
type input "TRANSVAGINAL"
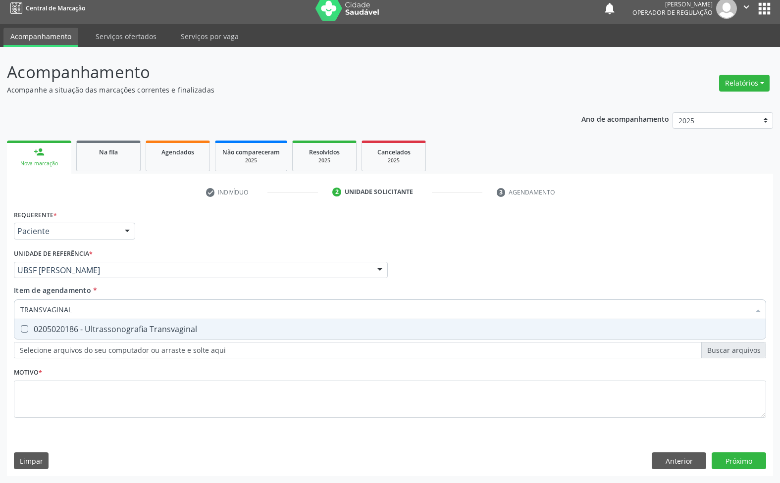
click at [94, 333] on div "0205020186 - Ultrassonografia Transvaginal" at bounding box center [389, 329] width 739 height 8
checkbox Transvaginal "true"
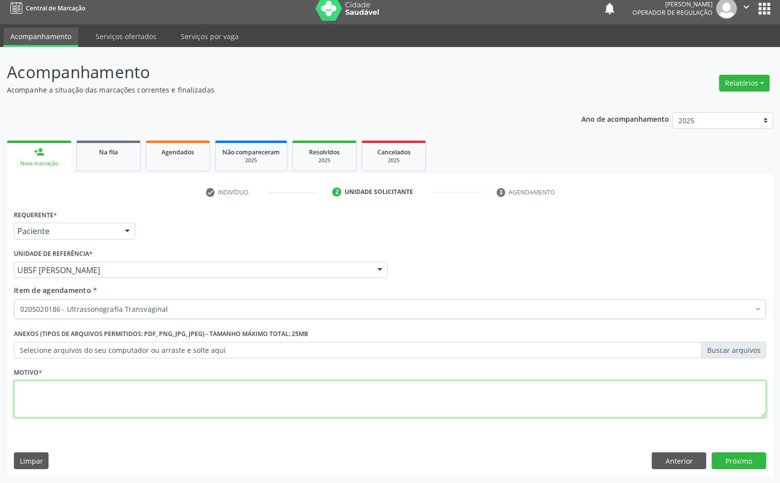
click at [402, 383] on textarea at bounding box center [390, 400] width 752 height 38
paste textarea "AVALIAÇÃO 07/2025"
type textarea "AVALIAÇÃO 07/2025"
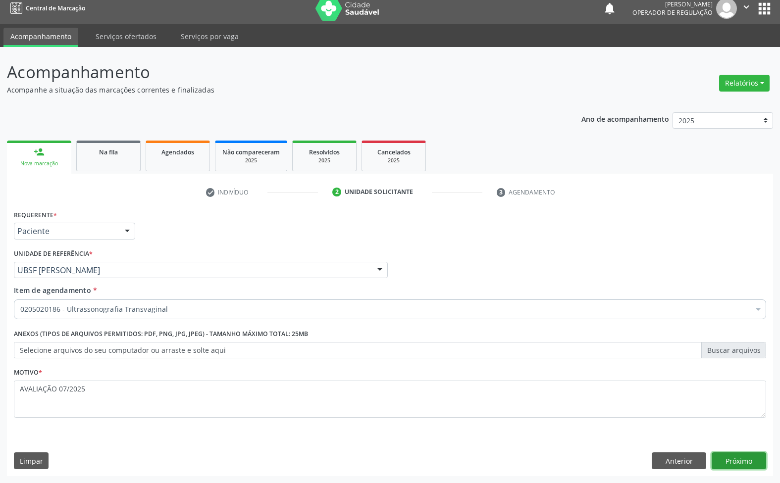
click at [736, 458] on button "Próximo" at bounding box center [739, 461] width 54 height 17
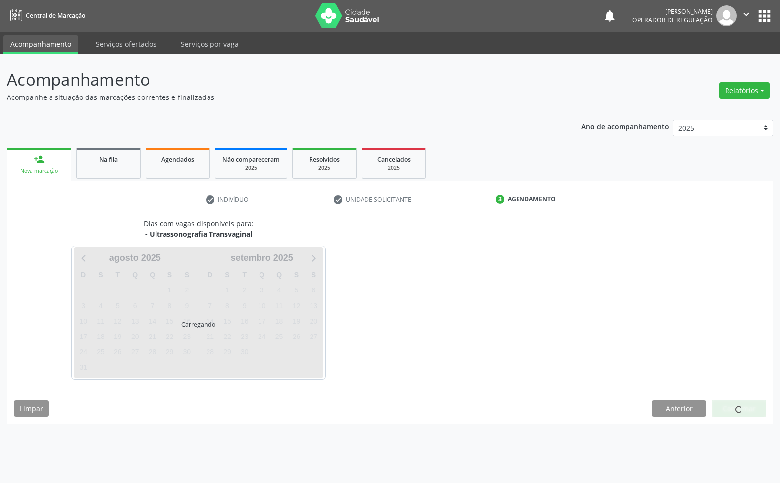
scroll to position [0, 0]
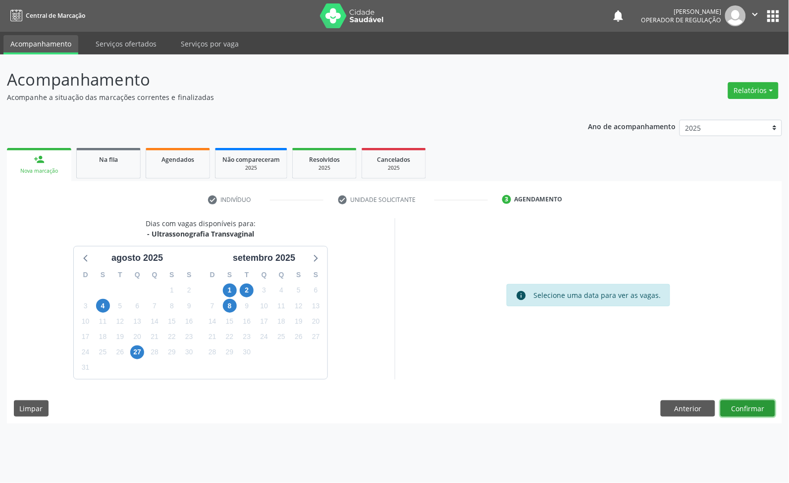
click at [751, 415] on button "Confirmar" at bounding box center [748, 409] width 54 height 17
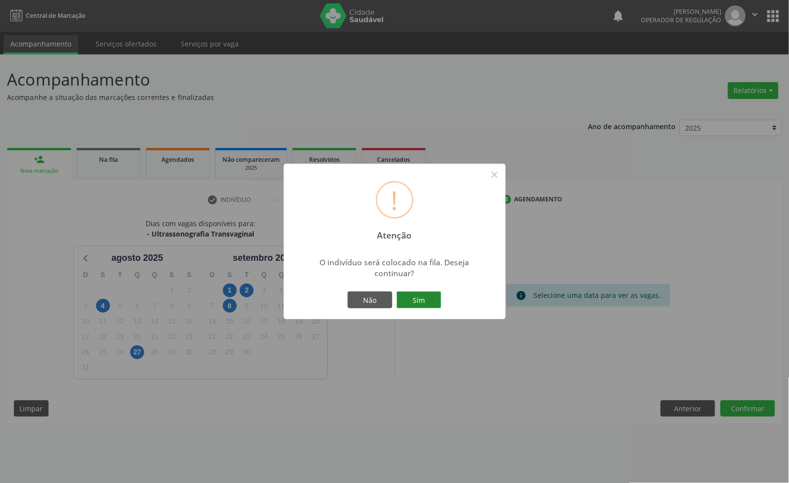
click at [423, 294] on button "Sim" at bounding box center [419, 300] width 45 height 17
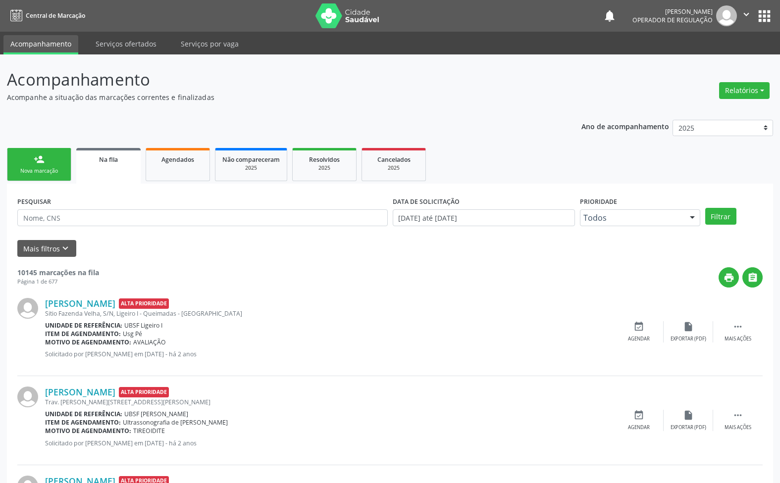
click at [47, 157] on link "person_add Nova marcação" at bounding box center [39, 164] width 64 height 33
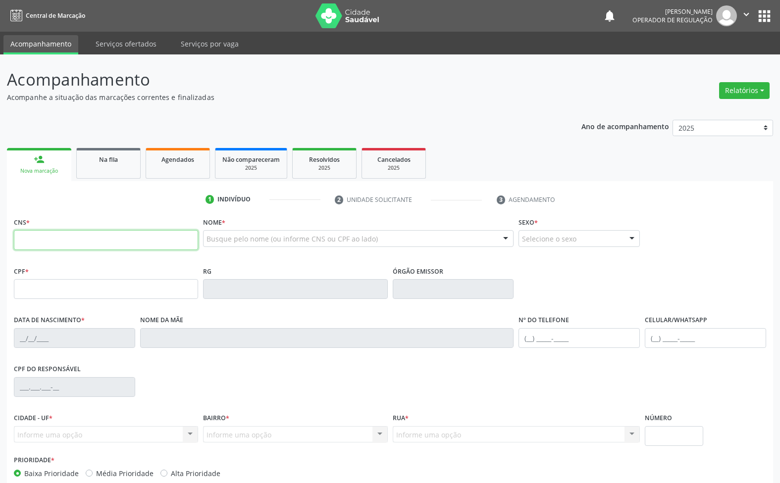
click at [59, 246] on input "text" at bounding box center [106, 240] width 184 height 20
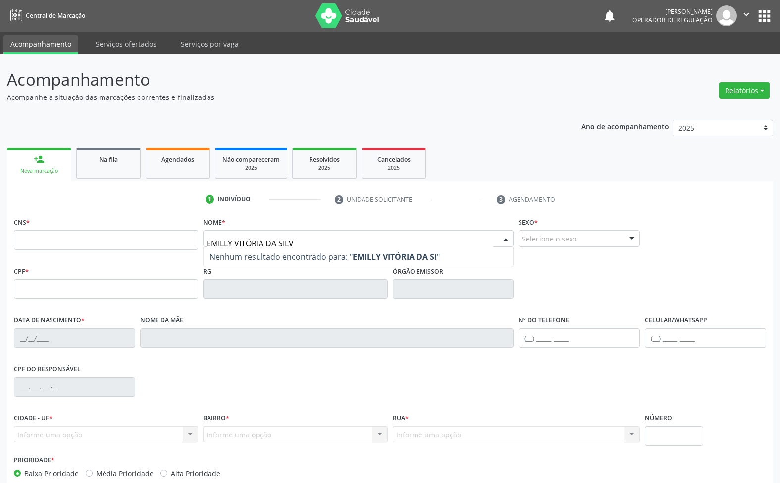
type input "[PERSON_NAME]"
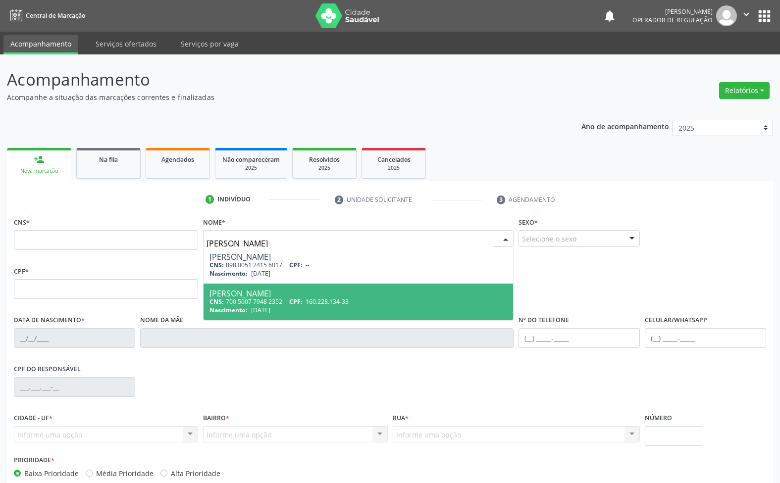
click at [271, 303] on div "CNS: 700 5007 7948 2352 CPF: 160.228.134-33" at bounding box center [358, 302] width 298 height 8
type input "700 5007 7948 2352"
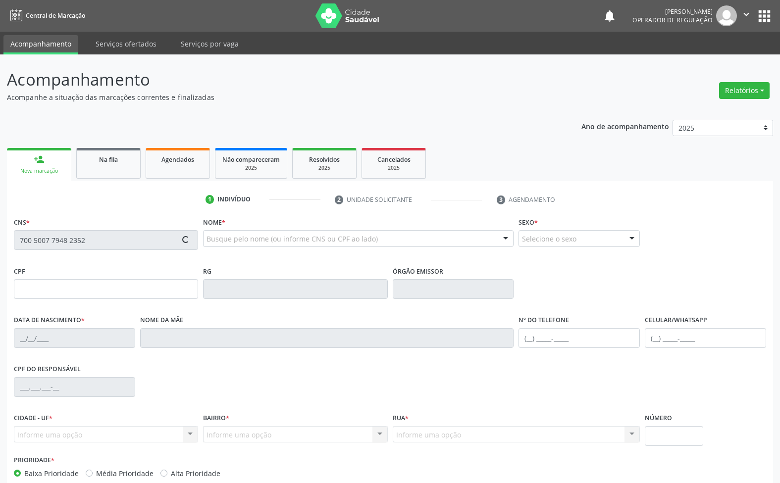
type input "160.228.134-33"
type input "[DATE]"
type input "[PERSON_NAME]"
type input "[PHONE_NUMBER]"
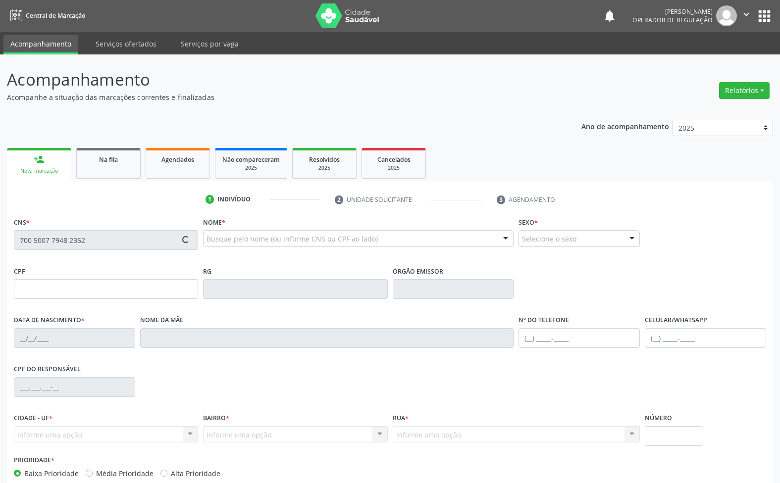
type input "700.156.674-80"
type input "75"
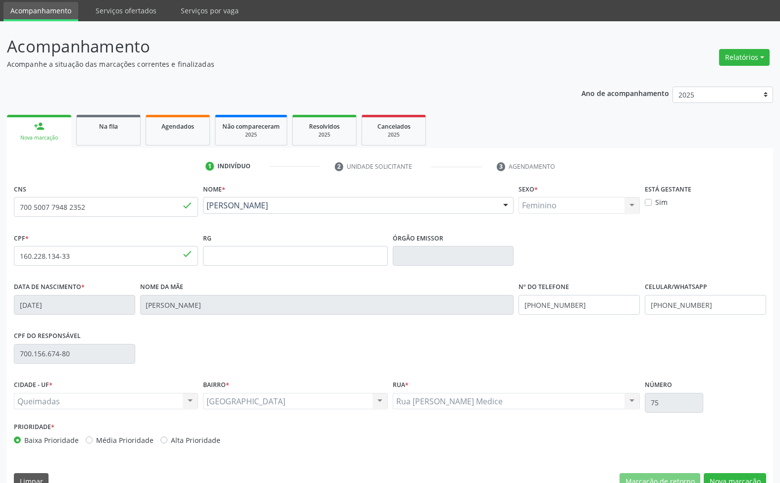
scroll to position [53, 0]
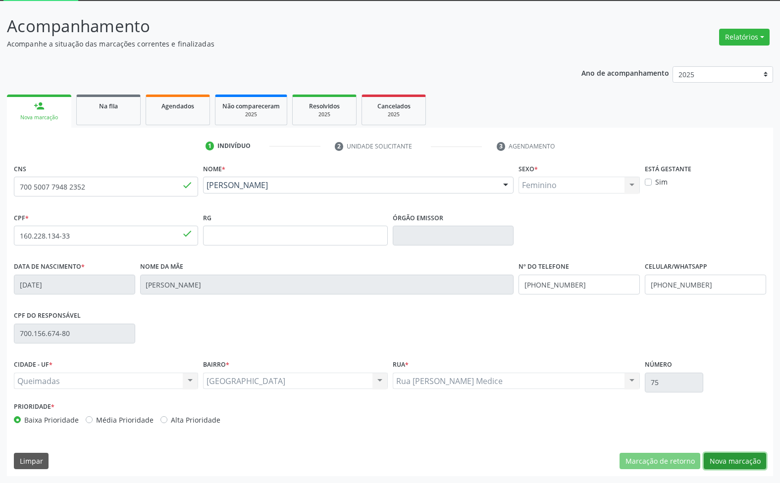
click at [736, 457] on button "Nova marcação" at bounding box center [735, 461] width 62 height 17
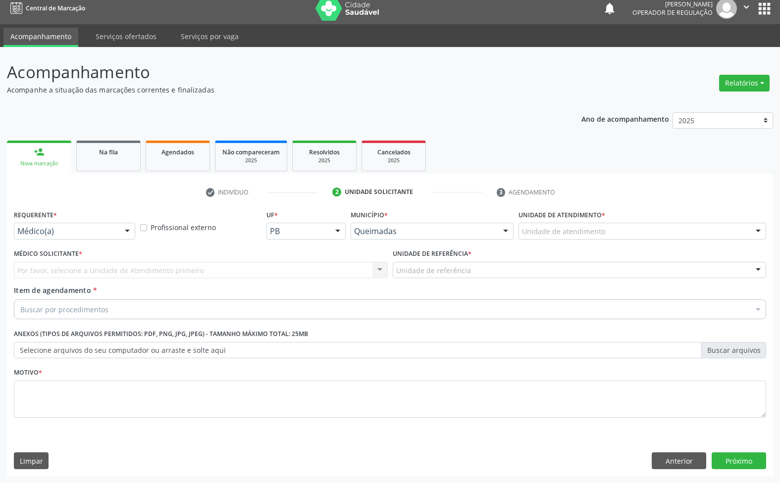
scroll to position [7, 0]
click at [125, 231] on div at bounding box center [127, 231] width 15 height 17
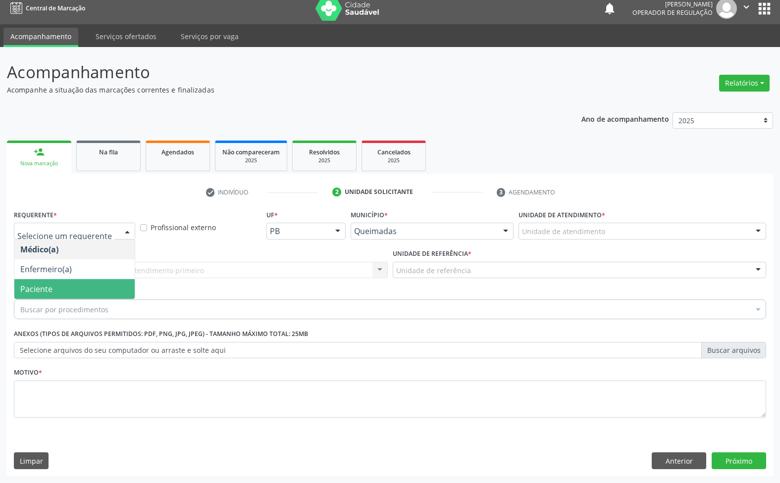
click at [90, 288] on span "Paciente" at bounding box center [74, 289] width 120 height 20
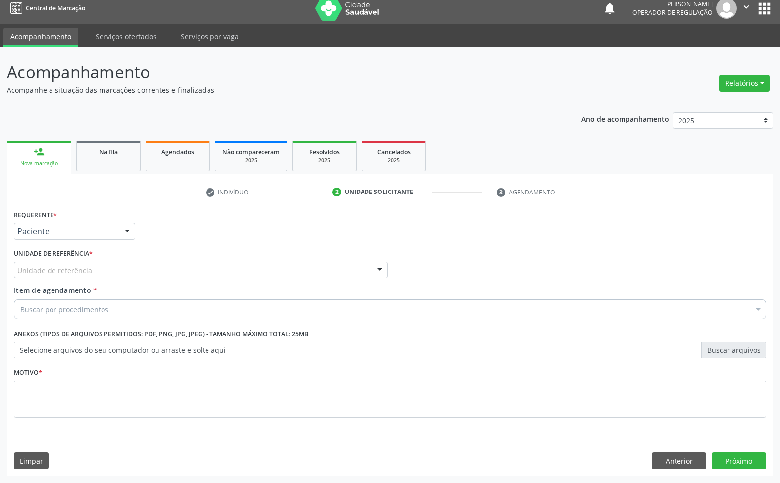
click at [115, 270] on div "Unidade de referência" at bounding box center [201, 270] width 374 height 17
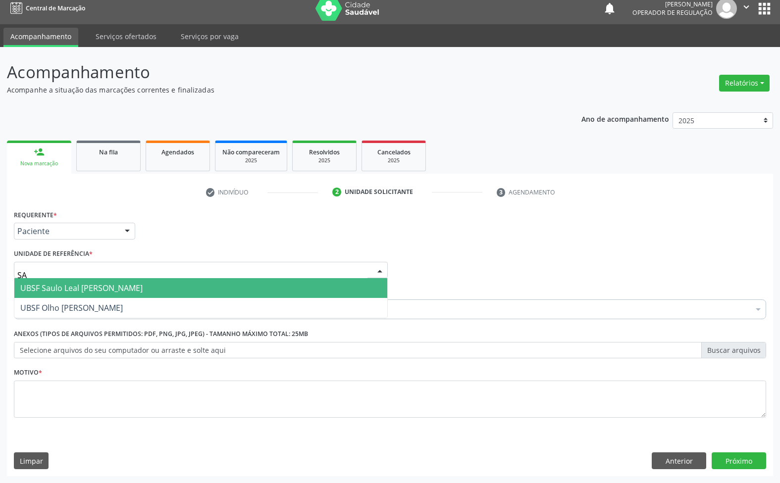
type input "SAU"
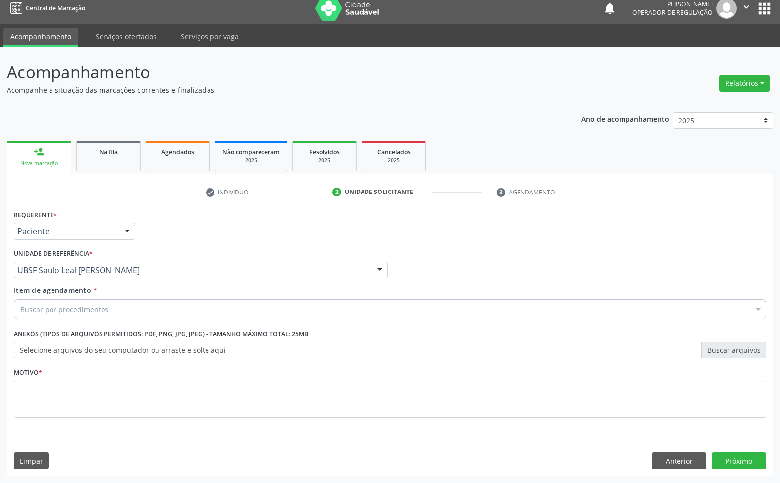
click at [253, 314] on div "Buscar por procedimentos" at bounding box center [390, 310] width 752 height 20
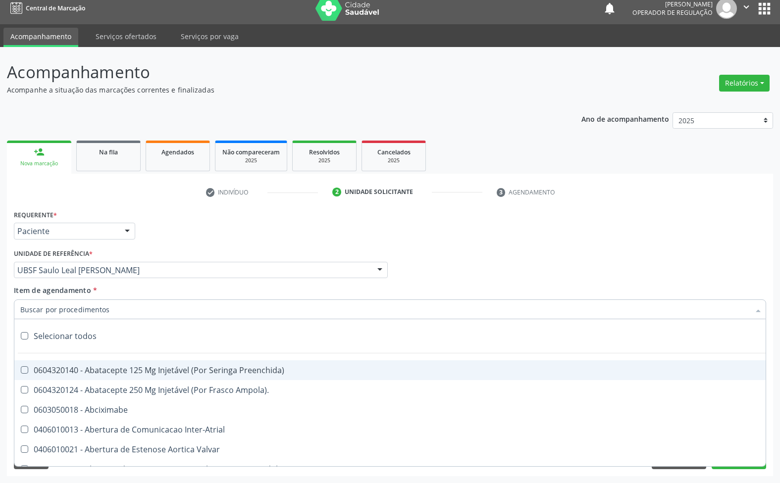
paste input "AVALIAÇÃO 07/2025"
type input "AVALIAÇÃO 07/2025"
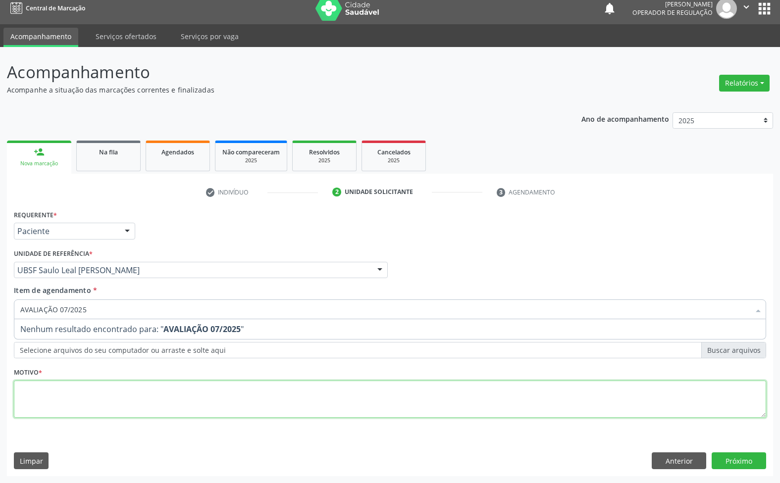
click at [225, 385] on div "Requerente * Paciente Médico(a) Enfermeiro(a) Paciente Nenhum resultado encontr…" at bounding box center [390, 320] width 752 height 224
paste textarea "AVALIAÇÃO 07/2025"
type textarea "AVALIAÇÃO 07/2025"
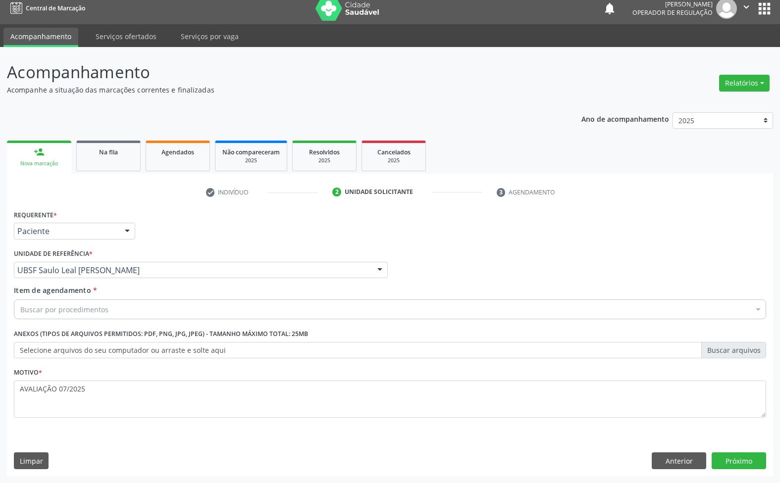
click at [61, 318] on div "Buscar por procedimentos" at bounding box center [390, 310] width 752 height 20
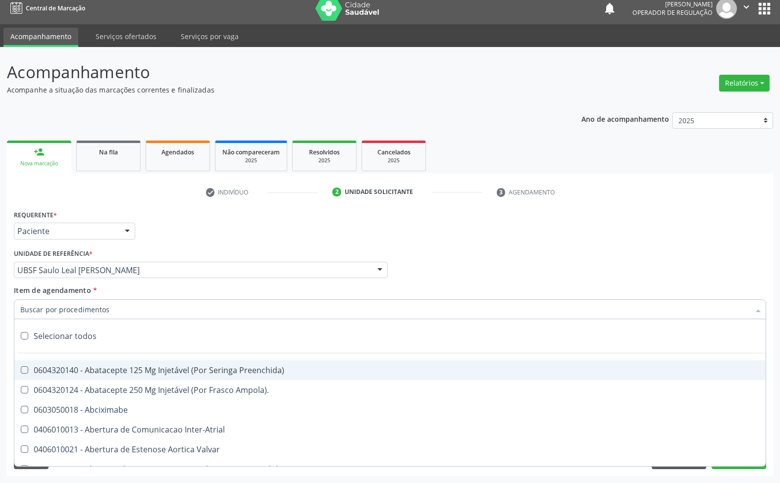
click at [62, 312] on input "Item de agendamento *" at bounding box center [384, 310] width 729 height 20
paste input "TRANSVAGINAL"
type input "TRANSVAGINAL"
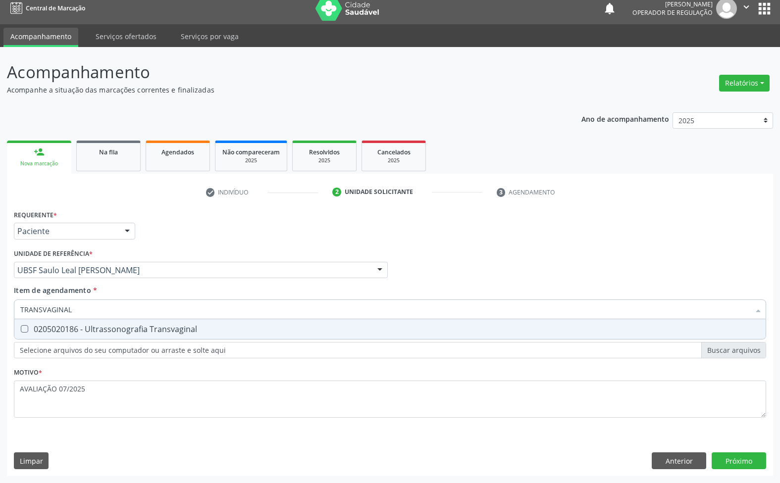
click at [92, 333] on div "0205020186 - Ultrassonografia Transvaginal" at bounding box center [389, 329] width 739 height 8
checkbox Transvaginal "true"
click at [736, 459] on div "Requerente * Paciente Médico(a) Enfermeiro(a) Paciente Nenhum resultado encontr…" at bounding box center [390, 342] width 766 height 269
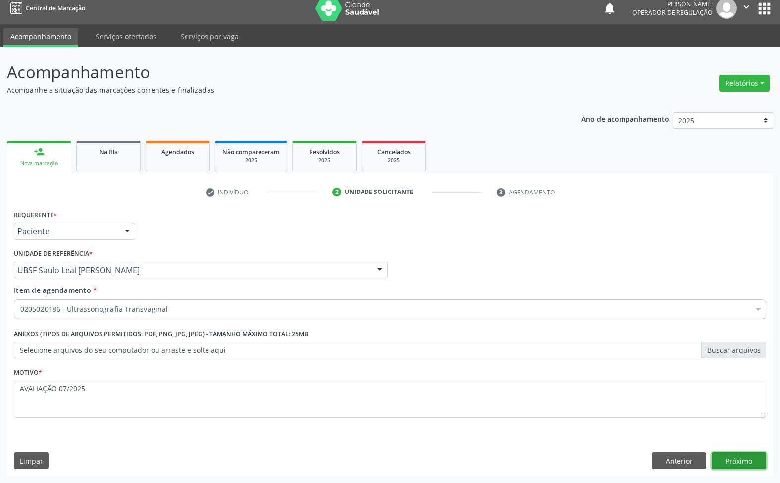
click at [751, 461] on button "Próximo" at bounding box center [739, 461] width 54 height 17
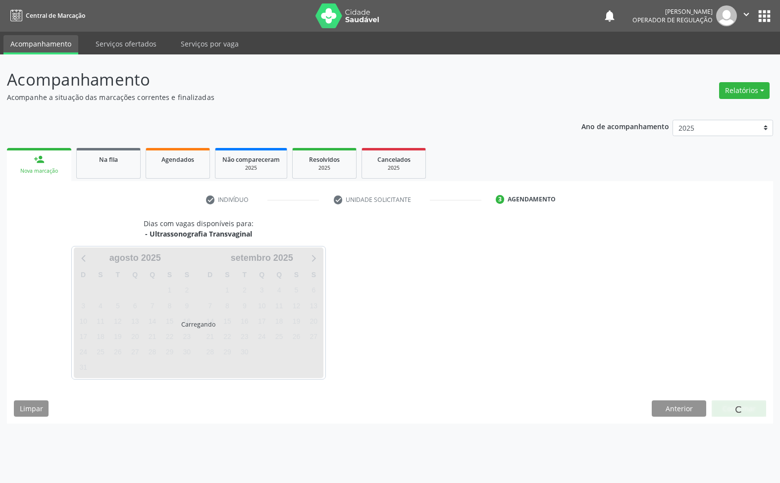
scroll to position [0, 0]
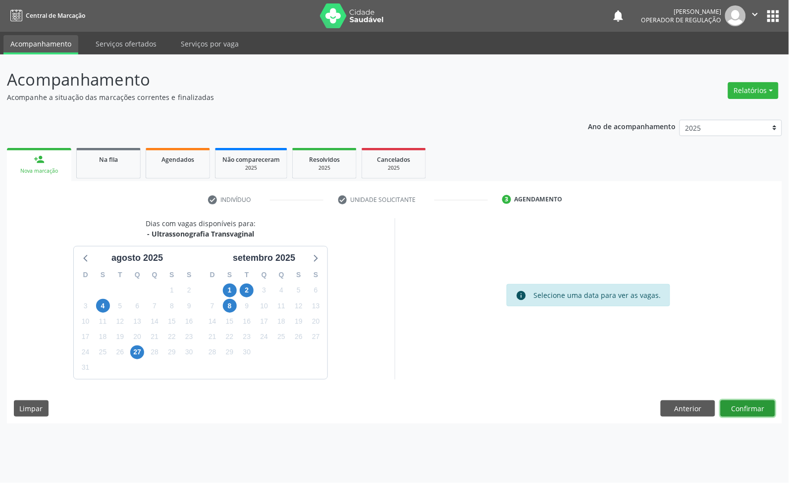
click at [749, 405] on button "Confirmar" at bounding box center [748, 409] width 54 height 17
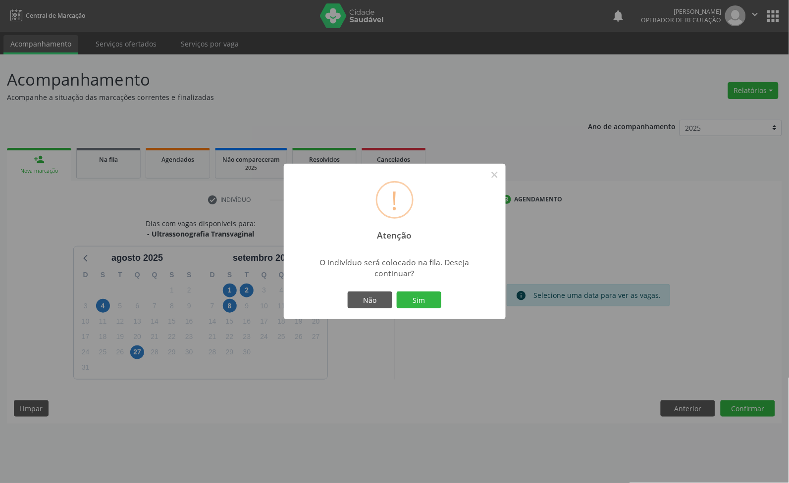
click at [397, 292] on button "Sim" at bounding box center [419, 300] width 45 height 17
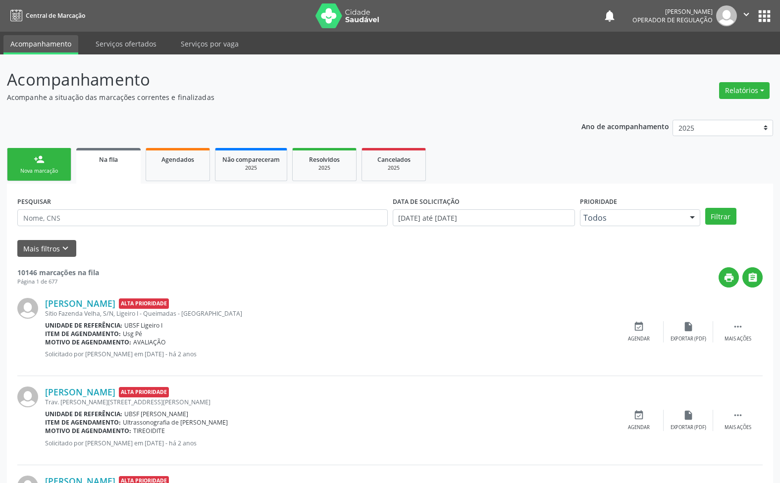
scroll to position [422, 0]
